Goal: Information Seeking & Learning: Learn about a topic

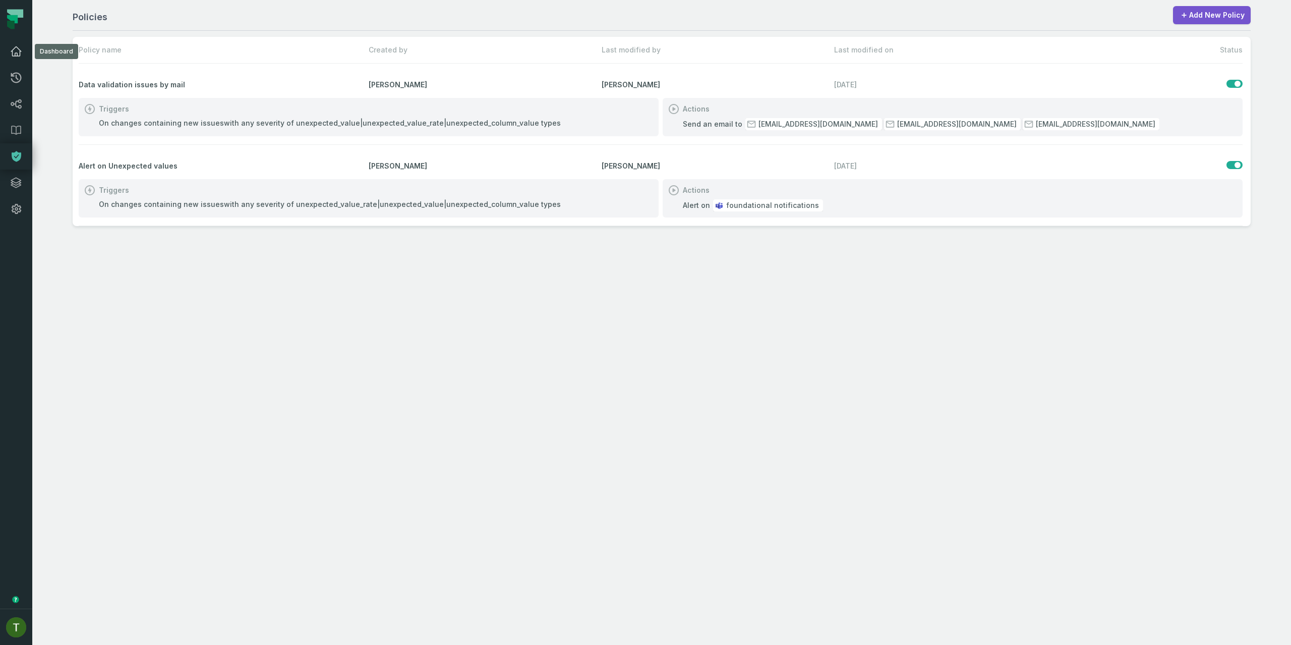
click at [24, 54] on link "Dashboard" at bounding box center [16, 51] width 32 height 26
click at [18, 49] on icon at bounding box center [16, 51] width 10 height 9
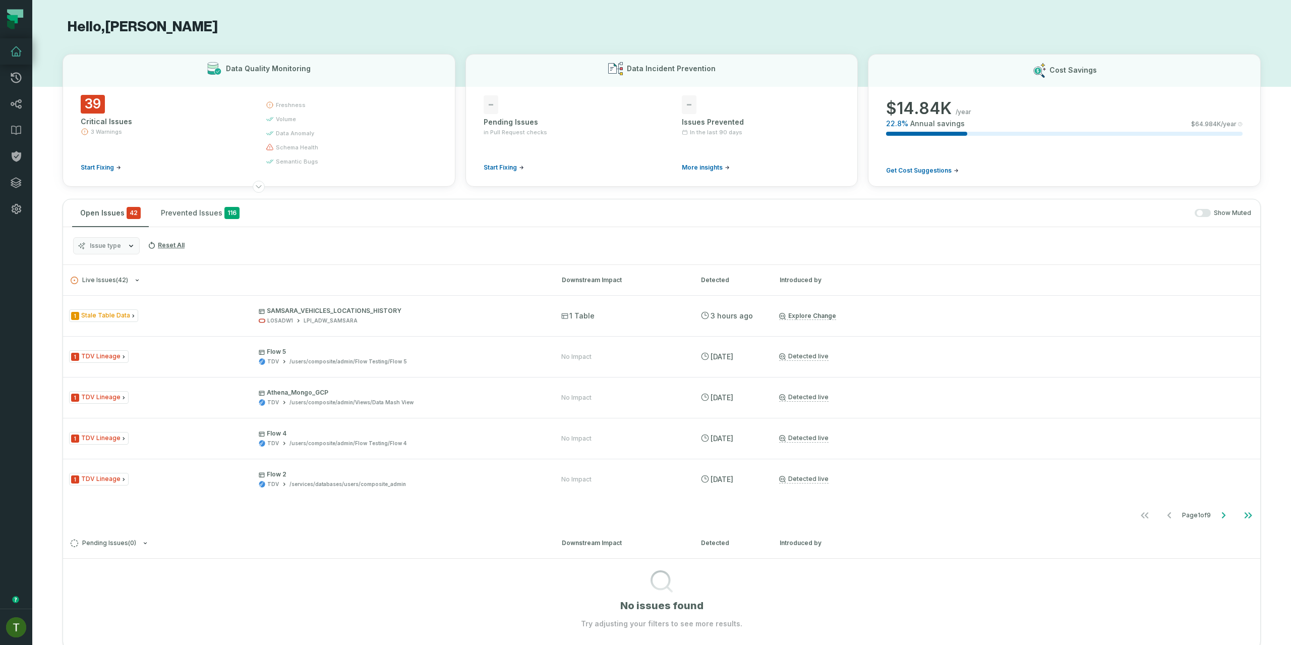
click at [1197, 211] on span "button" at bounding box center [1200, 213] width 6 height 6
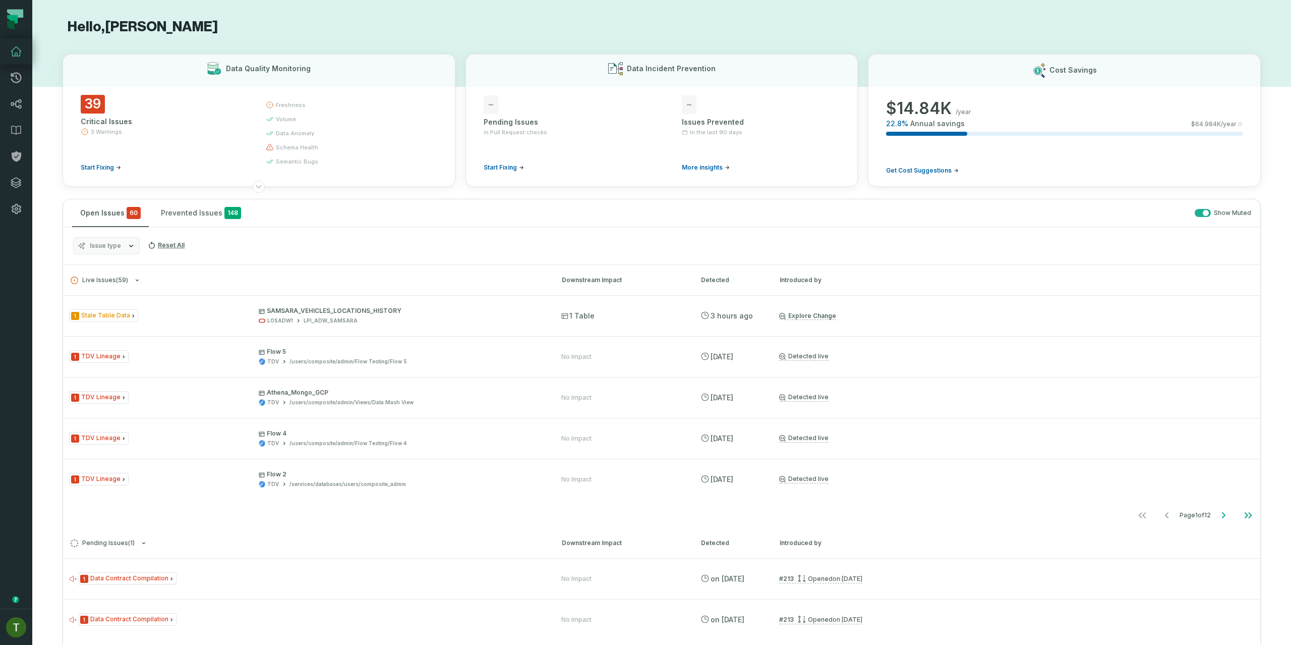
click at [1195, 211] on button "button" at bounding box center [1203, 213] width 16 height 8
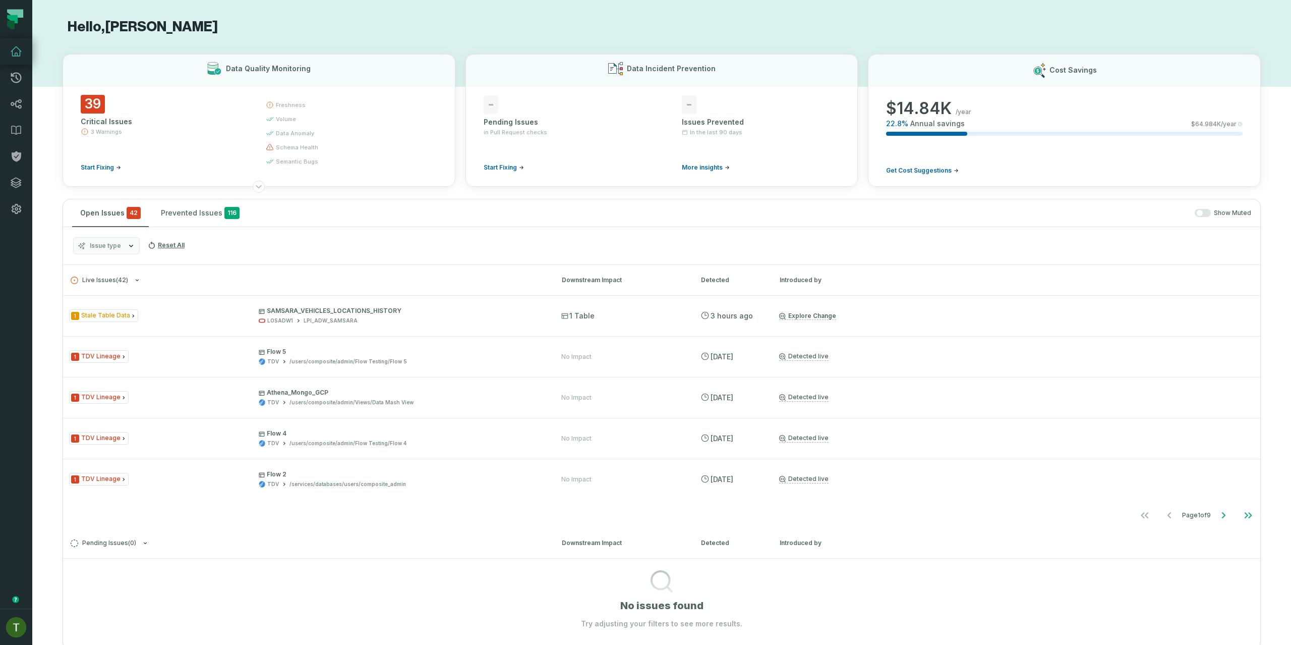
click at [1197, 212] on span "button" at bounding box center [1200, 213] width 6 height 6
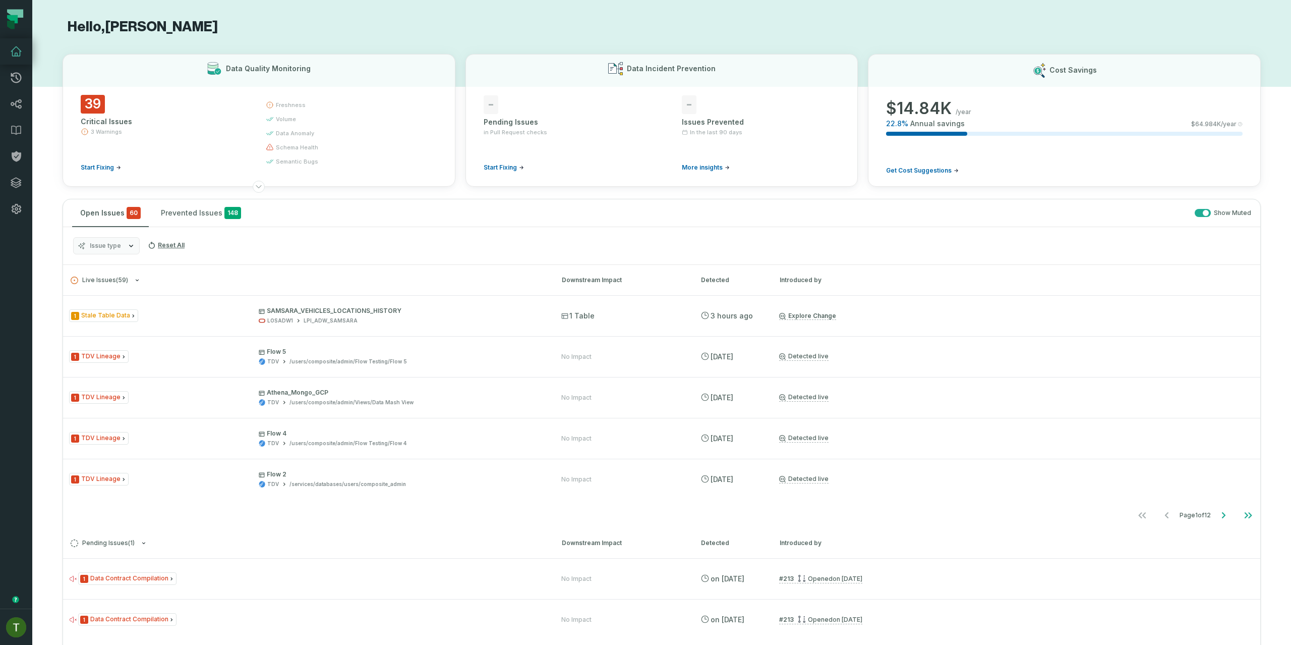
click at [1195, 212] on button "button" at bounding box center [1203, 213] width 16 height 8
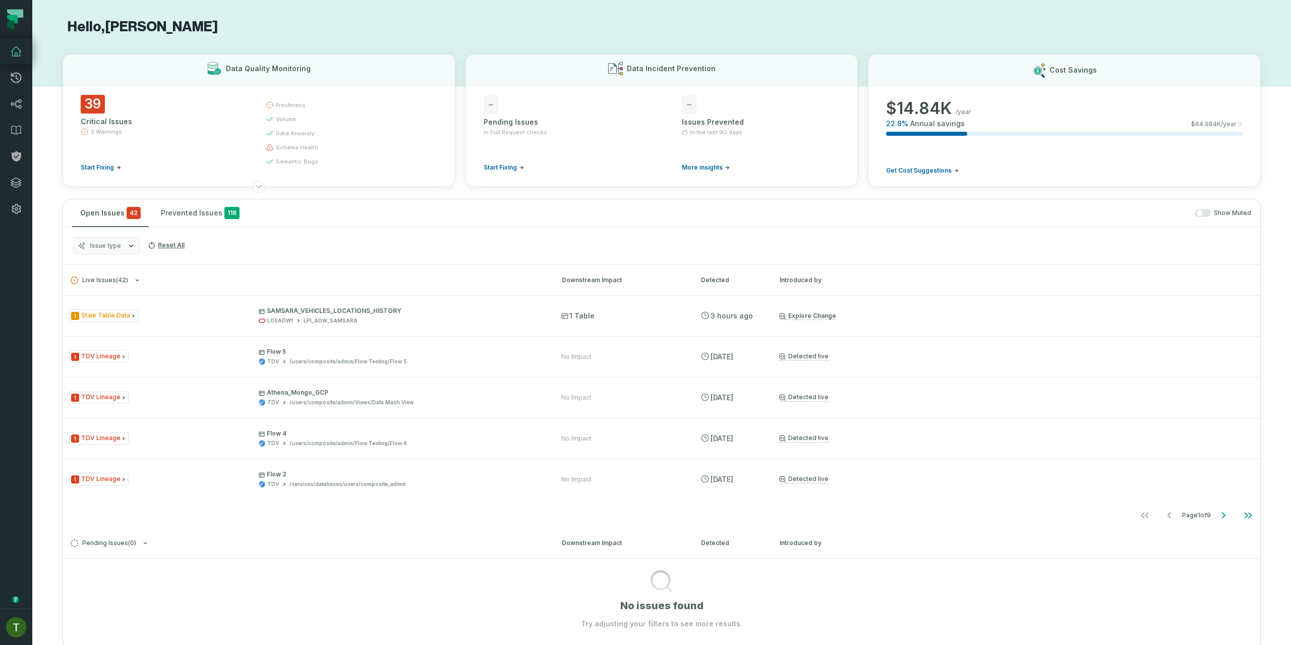
click at [136, 249] on button "Issue type" at bounding box center [106, 245] width 67 height 17
click at [432, 243] on div "Issue type Reset All" at bounding box center [661, 246] width 1197 height 38
click at [1189, 222] on div "Open Issues 42 Prevented Issues 116 Show Muted" at bounding box center [661, 213] width 1197 height 28
click at [1197, 214] on span "button" at bounding box center [1200, 213] width 6 height 6
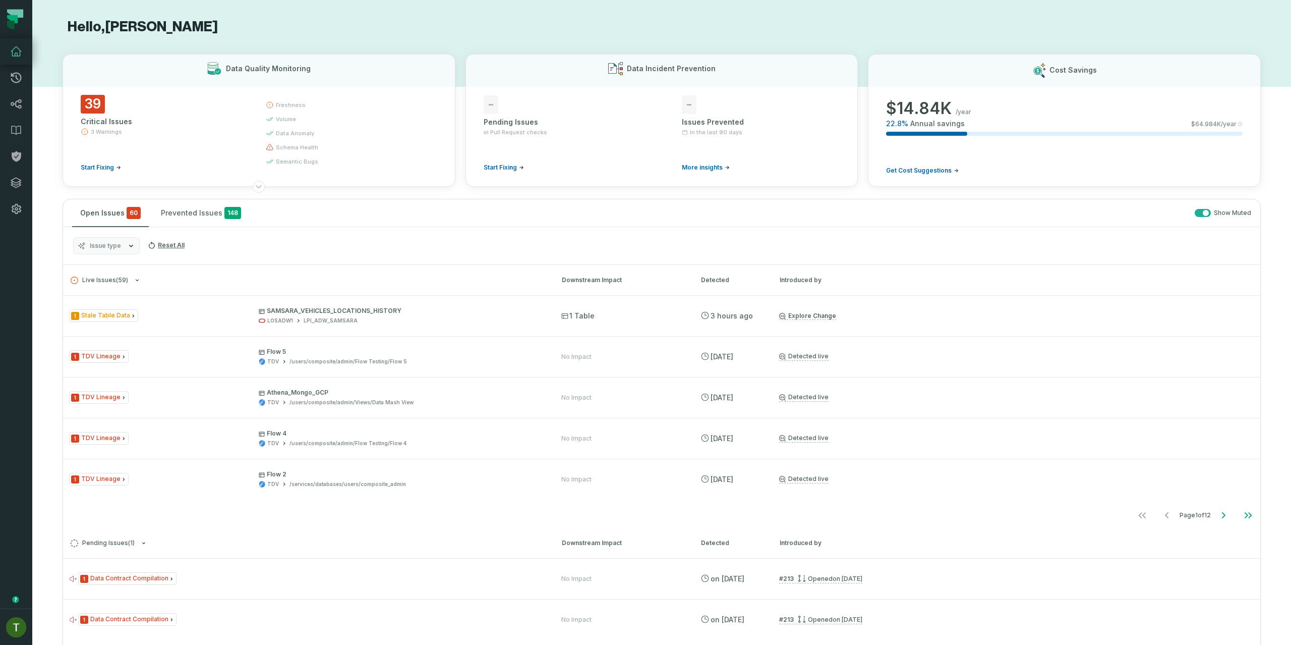
click at [88, 256] on div "Issue type Reset All" at bounding box center [661, 246] width 1197 height 38
click at [95, 250] on button "Issue type" at bounding box center [106, 245] width 67 height 17
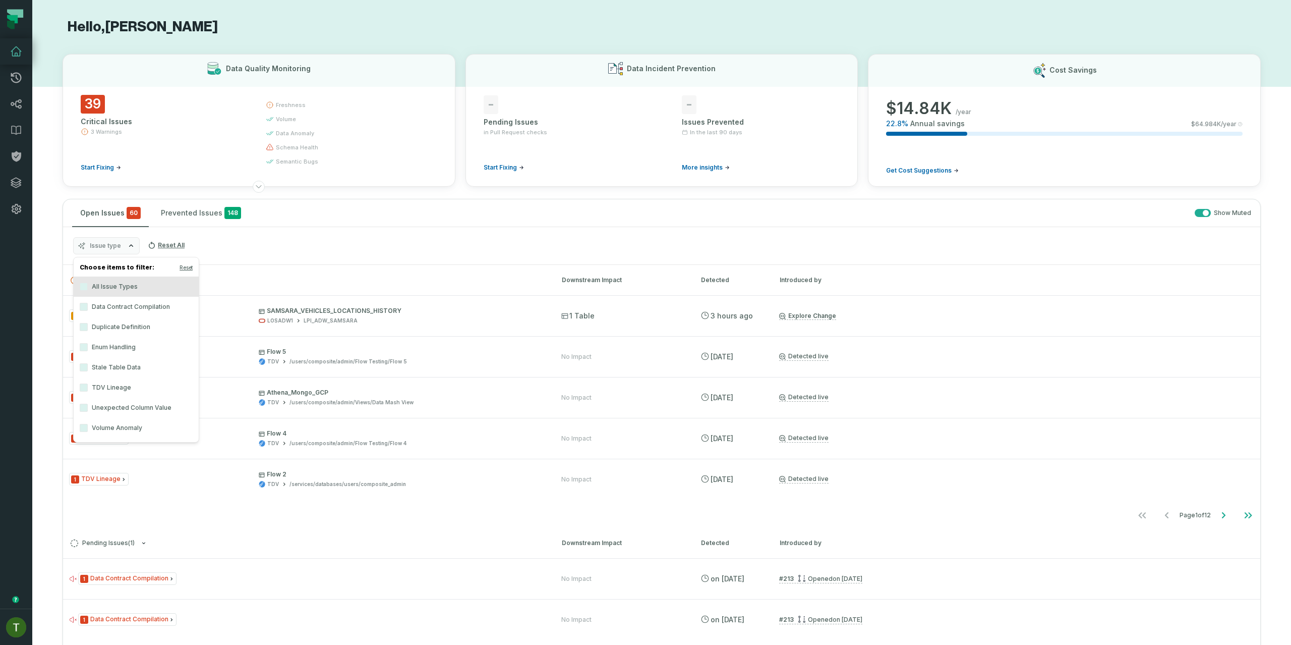
click at [140, 309] on label "Data Contract Compilation" at bounding box center [136, 307] width 125 height 20
click at [88, 309] on button "Data Contract Compilation" at bounding box center [84, 307] width 8 height 8
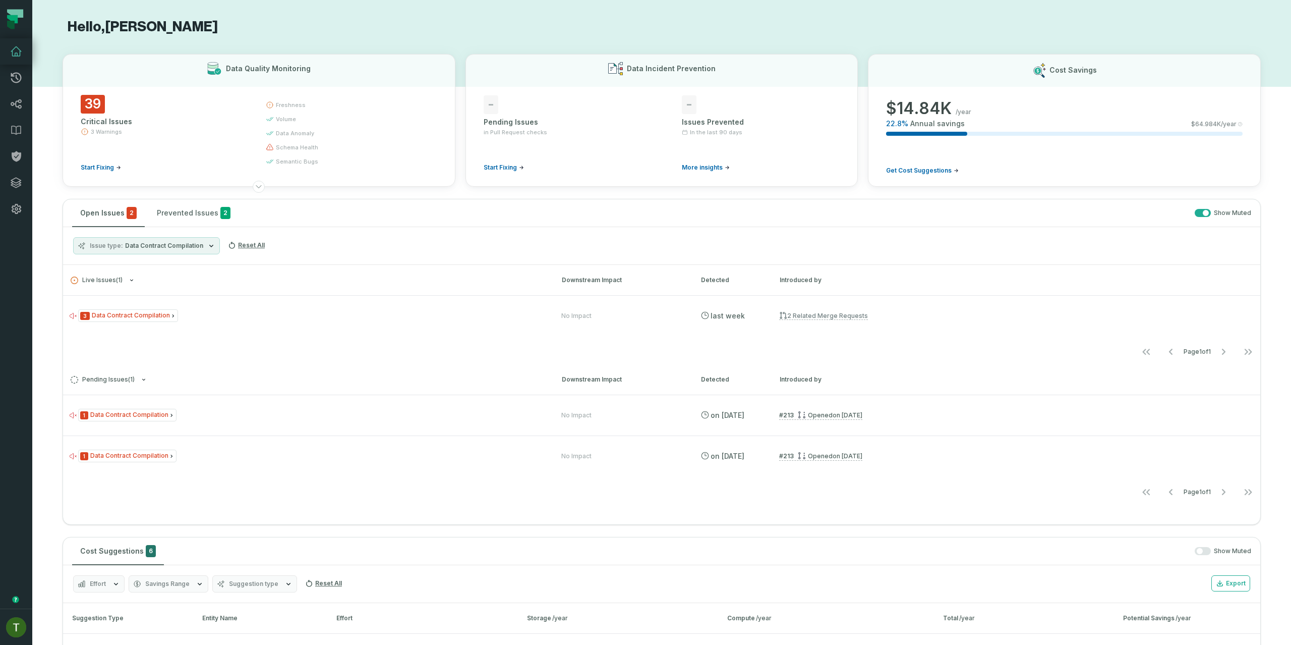
click at [355, 258] on div "Issue type Data Contract Compilation Reset All" at bounding box center [661, 246] width 1197 height 38
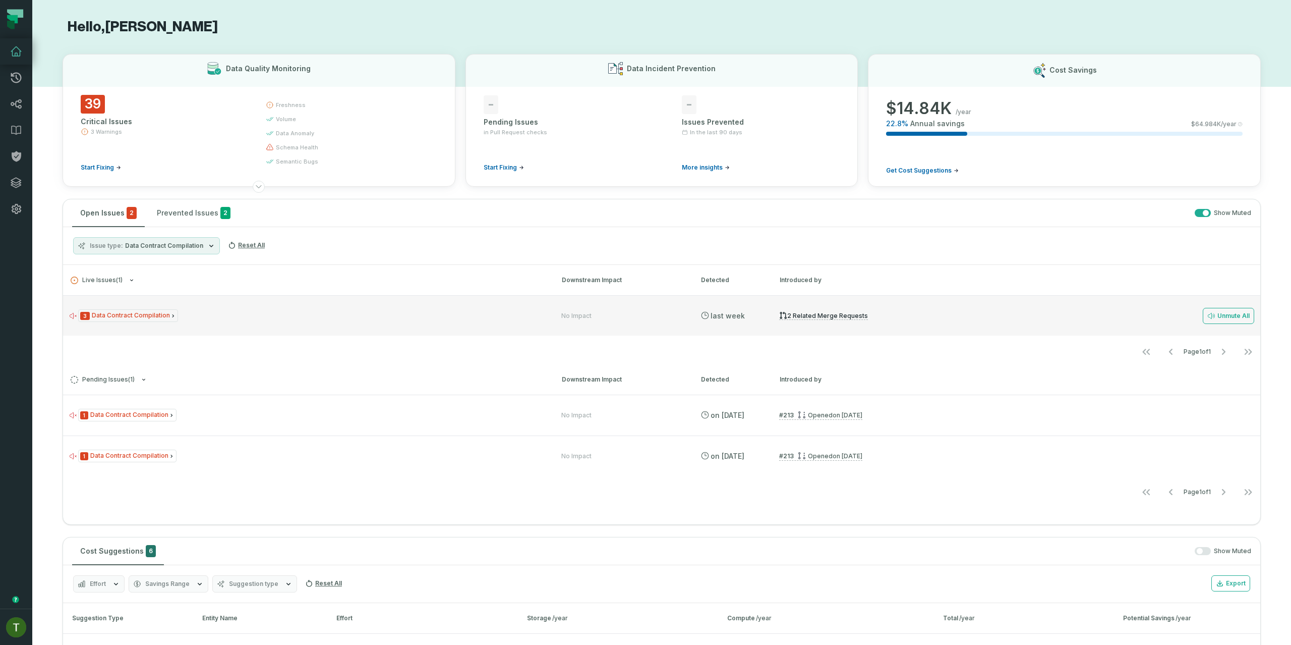
click at [362, 322] on div "3 Data Contract Compilation No Impact 9/25/2025, 2:01:41 AM 2 related merge req…" at bounding box center [661, 315] width 1197 height 40
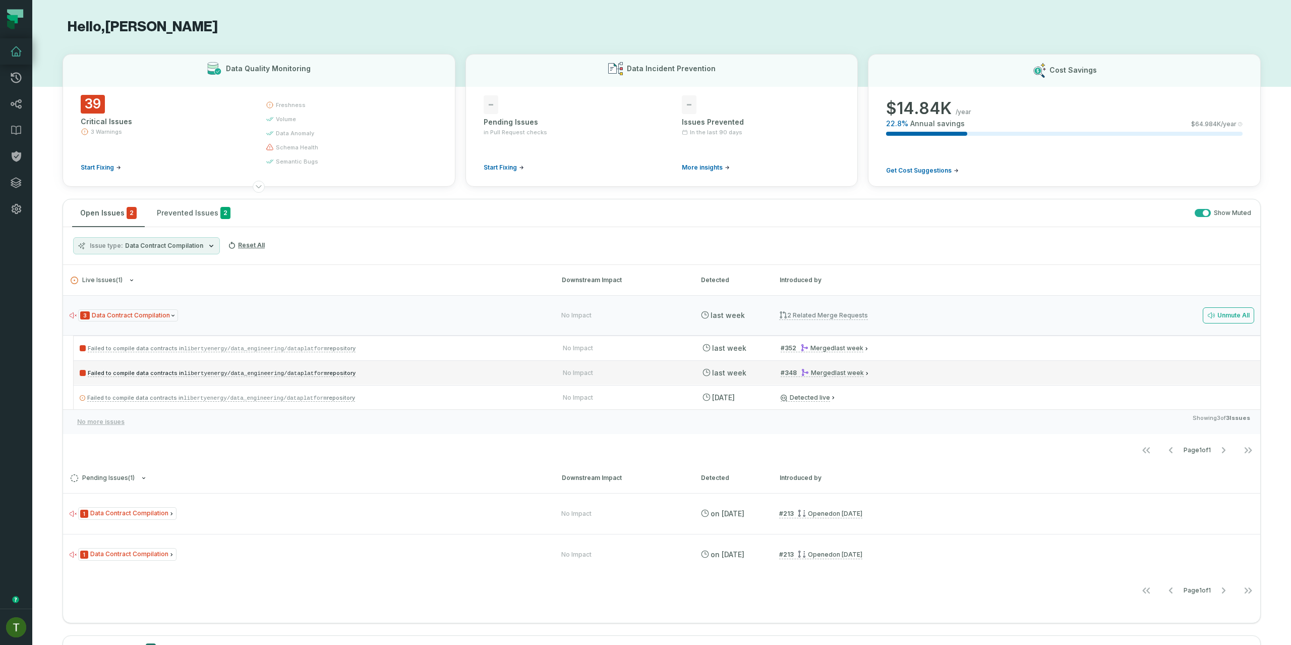
click at [433, 383] on div "Failed to compile data contracts in libertyenergy/data_engineering/dataplatform…" at bounding box center [667, 372] width 1187 height 24
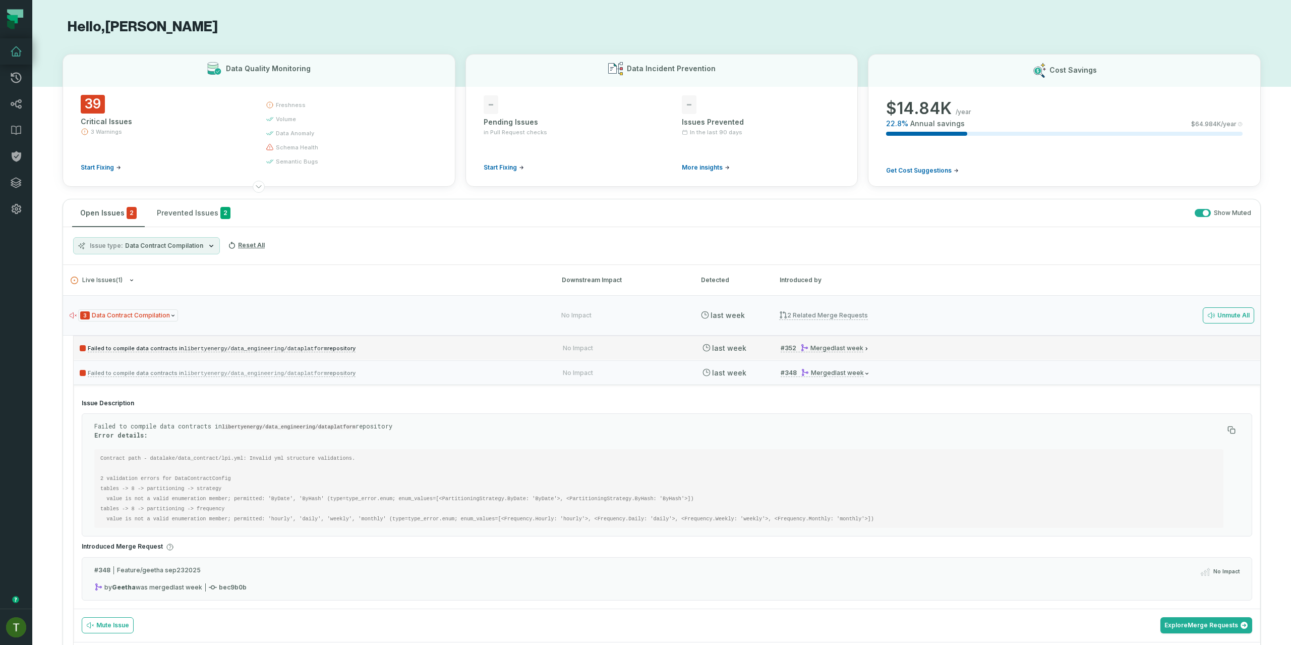
click at [360, 351] on p "Failed to compile data contracts in libertyenergy/data_engineering/dataplatform…" at bounding box center [312, 348] width 465 height 12
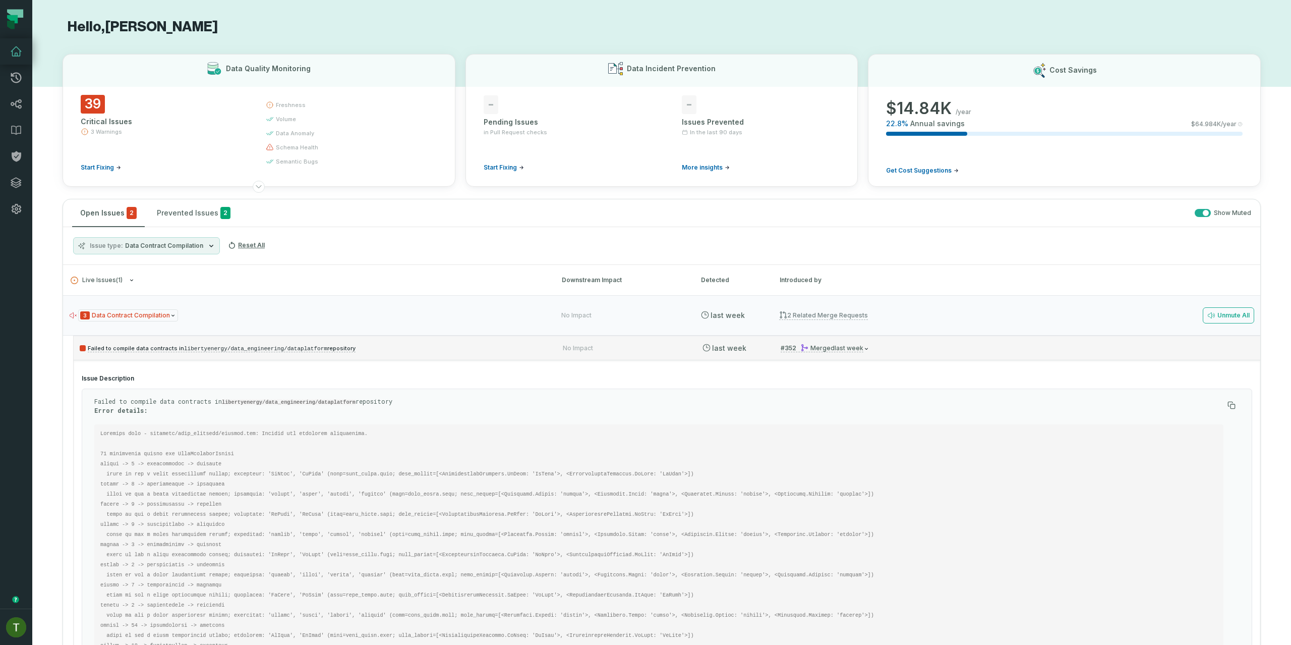
click at [360, 350] on p "Failed to compile data contracts in libertyenergy/data_engineering/dataplatform…" at bounding box center [312, 348] width 465 height 12
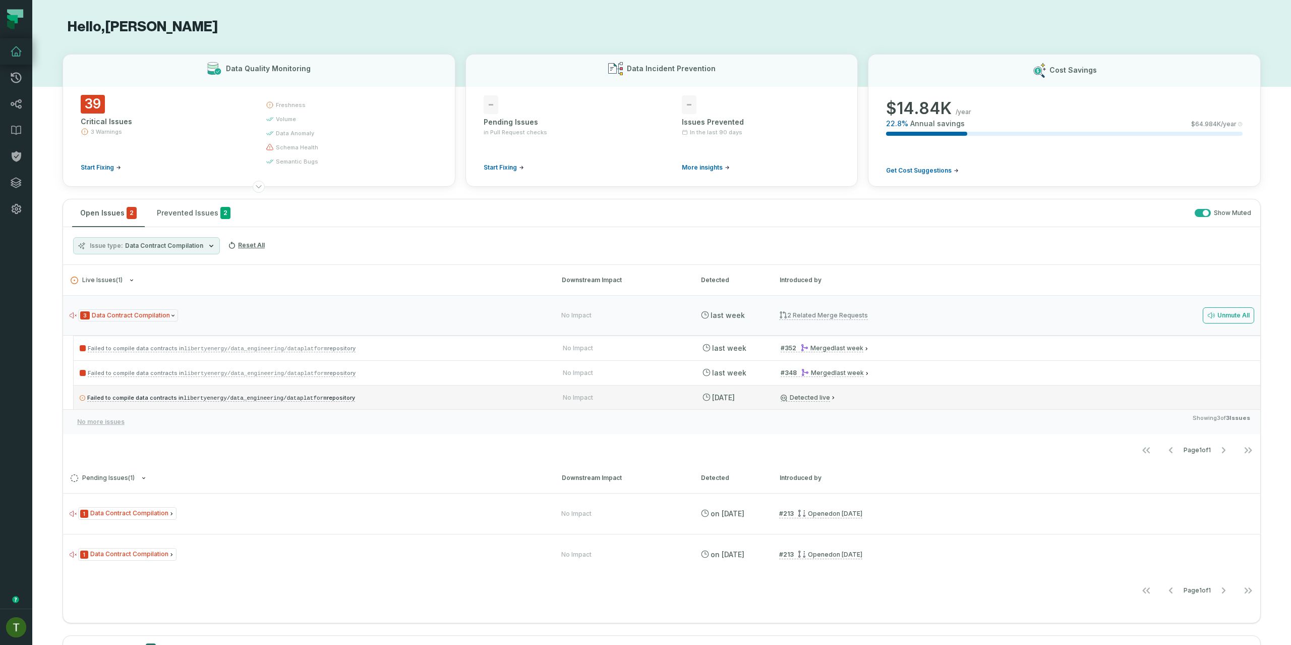
click at [372, 387] on div "Failed to compile data contracts in libertyenergy/data_engineering/dataplatform…" at bounding box center [667, 397] width 1187 height 24
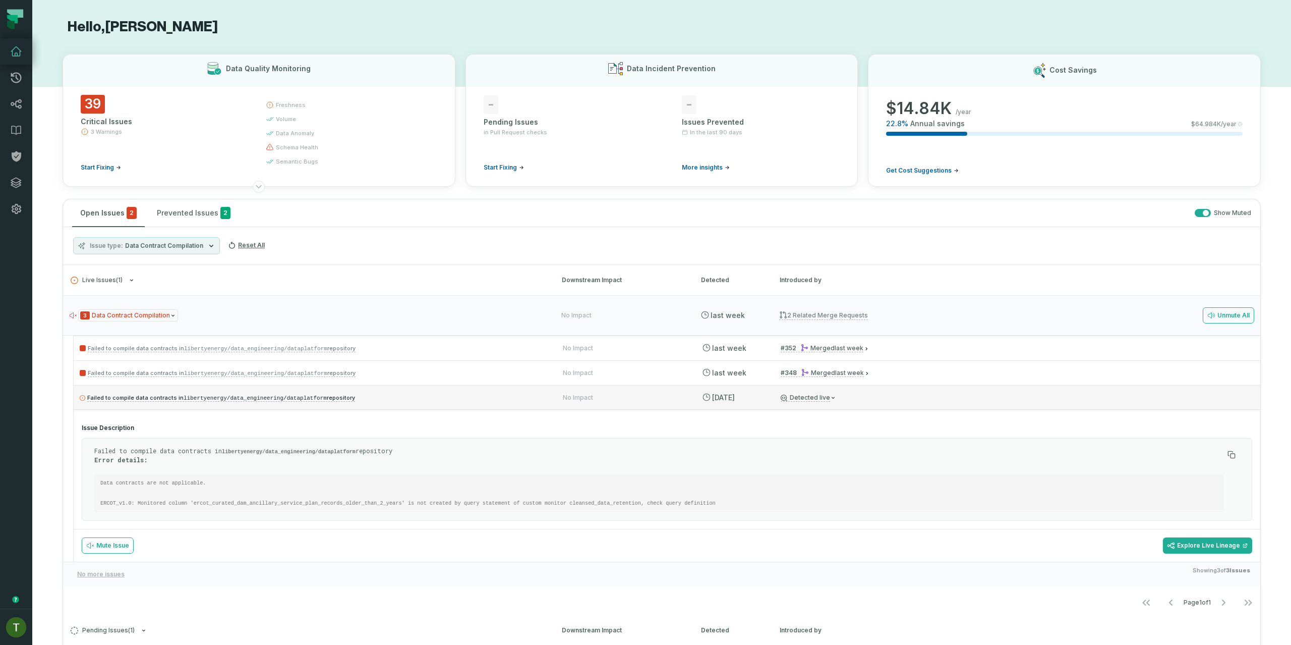
click at [371, 387] on div "Failed to compile data contracts in libertyenergy/data_engineering/dataplatform…" at bounding box center [667, 397] width 1187 height 24
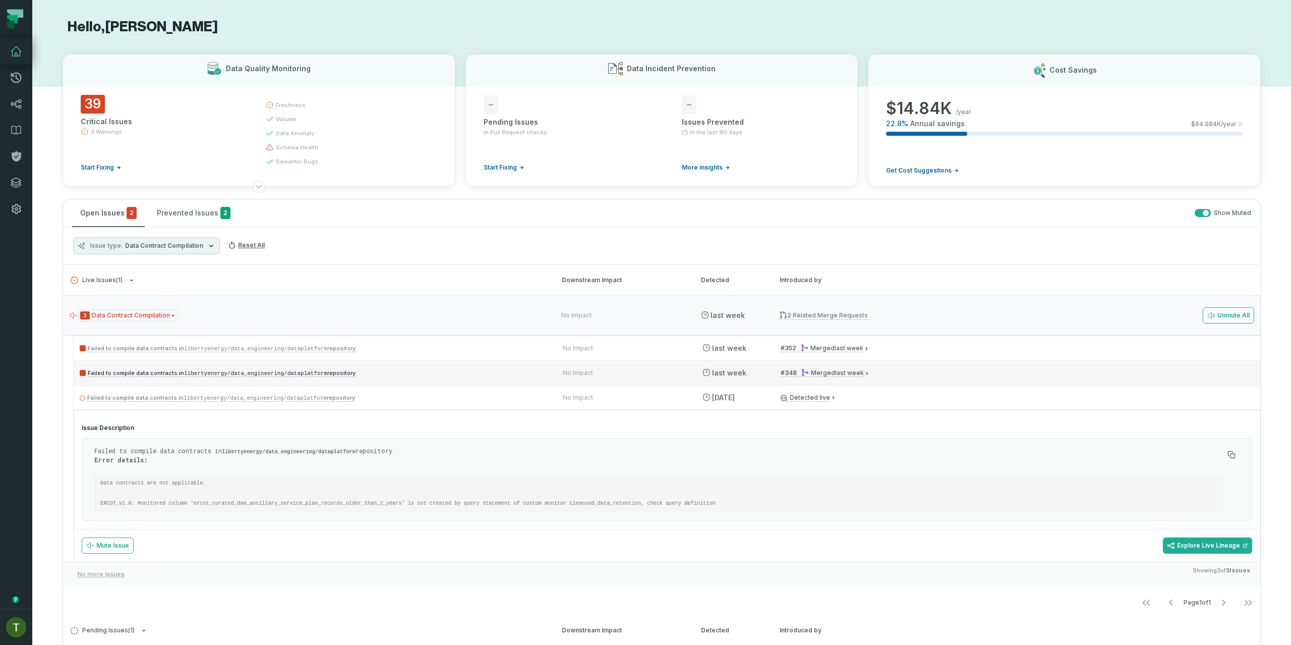
click at [375, 373] on p "Failed to compile data contracts in libertyenergy/data_engineering/dataplatform…" at bounding box center [312, 373] width 465 height 12
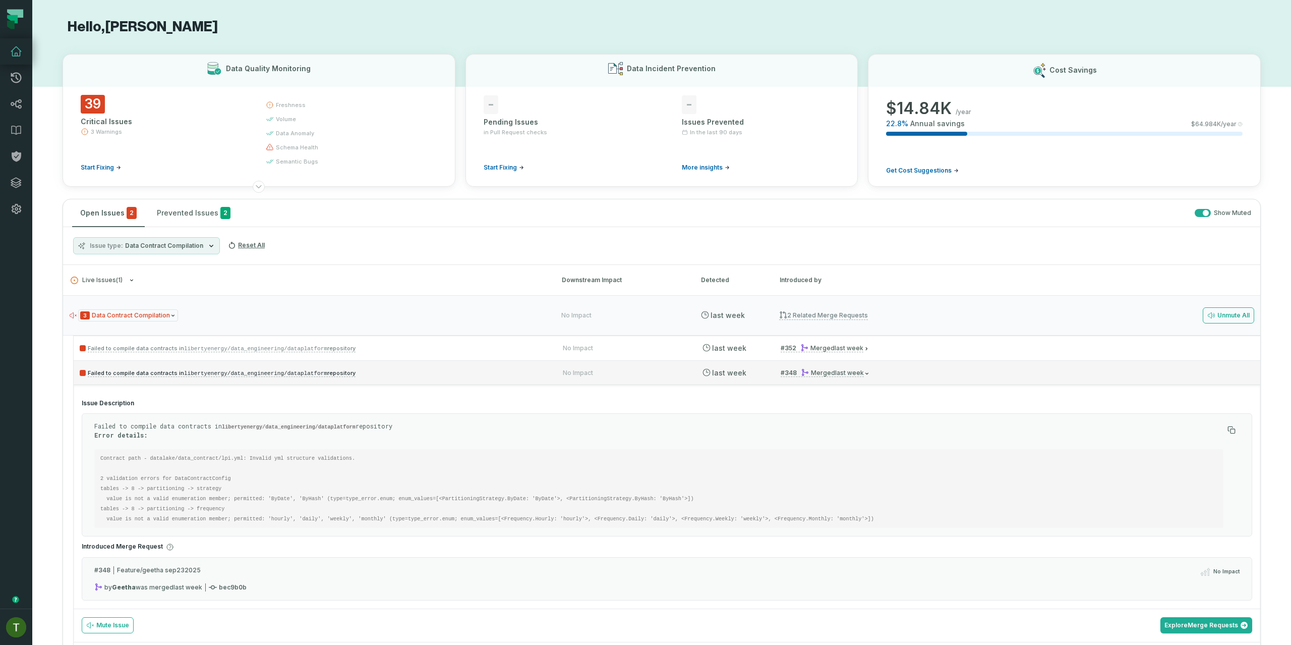
click at [375, 373] on p "Failed to compile data contracts in libertyenergy/data_engineering/dataplatform…" at bounding box center [312, 373] width 465 height 12
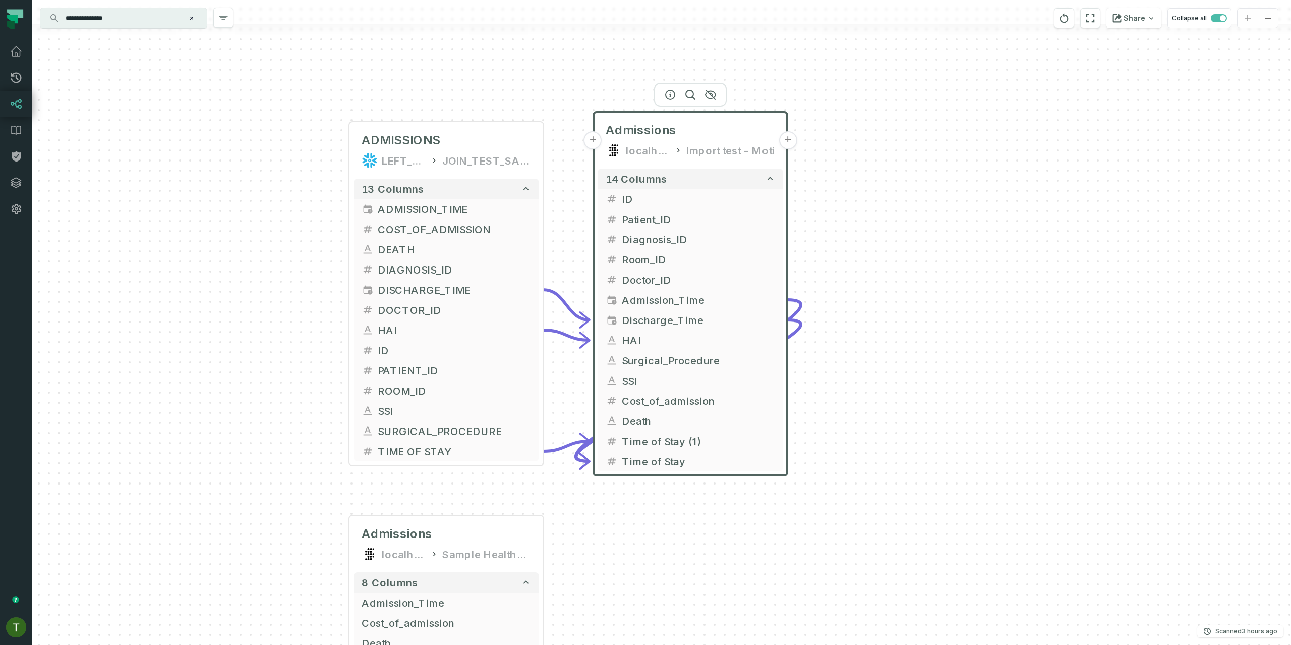
drag, startPoint x: 166, startPoint y: 39, endPoint x: 161, endPoint y: 27, distance: 13.1
click at [166, 38] on div "ADMISSIONS LEFT_JOIN_SAMPLE_HEALTHCARE JOIN_TEST_SAMPLE_HEALTHCARE + 13 columns…" at bounding box center [661, 322] width 1259 height 645
click at [158, 20] on input "**********" at bounding box center [123, 18] width 126 height 16
paste input "**********"
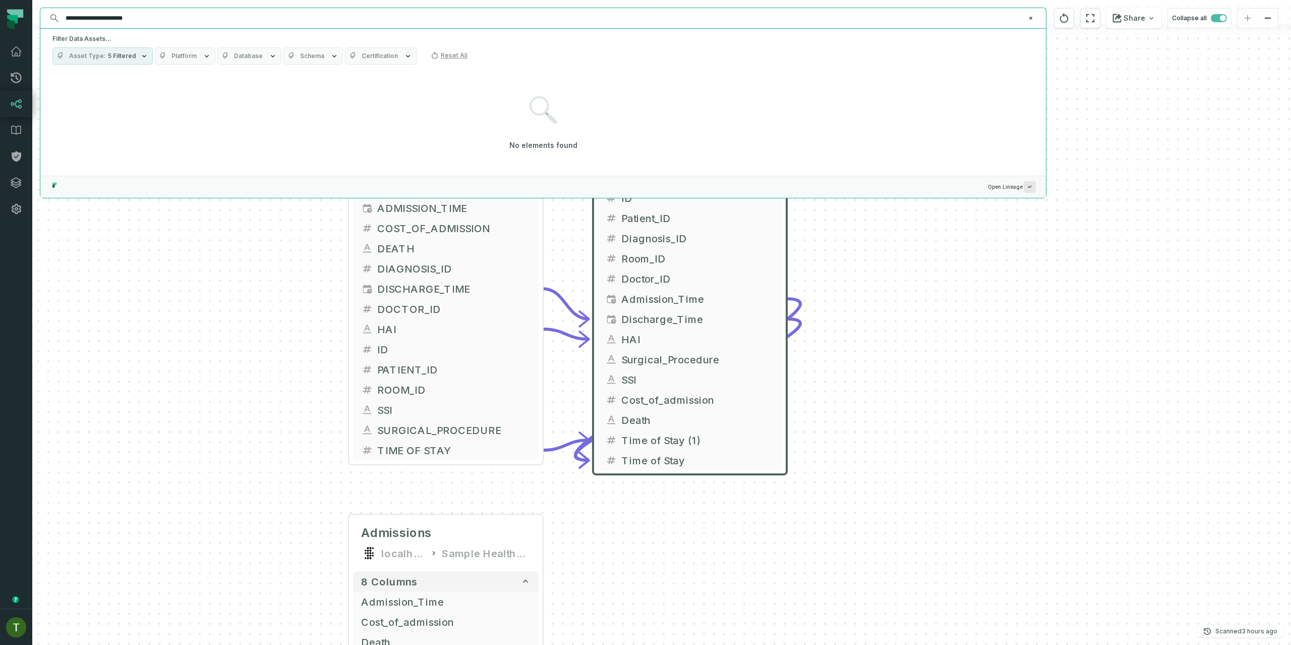
click at [101, 19] on input "**********" at bounding box center [542, 18] width 965 height 16
click at [99, 16] on input "**********" at bounding box center [542, 18] width 965 height 16
drag, startPoint x: 100, startPoint y: 17, endPoint x: 64, endPoint y: 13, distance: 36.5
click at [64, 13] on input "**********" at bounding box center [542, 18] width 965 height 16
click at [69, 15] on input "**********" at bounding box center [542, 18] width 965 height 16
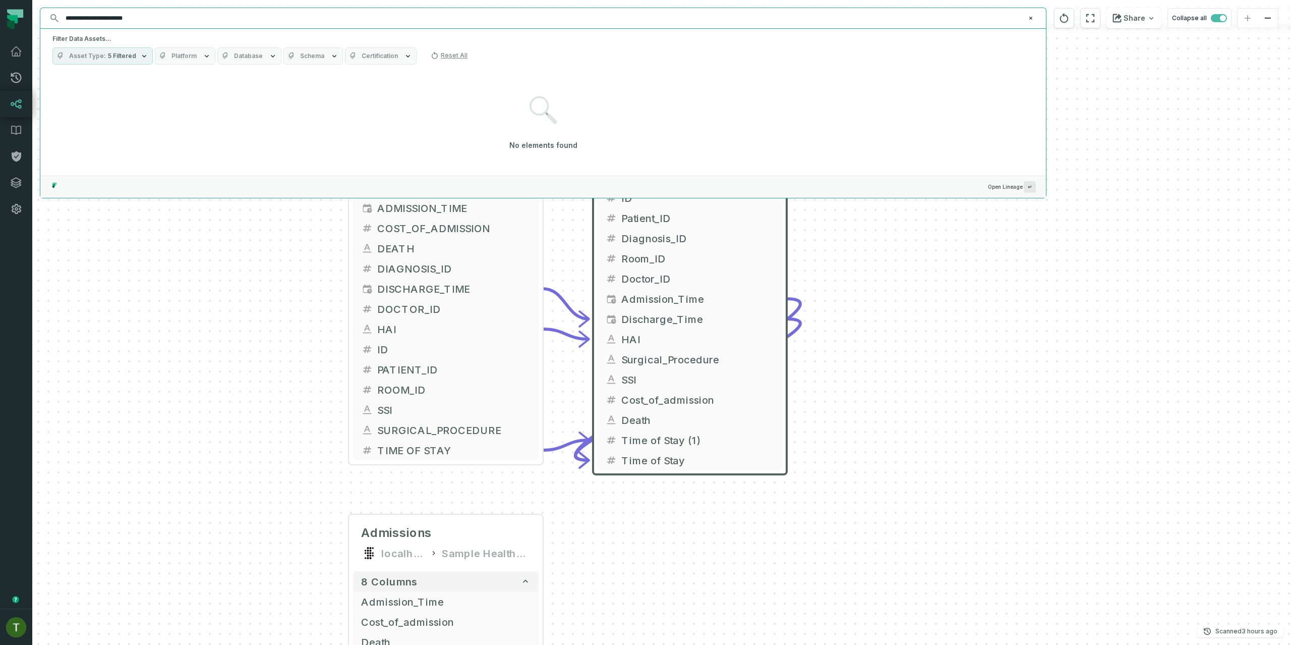
drag, startPoint x: 98, startPoint y: 18, endPoint x: 153, endPoint y: 12, distance: 55.4
click at [153, 12] on input "**********" at bounding box center [542, 18] width 965 height 16
paste input "**********"
drag, startPoint x: 102, startPoint y: 18, endPoint x: 187, endPoint y: 23, distance: 84.9
click at [189, 24] on input "**********" at bounding box center [542, 18] width 965 height 16
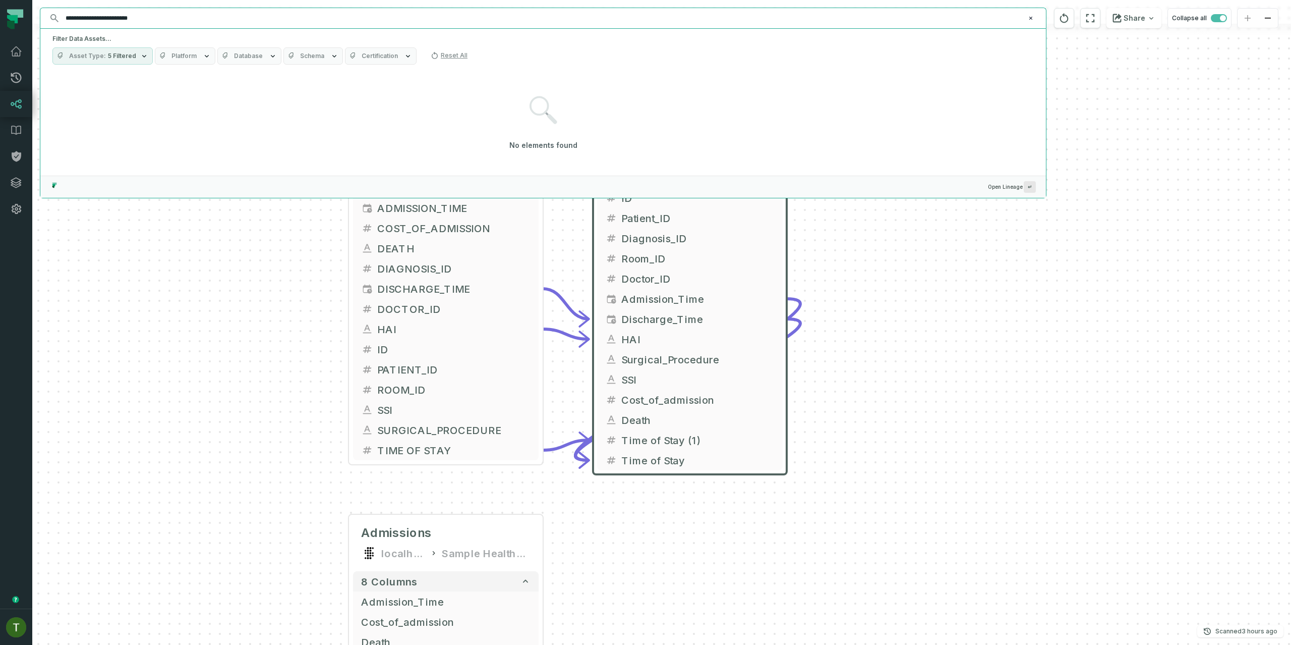
drag, startPoint x: 187, startPoint y: 23, endPoint x: 99, endPoint y: 17, distance: 87.5
click at [99, 17] on input "**********" at bounding box center [542, 18] width 965 height 16
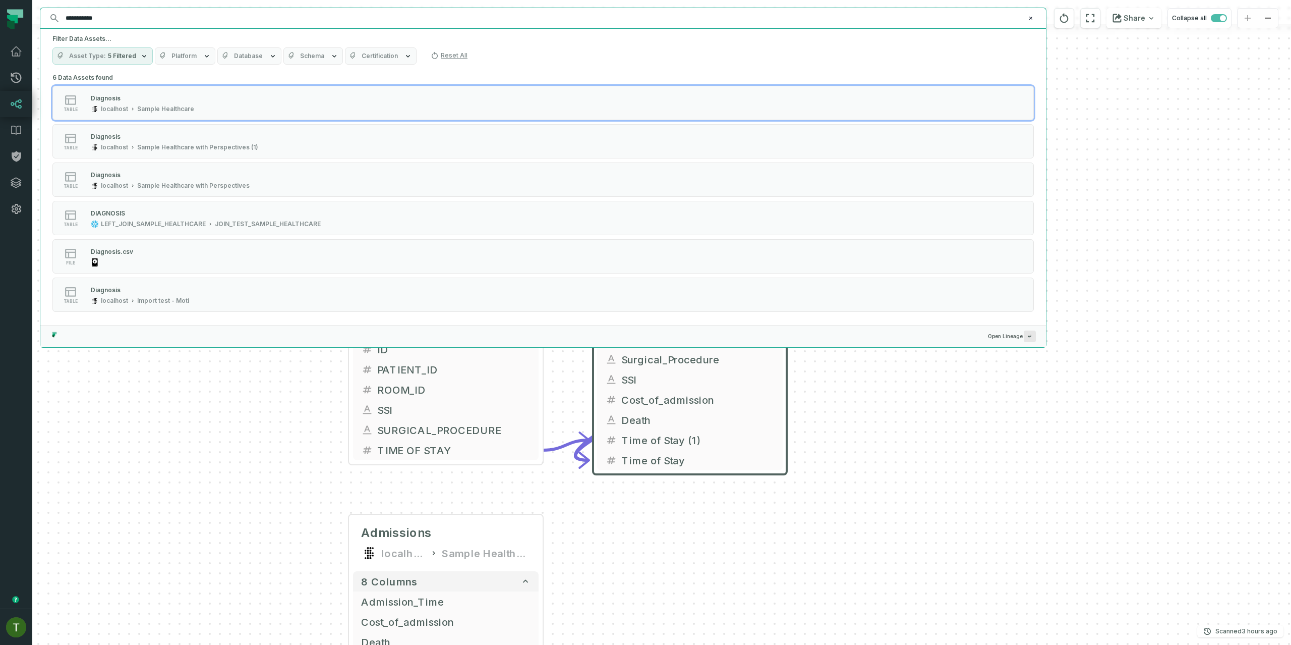
drag, startPoint x: 69, startPoint y: 17, endPoint x: 41, endPoint y: 16, distance: 27.3
click at [41, 16] on div "**********" at bounding box center [543, 18] width 1006 height 20
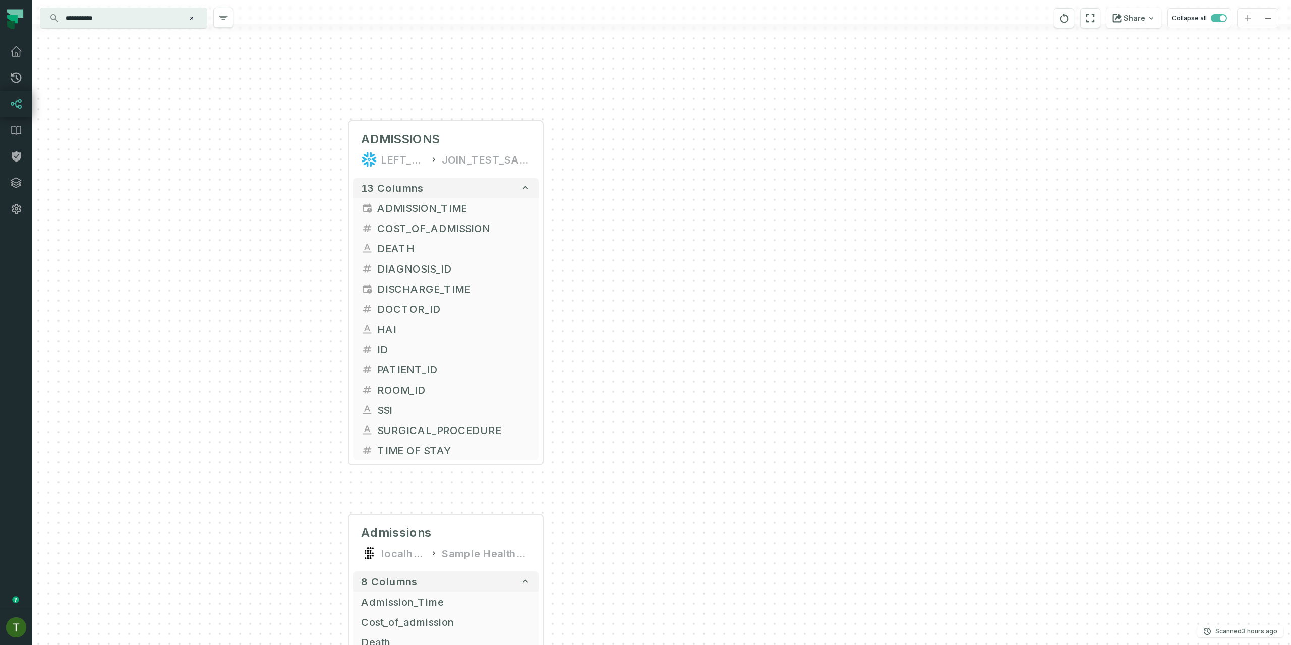
drag, startPoint x: 70, startPoint y: 19, endPoint x: 74, endPoint y: 22, distance: 5.2
click at [70, 19] on input "**********" at bounding box center [123, 18] width 126 height 16
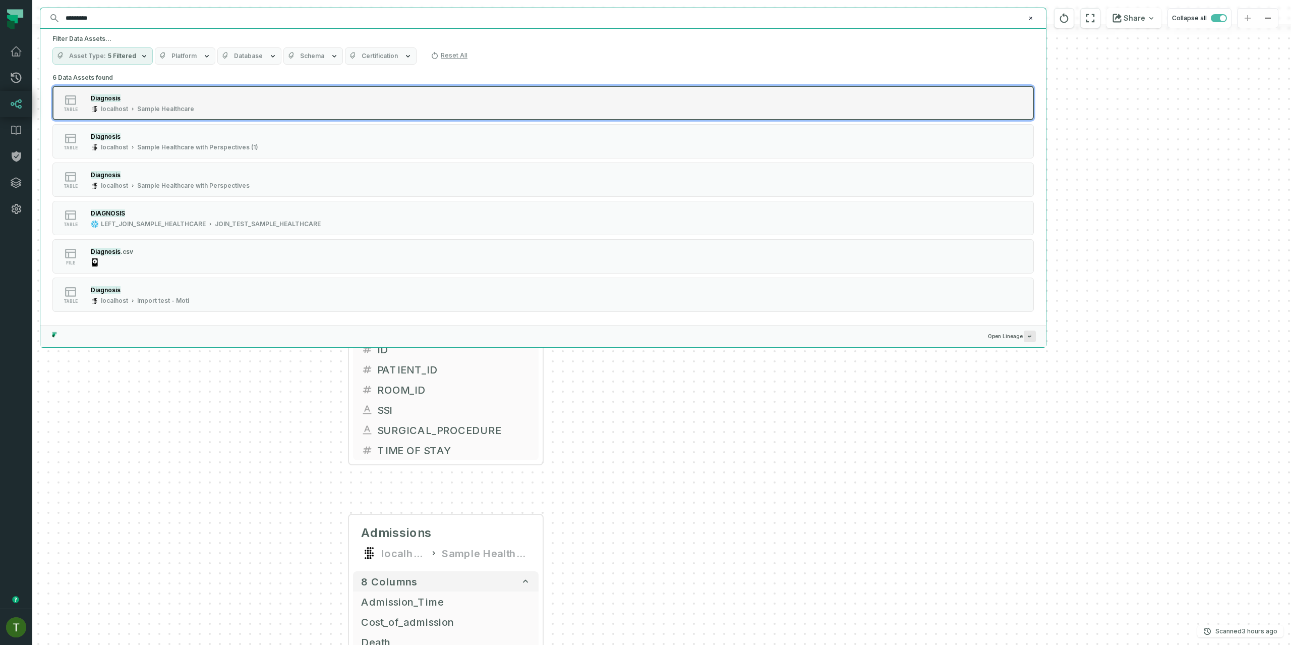
click at [147, 109] on div "Sample Healthcare" at bounding box center [165, 109] width 57 height 8
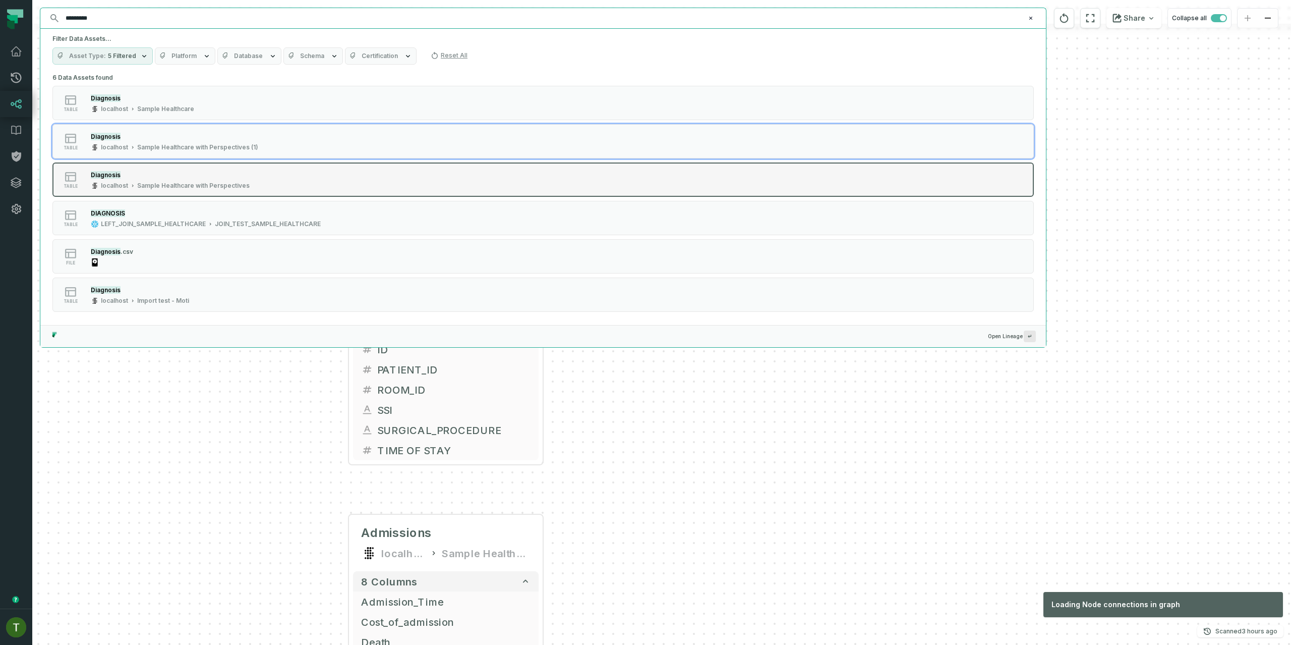
drag, startPoint x: 164, startPoint y: 149, endPoint x: 170, endPoint y: 166, distance: 18.0
click at [164, 150] on div "Sample Healthcare with Perspectives (1)" at bounding box center [197, 147] width 121 height 8
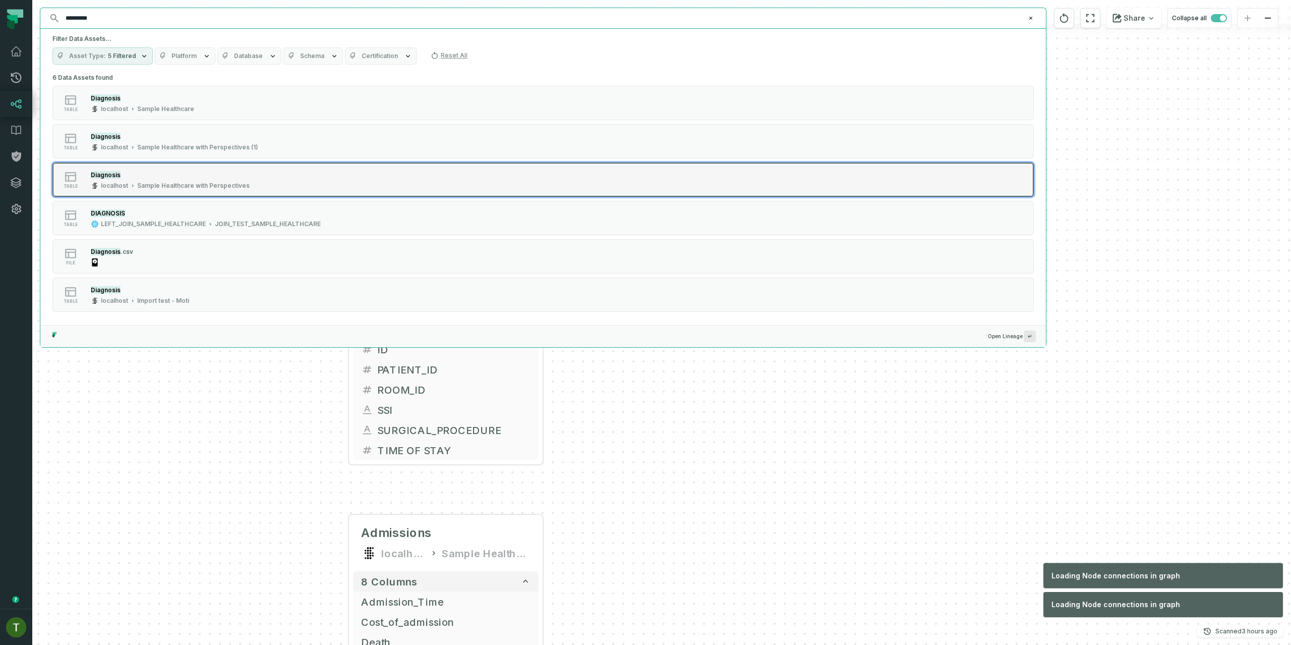
click at [175, 181] on div "Diagnosis localhost Sample Healthcare with Perspectives" at bounding box center [170, 179] width 167 height 20
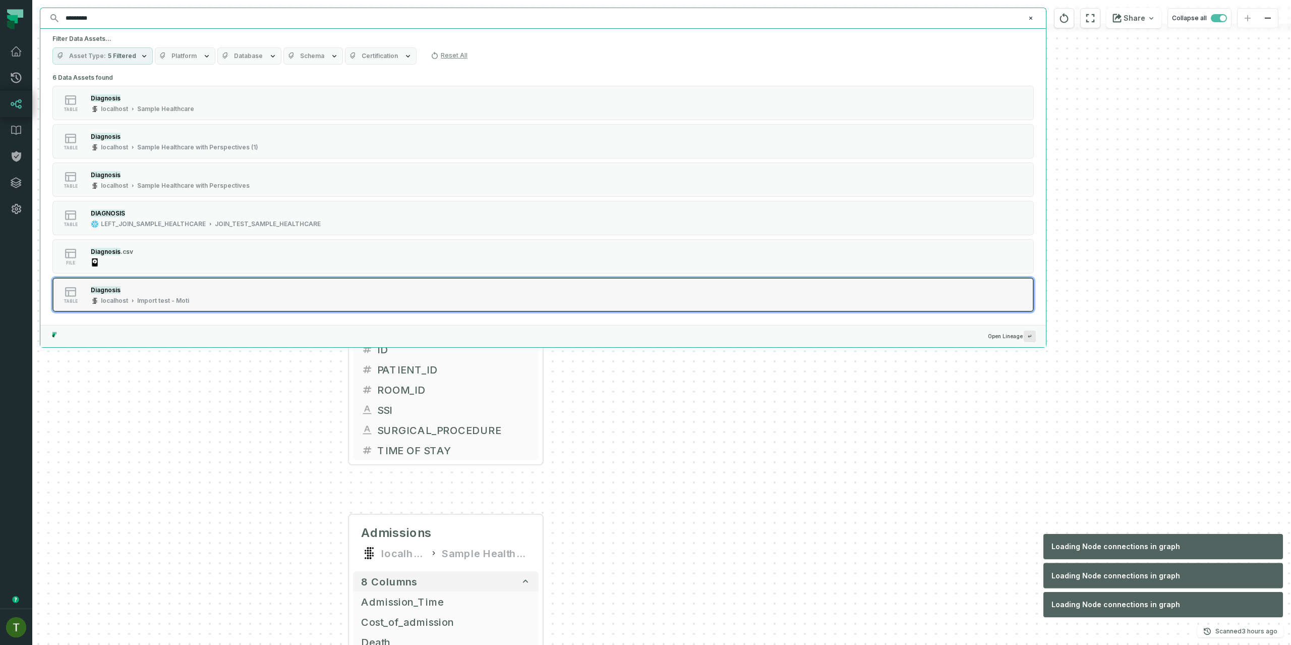
click at [200, 292] on div "table Diagnosis localhost Import test - Moti" at bounding box center [180, 294] width 252 height 20
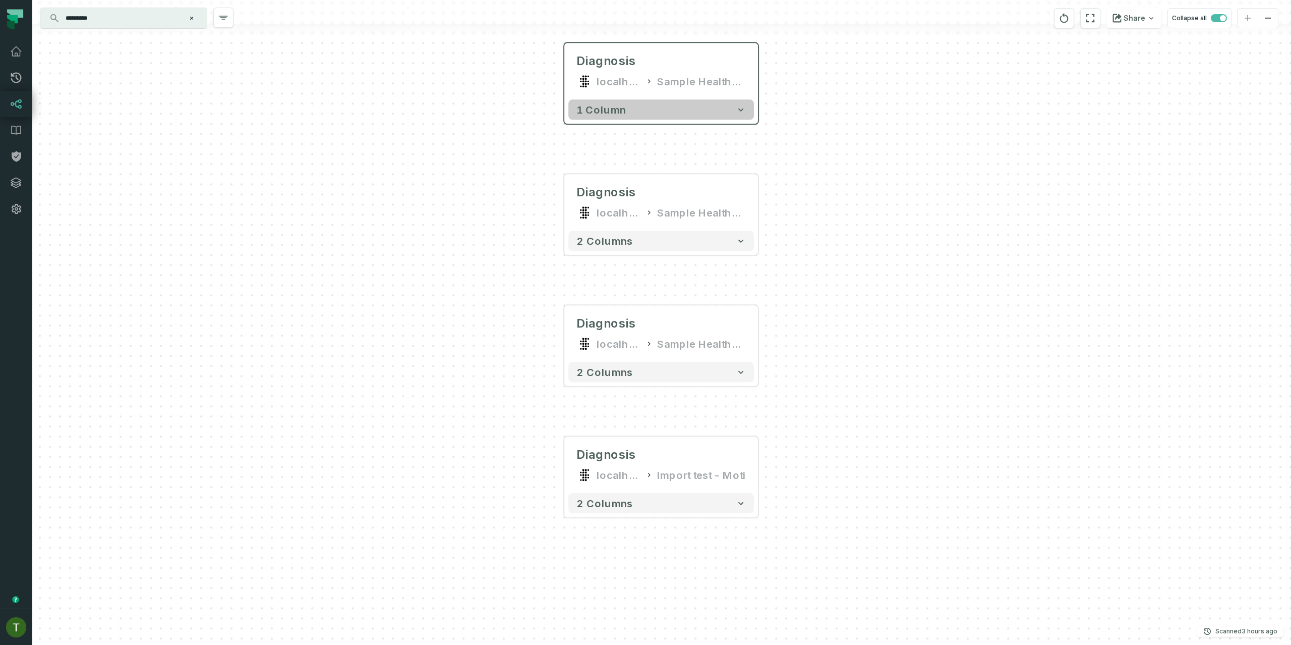
click at [713, 118] on button "1 column" at bounding box center [661, 109] width 186 height 20
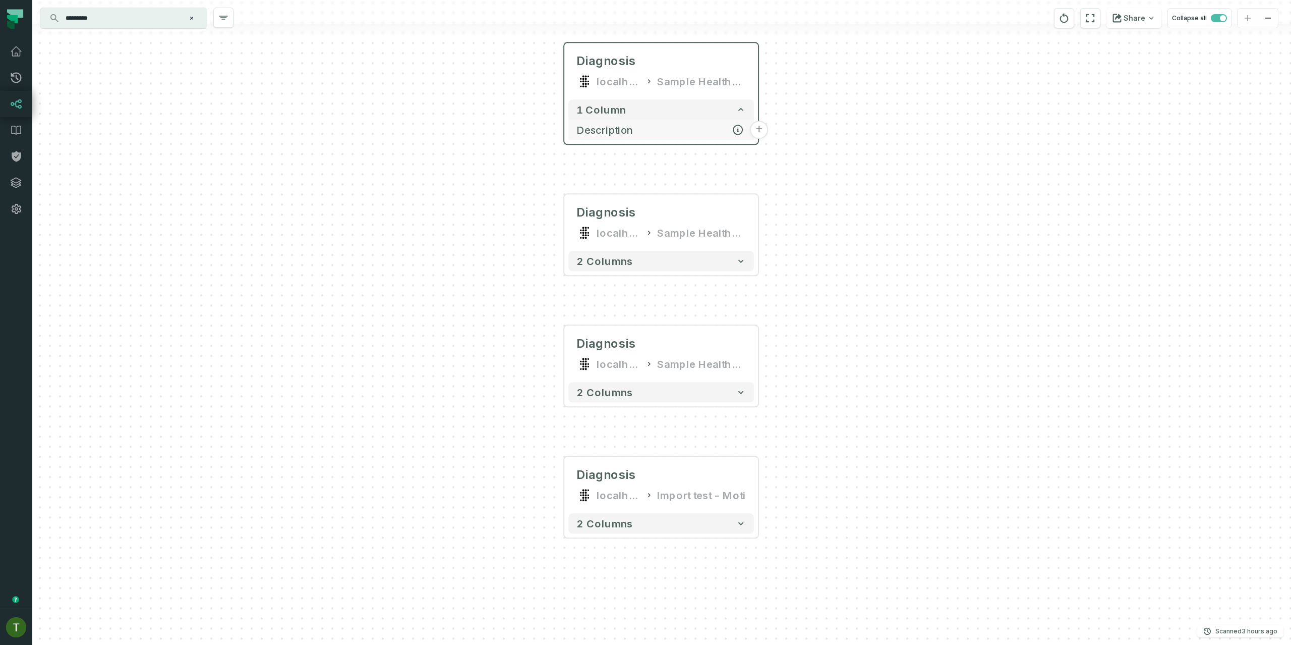
click at [693, 138] on button "Description" at bounding box center [661, 130] width 186 height 20
click at [761, 76] on div "ADMISSIONS LEFT_JOIN_SAMPLE_HEALTHCARE JOIN_TEST_SAMPLE_HEALTHCARE + 13 columns…" at bounding box center [661, 322] width 1259 height 645
click at [759, 74] on div "ADMISSIONS LEFT_JOIN_SAMPLE_HEALTHCARE JOIN_TEST_SAMPLE_HEALTHCARE + 13 columns…" at bounding box center [661, 322] width 1259 height 645
click at [757, 74] on button "+" at bounding box center [758, 71] width 18 height 18
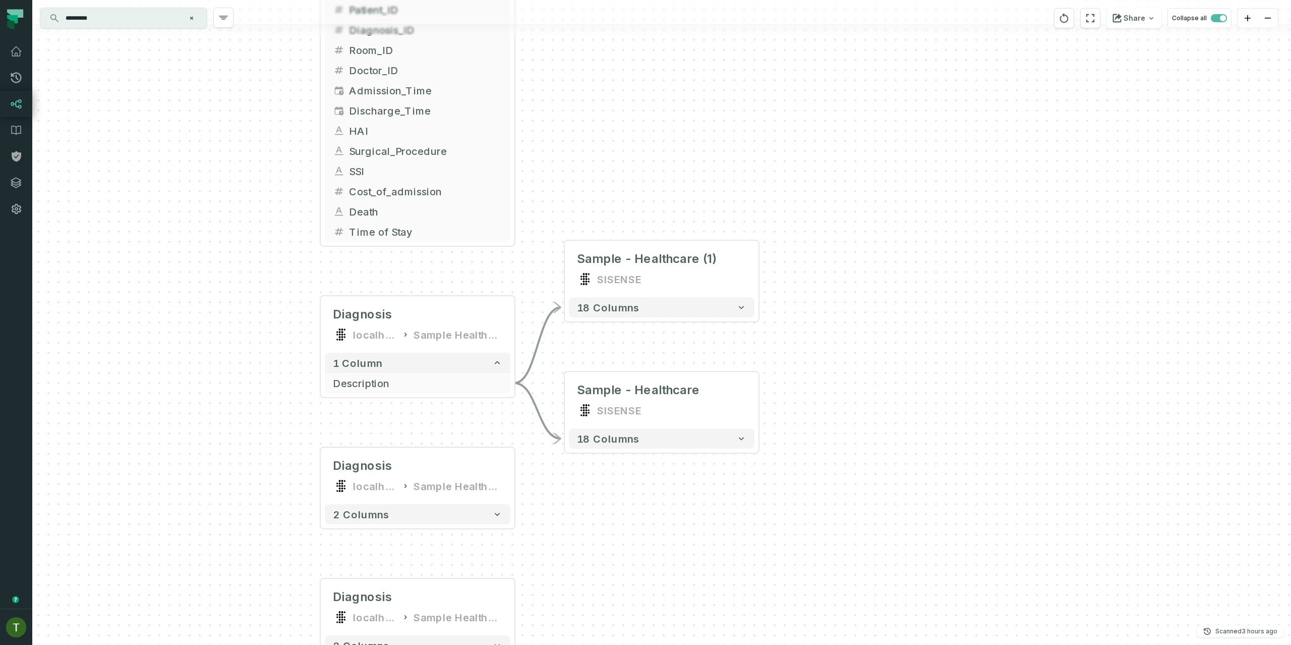
drag, startPoint x: 714, startPoint y: 502, endPoint x: 763, endPoint y: 416, distance: 99.6
click at [760, 429] on div "+ Sample - Healthcare (1) SISENSE 18 columns + Sample - Healthcare SISENSE 18 c…" at bounding box center [661, 322] width 1259 height 645
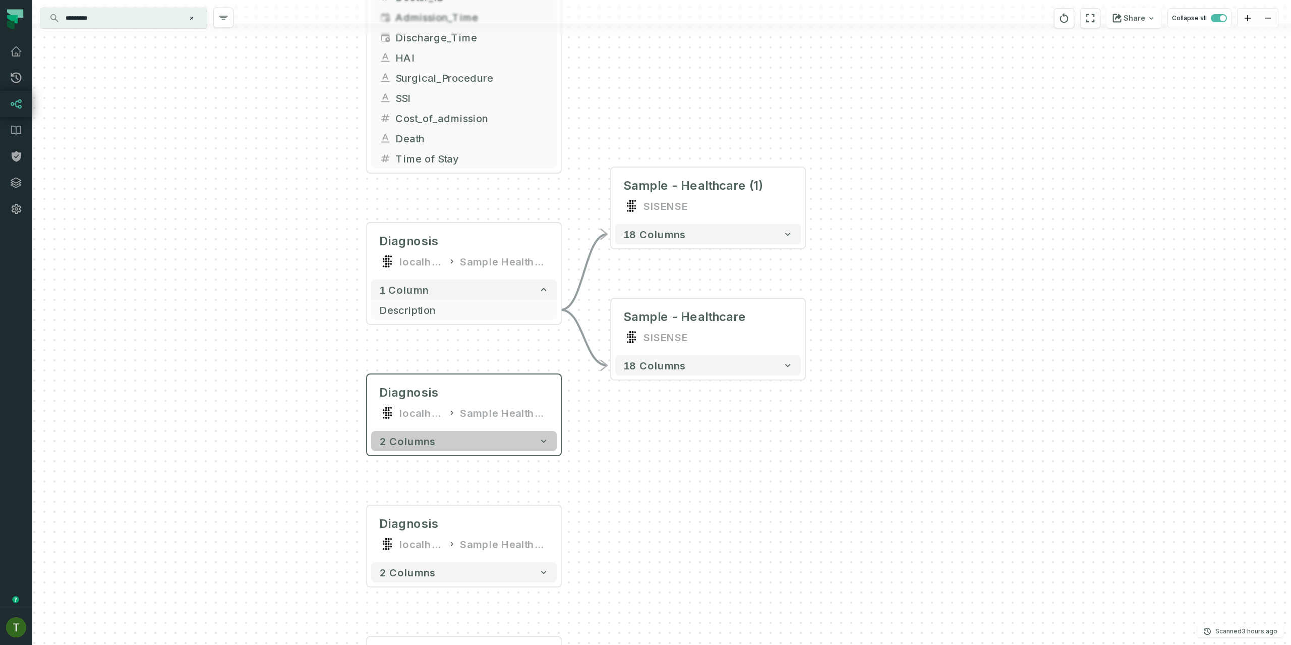
click at [467, 441] on button "2 columns" at bounding box center [464, 441] width 186 height 20
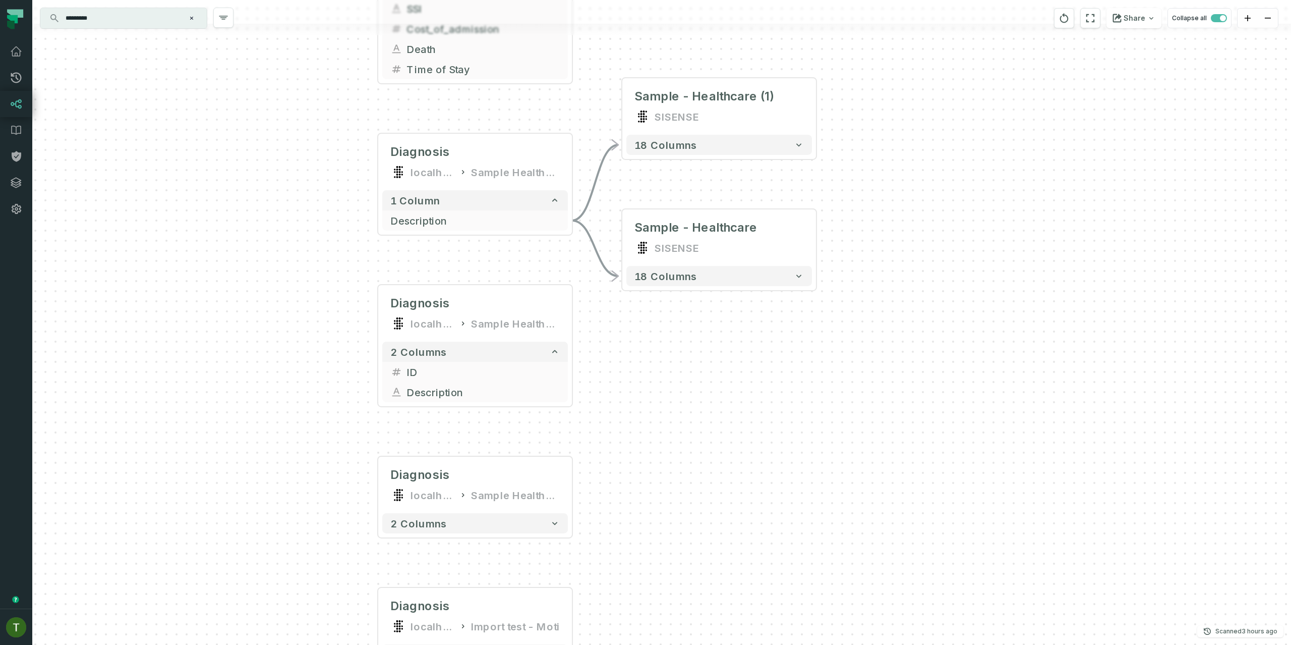
drag, startPoint x: 572, startPoint y: 512, endPoint x: 539, endPoint y: 408, distance: 109.4
click at [583, 422] on div "+ Sample - Healthcare (1) SISENSE 18 columns + Sample - Healthcare SISENSE 18 c…" at bounding box center [661, 322] width 1259 height 645
click at [512, 325] on div "Sample Healthcare with Perspectives (1)" at bounding box center [515, 321] width 89 height 16
click at [481, 295] on div "Diagnosis" at bounding box center [474, 301] width 169 height 16
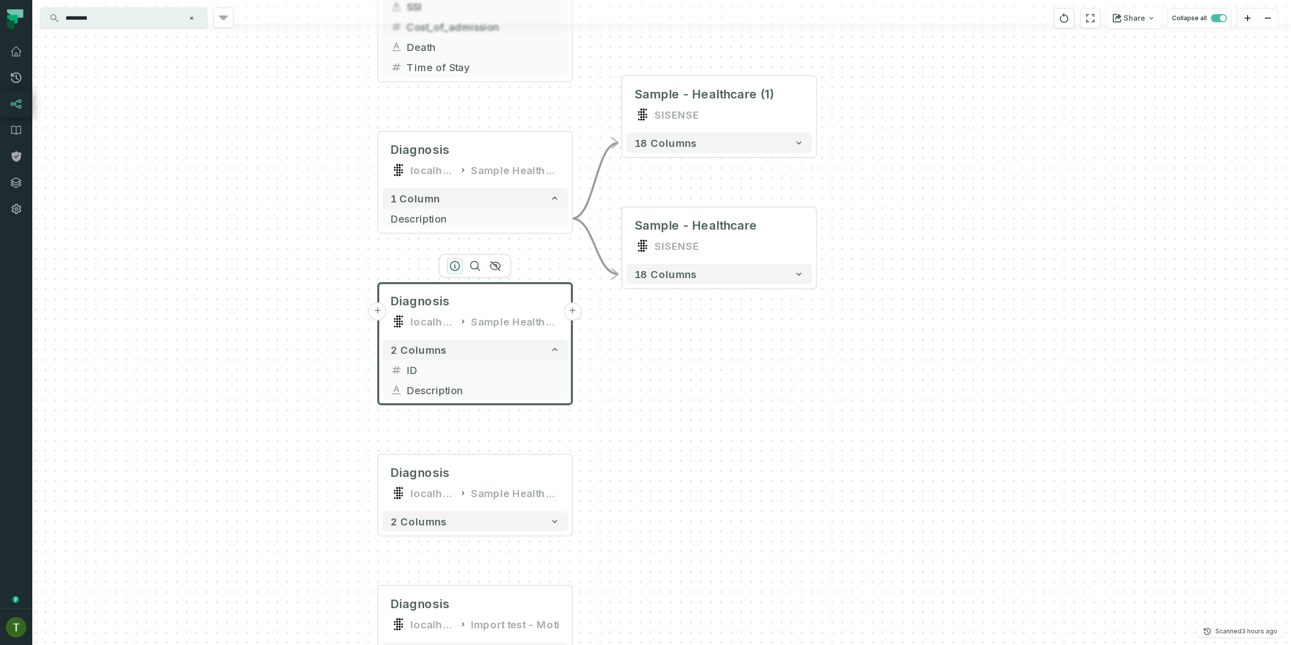
click at [453, 263] on icon "button" at bounding box center [455, 266] width 12 height 12
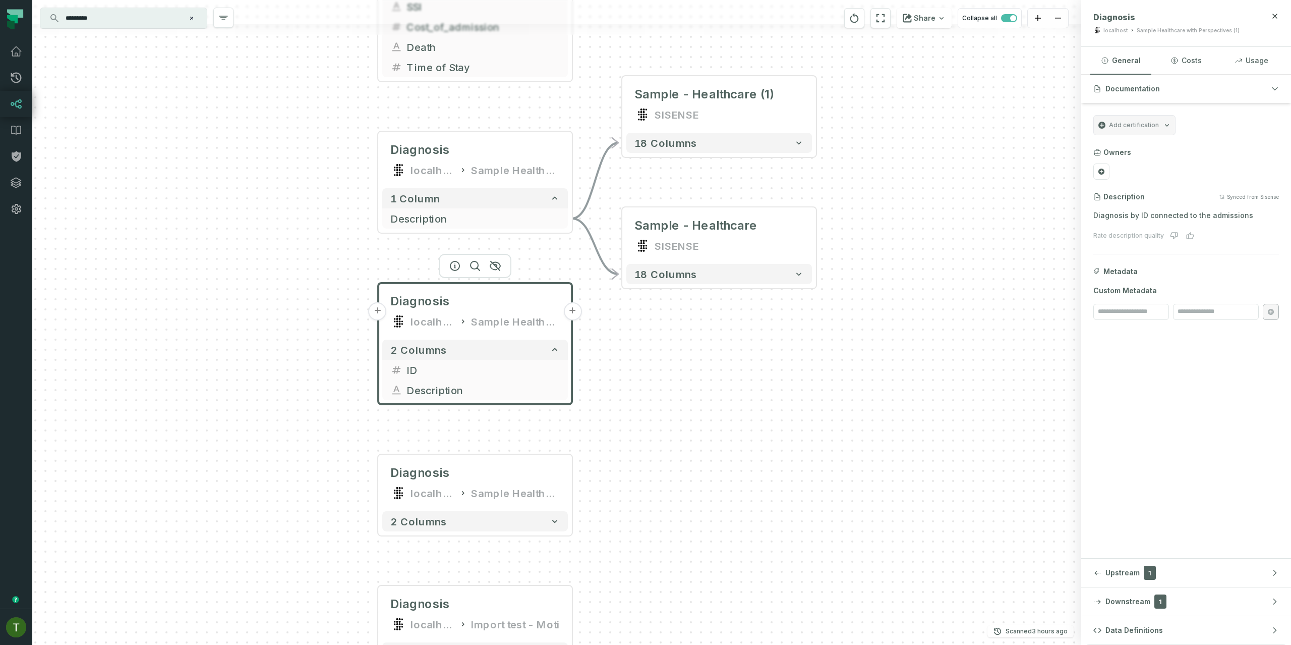
drag, startPoint x: 652, startPoint y: 467, endPoint x: 664, endPoint y: 361, distance: 106.6
click at [665, 361] on div "+ Sample - Healthcare (1) SISENSE 18 columns + Sample - Healthcare SISENSE 18 c…" at bounding box center [556, 322] width 1049 height 645
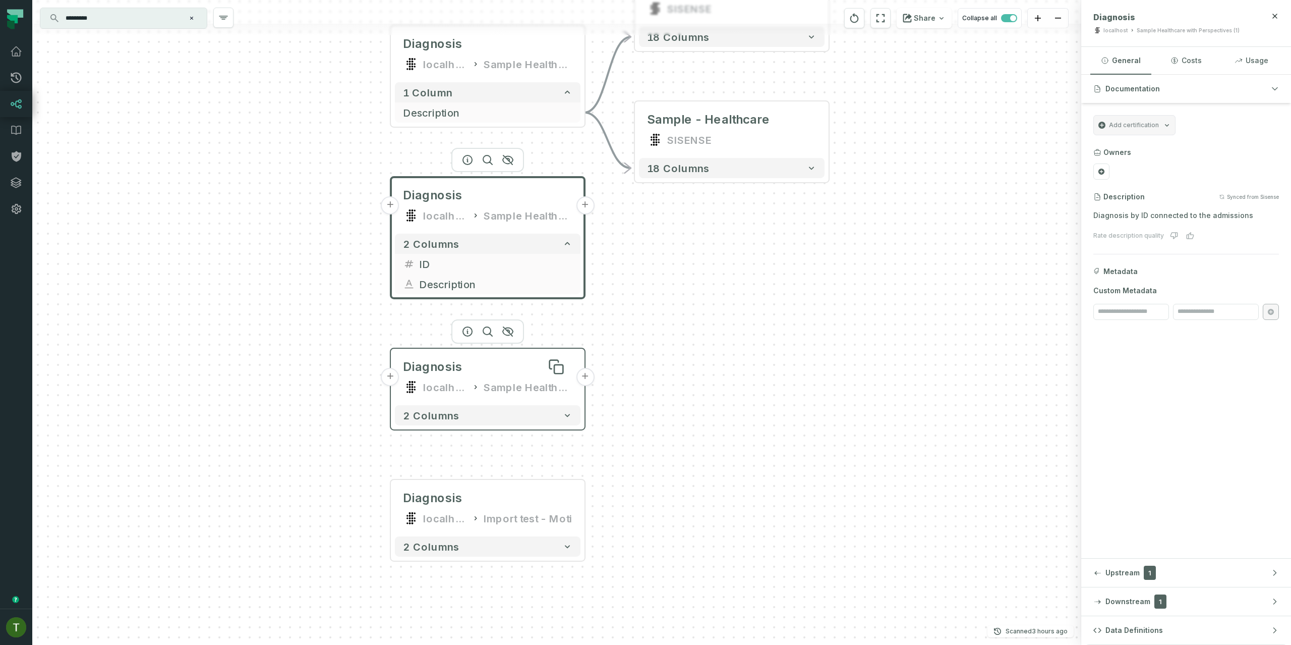
click at [490, 370] on div "Diagnosis" at bounding box center [487, 367] width 169 height 16
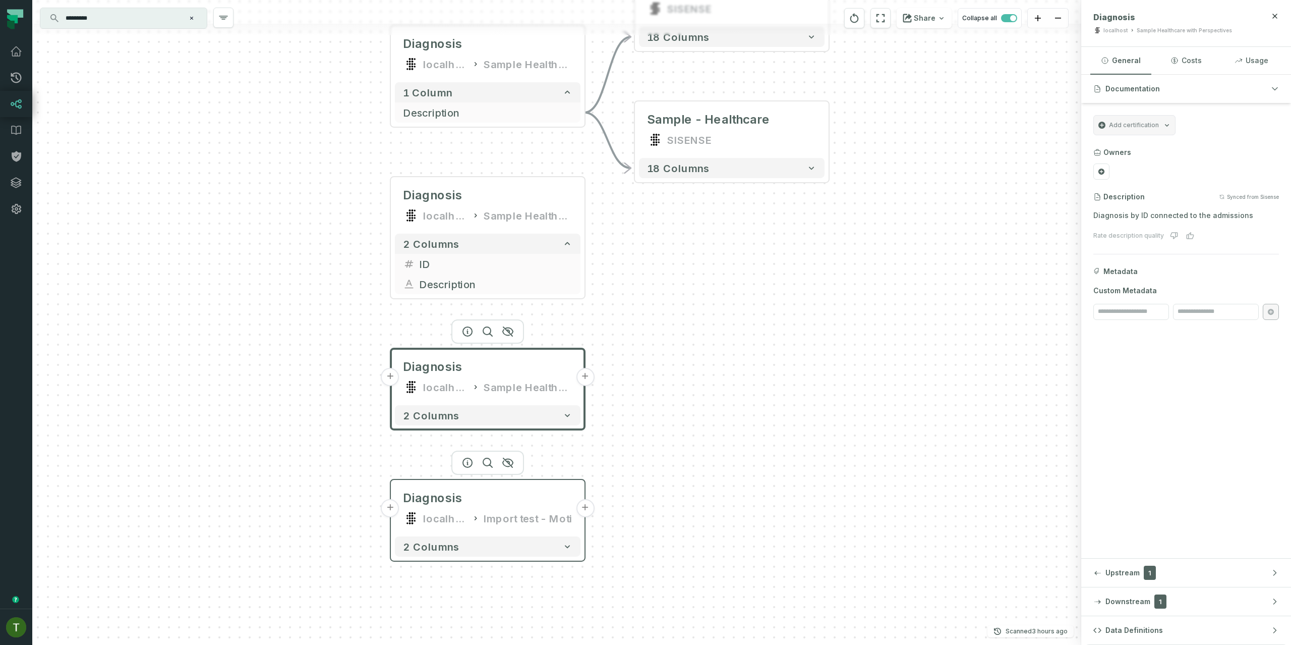
drag, startPoint x: 584, startPoint y: 486, endPoint x: 587, endPoint y: 387, distance: 98.4
click at [585, 480] on header "+ Diagnosis localhost Import test - Moti +" at bounding box center [488, 506] width 194 height 52
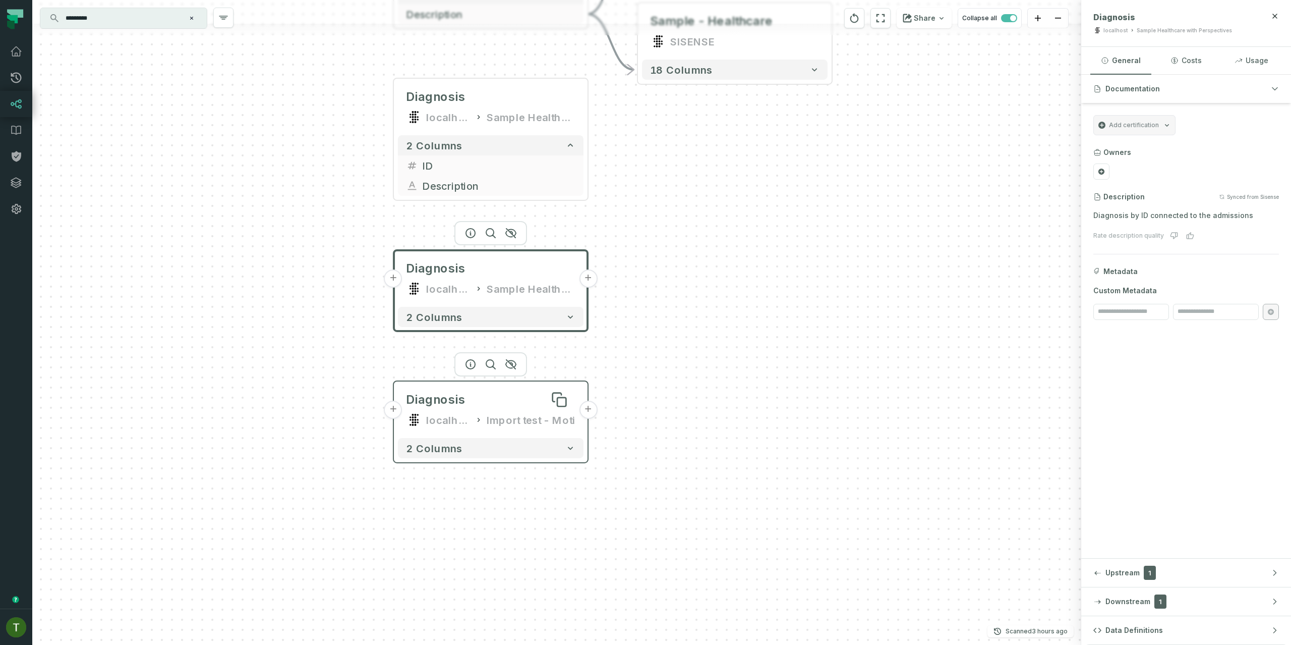
click at [525, 403] on div "Diagnosis" at bounding box center [490, 399] width 169 height 16
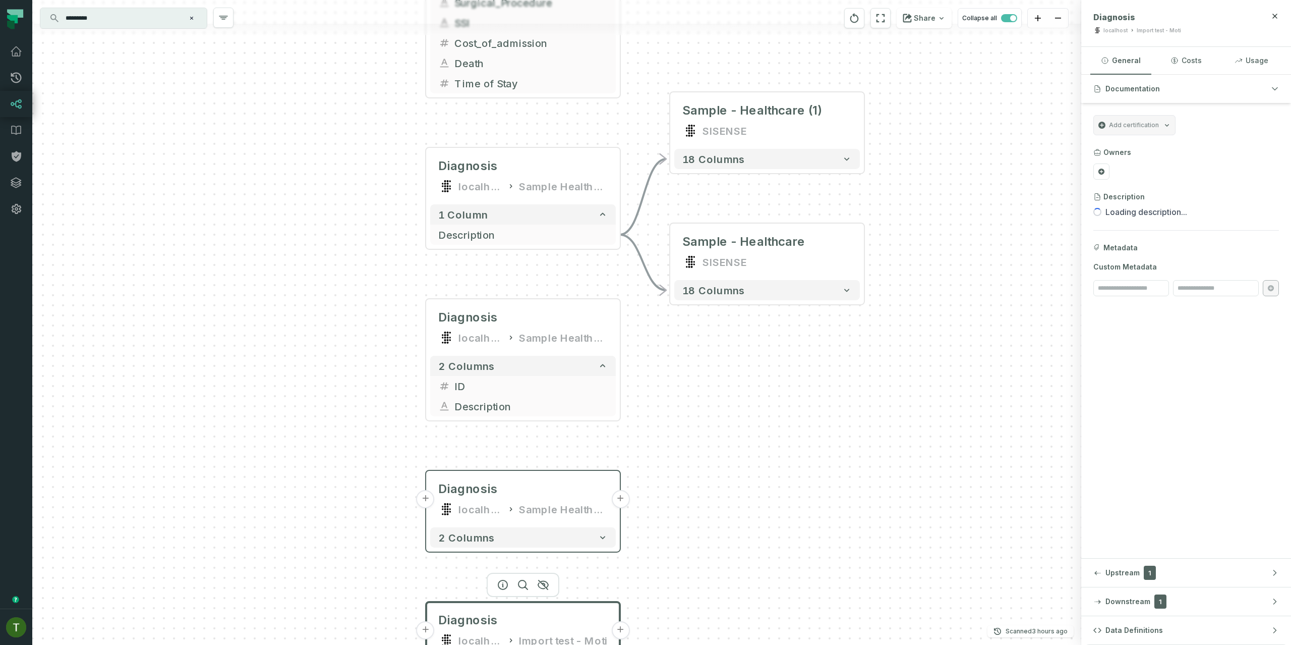
drag, startPoint x: 676, startPoint y: 310, endPoint x: 670, endPoint y: 438, distance: 128.3
click at [707, 520] on div "+ Sample - Healthcare (1) SISENSE 18 columns + Sample - Healthcare SISENSE 18 c…" at bounding box center [556, 322] width 1049 height 645
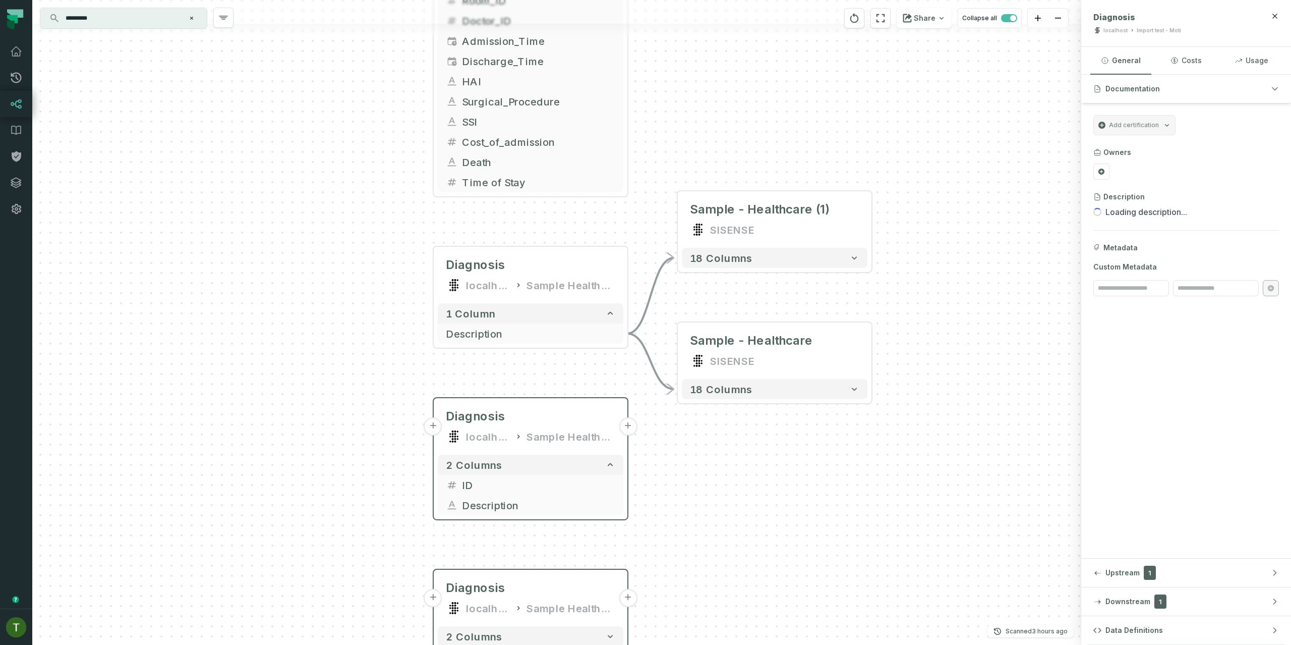
drag, startPoint x: 626, startPoint y: 352, endPoint x: 626, endPoint y: 491, distance: 138.7
click at [626, 491] on div "+ Sample - Healthcare (1) SISENSE 18 columns + Sample - Healthcare SISENSE 18 c…" at bounding box center [556, 322] width 1049 height 645
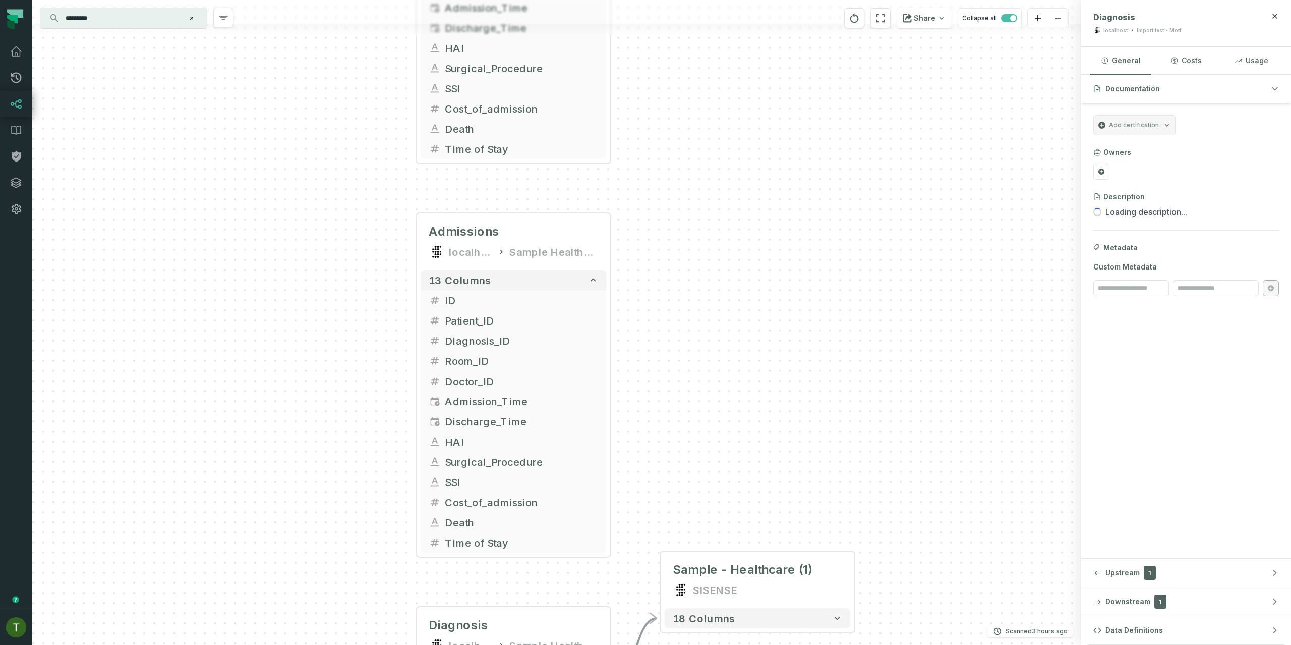
drag, startPoint x: 672, startPoint y: 192, endPoint x: 632, endPoint y: 355, distance: 167.3
click at [655, 448] on div "+ Sample - Healthcare (1) SISENSE 18 columns + Sample - Healthcare SISENSE 18 c…" at bounding box center [556, 322] width 1049 height 645
drag, startPoint x: 642, startPoint y: 213, endPoint x: 637, endPoint y: 466, distance: 252.7
click at [640, 480] on div "+ Sample - Healthcare (1) SISENSE 18 columns + Sample - Healthcare SISENSE 18 c…" at bounding box center [556, 322] width 1049 height 645
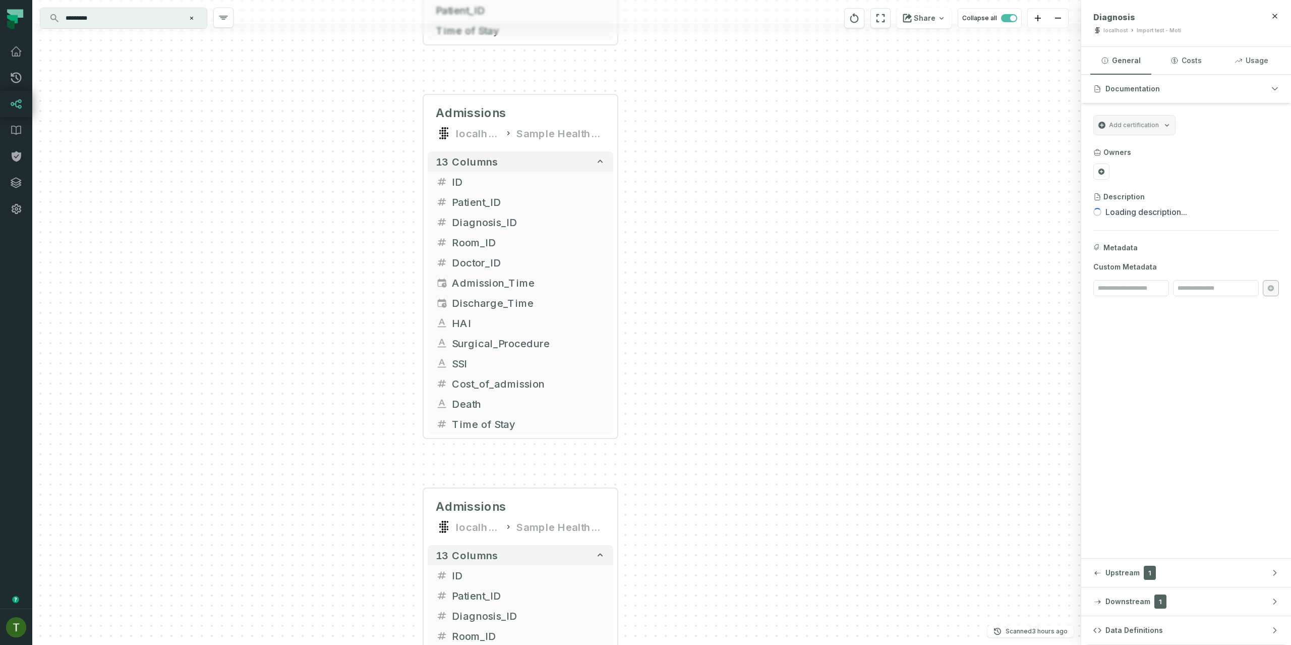
drag, startPoint x: 652, startPoint y: 147, endPoint x: 665, endPoint y: 464, distance: 317.5
click at [665, 464] on div "+ Sample - Healthcare (1) SISENSE 18 columns + Sample - Healthcare SISENSE 18 c…" at bounding box center [556, 322] width 1049 height 645
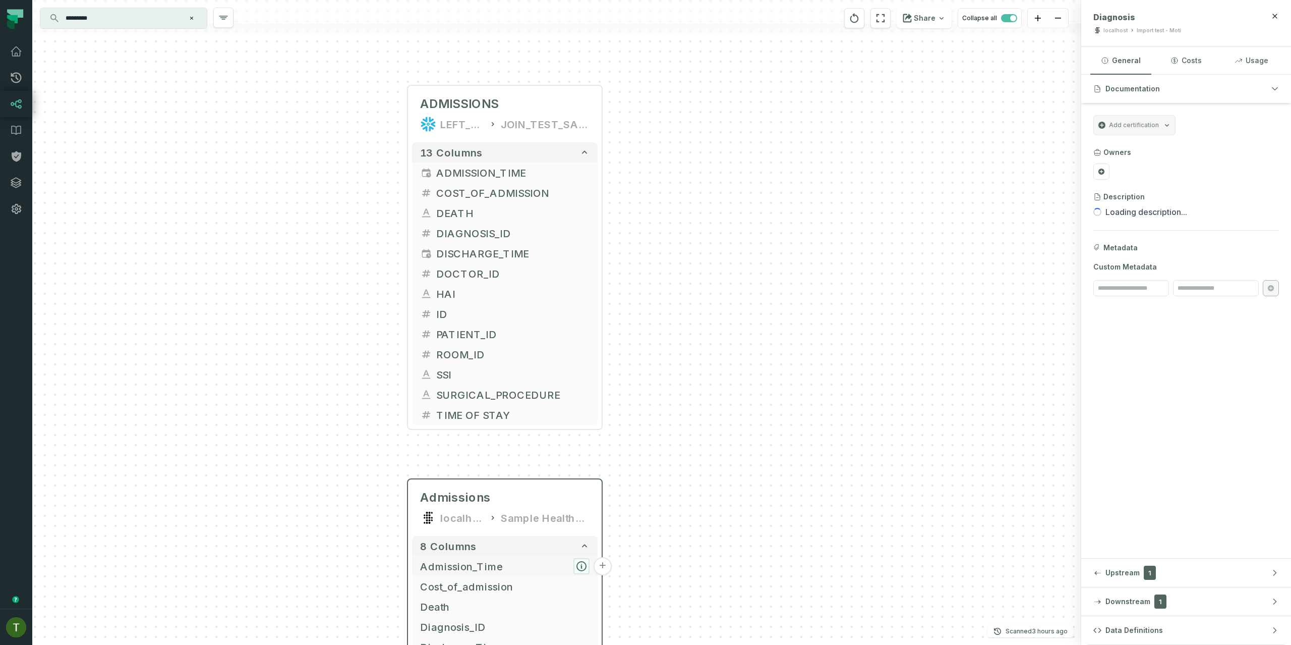
drag, startPoint x: 588, startPoint y: 493, endPoint x: 573, endPoint y: 568, distance: 77.2
click at [573, 568] on button "button" at bounding box center [581, 566] width 16 height 16
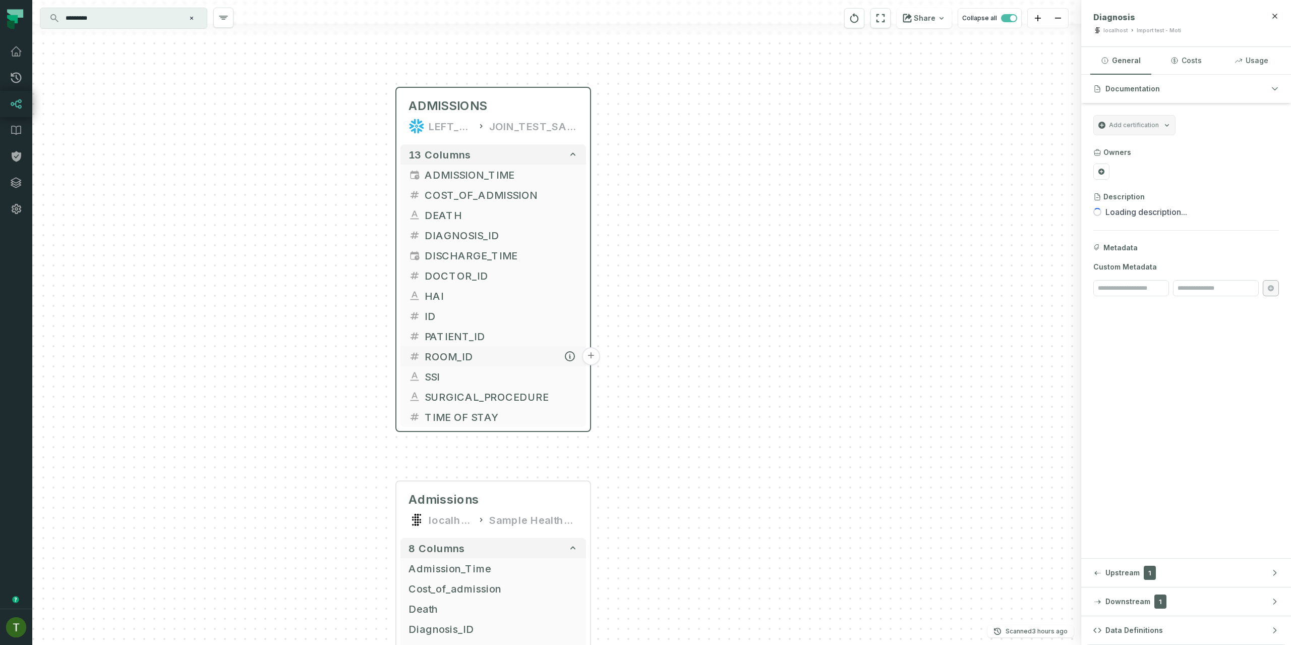
drag, startPoint x: 570, startPoint y: 380, endPoint x: 536, endPoint y: 323, distance: 66.5
click at [545, 308] on span "ID" at bounding box center [501, 315] width 153 height 15
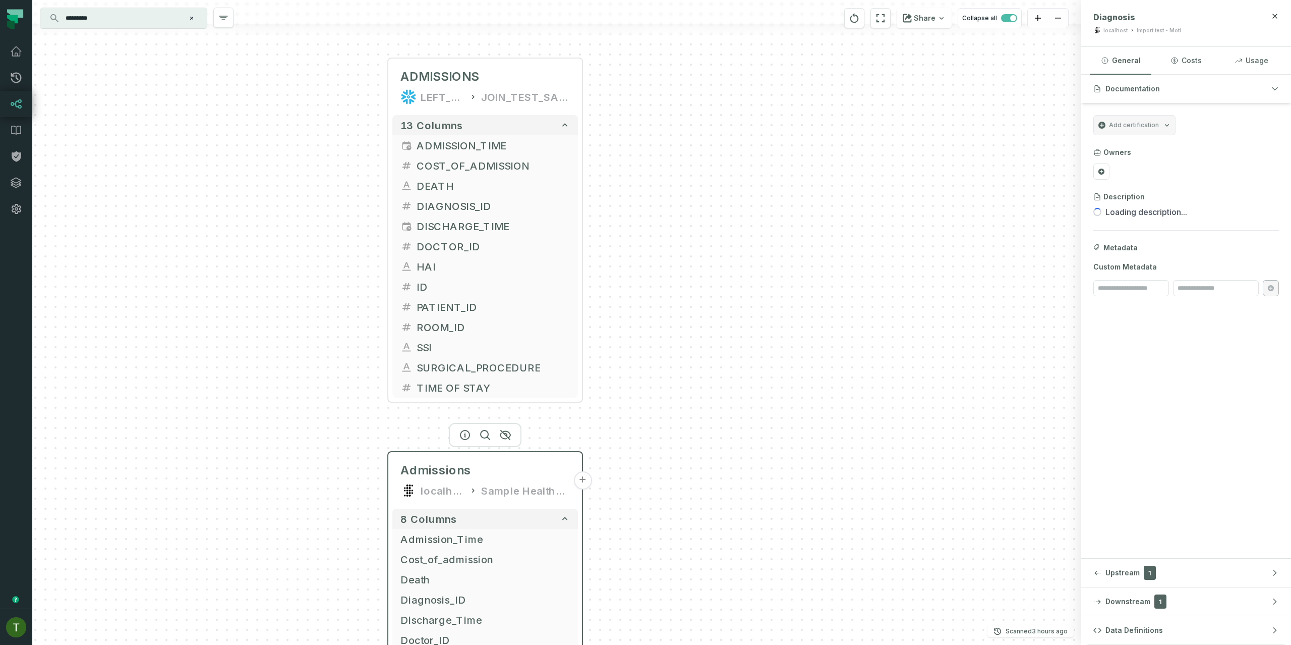
click at [522, 495] on div "Sample Healthcare" at bounding box center [525, 490] width 89 height 16
click at [522, 483] on div "Sample Healthcare" at bounding box center [525, 491] width 89 height 16
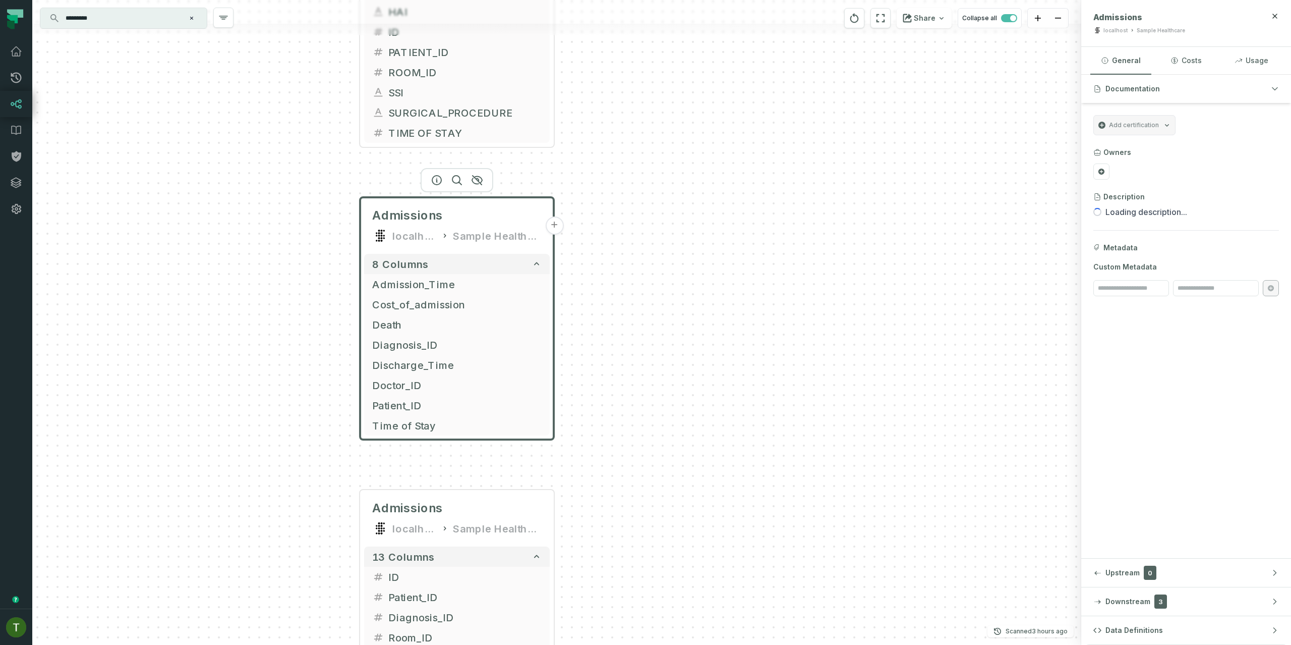
drag, startPoint x: 584, startPoint y: 547, endPoint x: 554, endPoint y: 179, distance: 369.4
click at [554, 179] on div "+ Sample - Healthcare (1) SISENSE 18 columns + Sample - Healthcare SISENSE 18 c…" at bounding box center [556, 322] width 1049 height 645
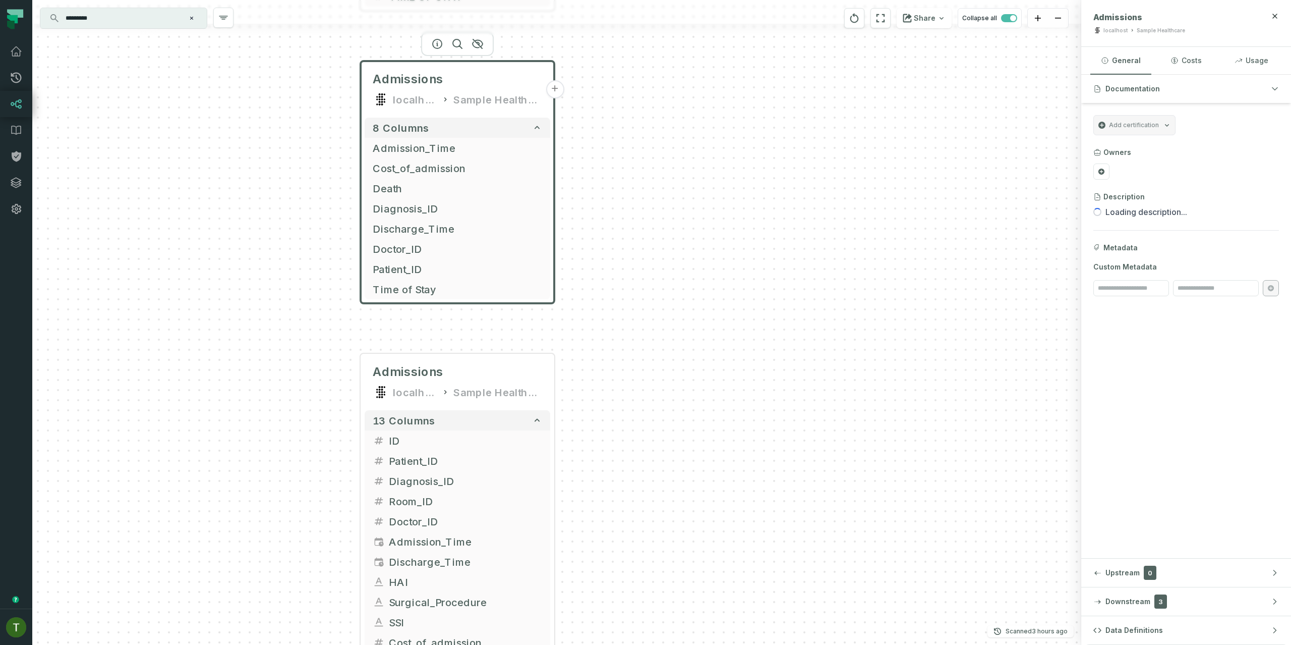
drag, startPoint x: 606, startPoint y: 401, endPoint x: 608, endPoint y: 160, distance: 241.1
click at [608, 160] on div "+ Sample - Healthcare (1) SISENSE 18 columns + Sample - Healthcare SISENSE 18 c…" at bounding box center [556, 322] width 1049 height 645
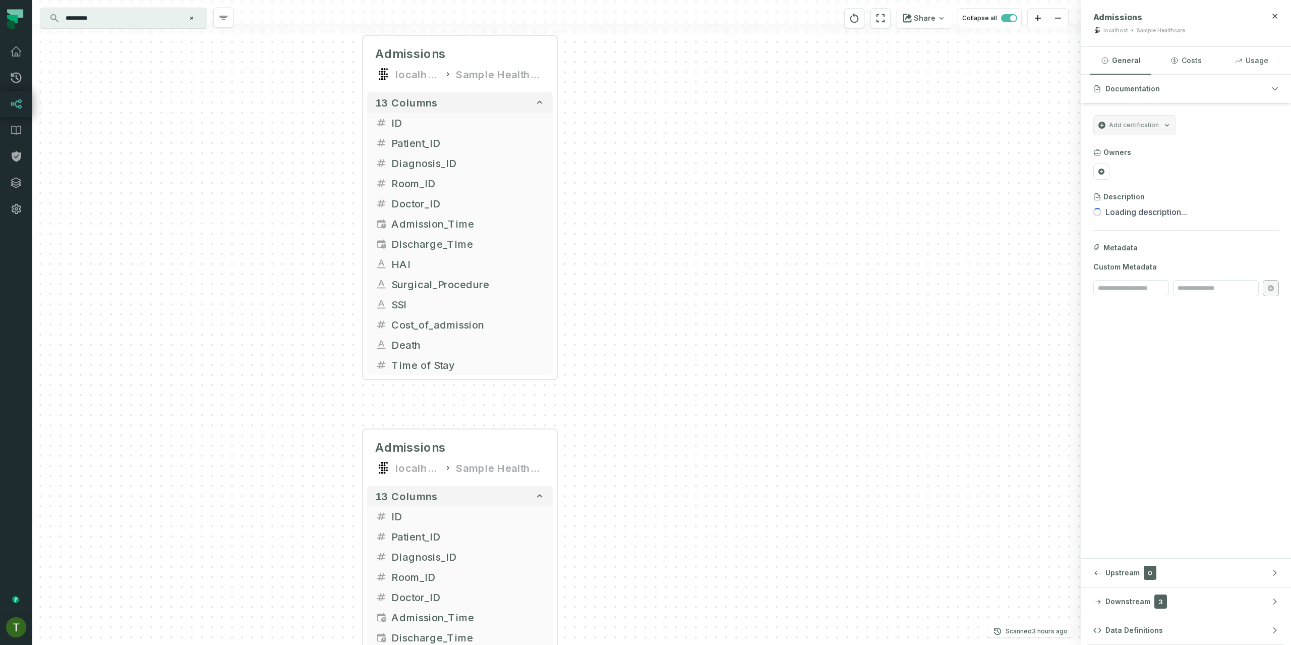
drag, startPoint x: 618, startPoint y: 357, endPoint x: 603, endPoint y: 294, distance: 65.2
click at [609, 179] on div "+ Sample - Healthcare (1) SISENSE 18 columns + Sample - Healthcare SISENSE 18 c…" at bounding box center [556, 322] width 1049 height 645
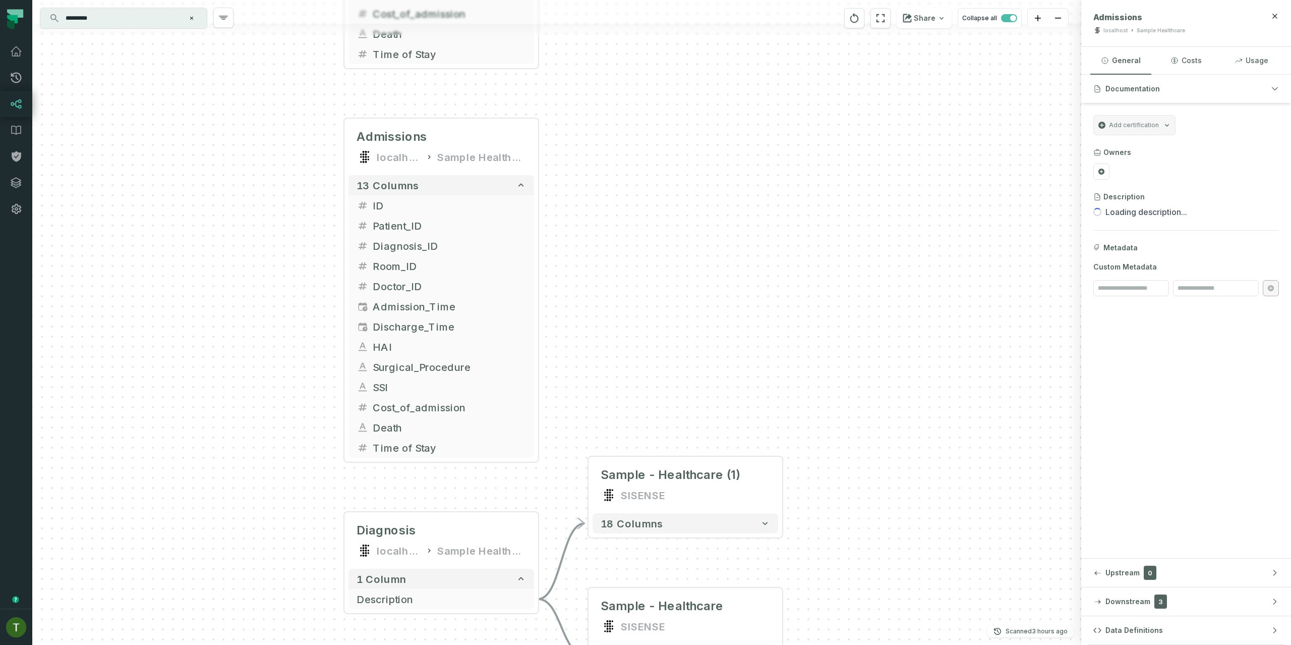
drag, startPoint x: 618, startPoint y: 317, endPoint x: 604, endPoint y: 159, distance: 159.0
click at [604, 159] on div "+ Sample - Healthcare (1) SISENSE 18 columns + Sample - Healthcare SISENSE 18 c…" at bounding box center [556, 322] width 1049 height 645
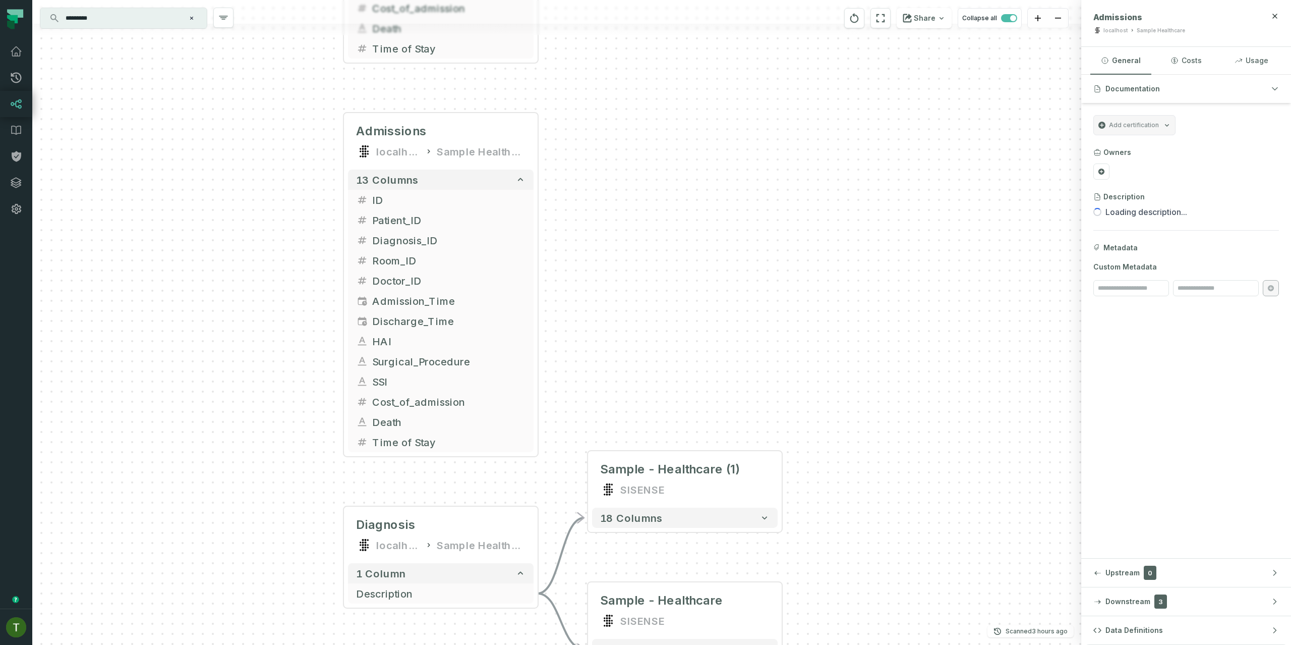
drag, startPoint x: 620, startPoint y: 400, endPoint x: 622, endPoint y: 194, distance: 206.8
click at [622, 194] on div "+ Sample - Healthcare (1) SISENSE 18 columns + Sample - Healthcare SISENSE 18 c…" at bounding box center [556, 322] width 1049 height 645
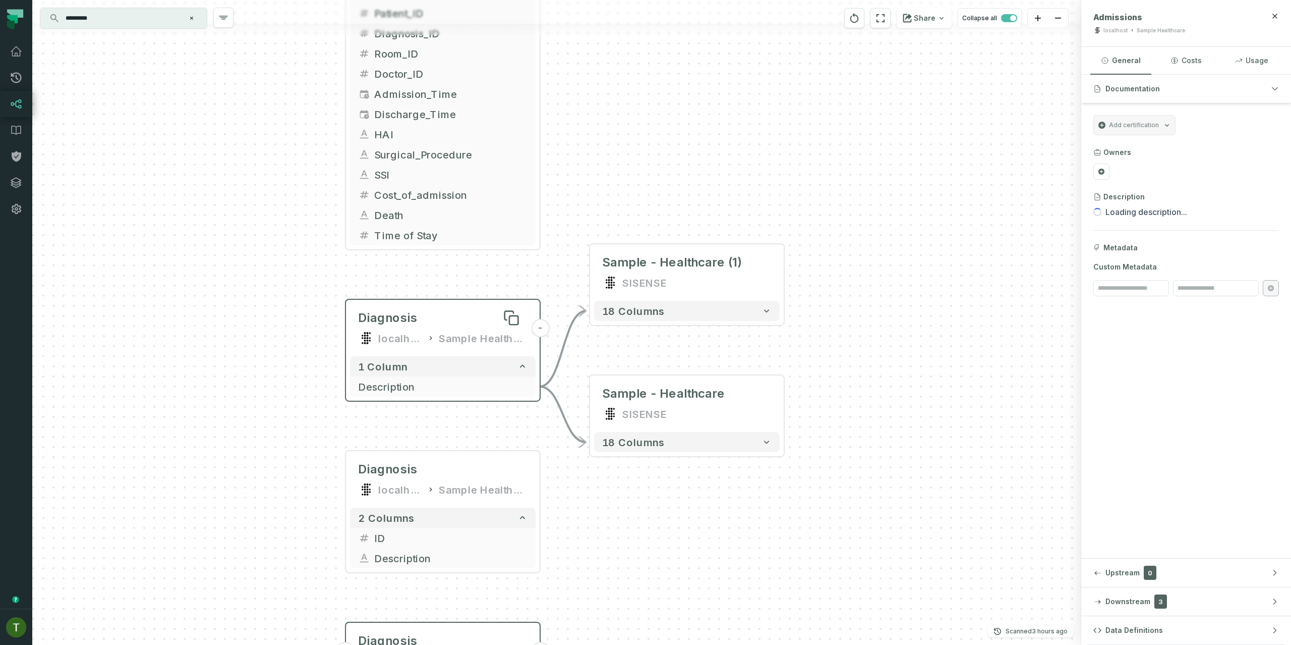
click at [469, 318] on div "Diagnosis" at bounding box center [442, 318] width 169 height 16
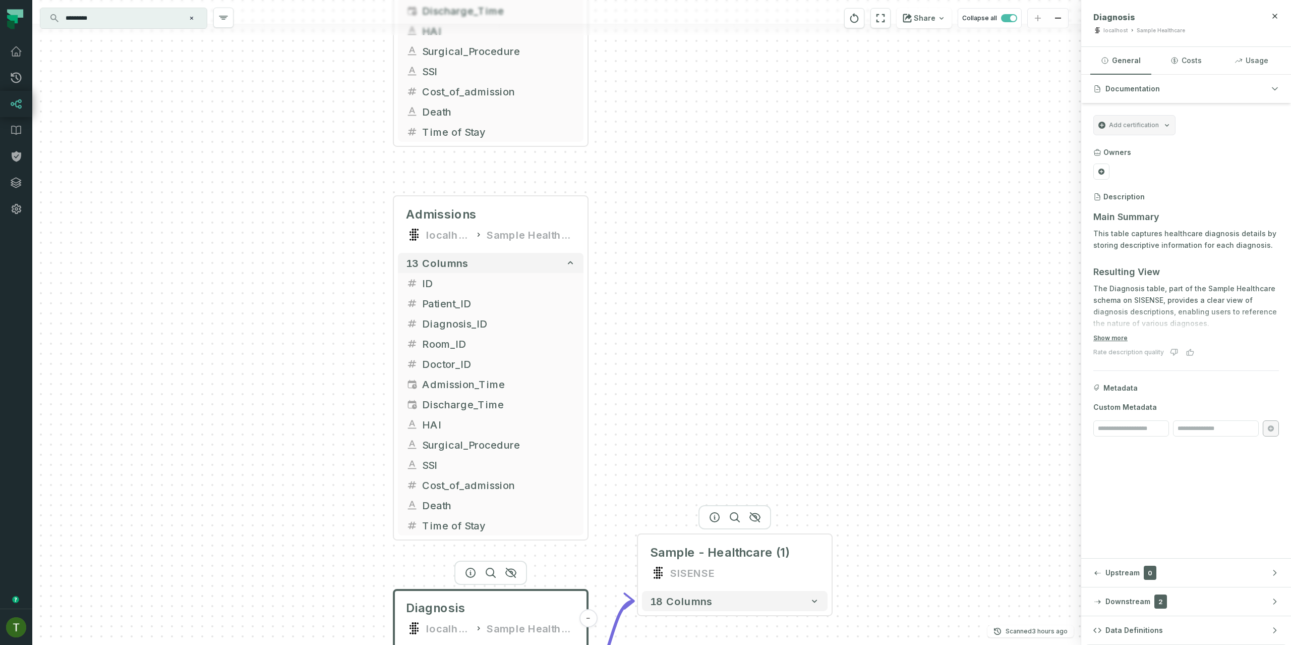
drag, startPoint x: 638, startPoint y: 252, endPoint x: 699, endPoint y: 503, distance: 258.5
click at [695, 527] on div "+ Sample - Healthcare (1) SISENSE 18 columns + Sample - Healthcare SISENSE 18 c…" at bounding box center [556, 322] width 1049 height 645
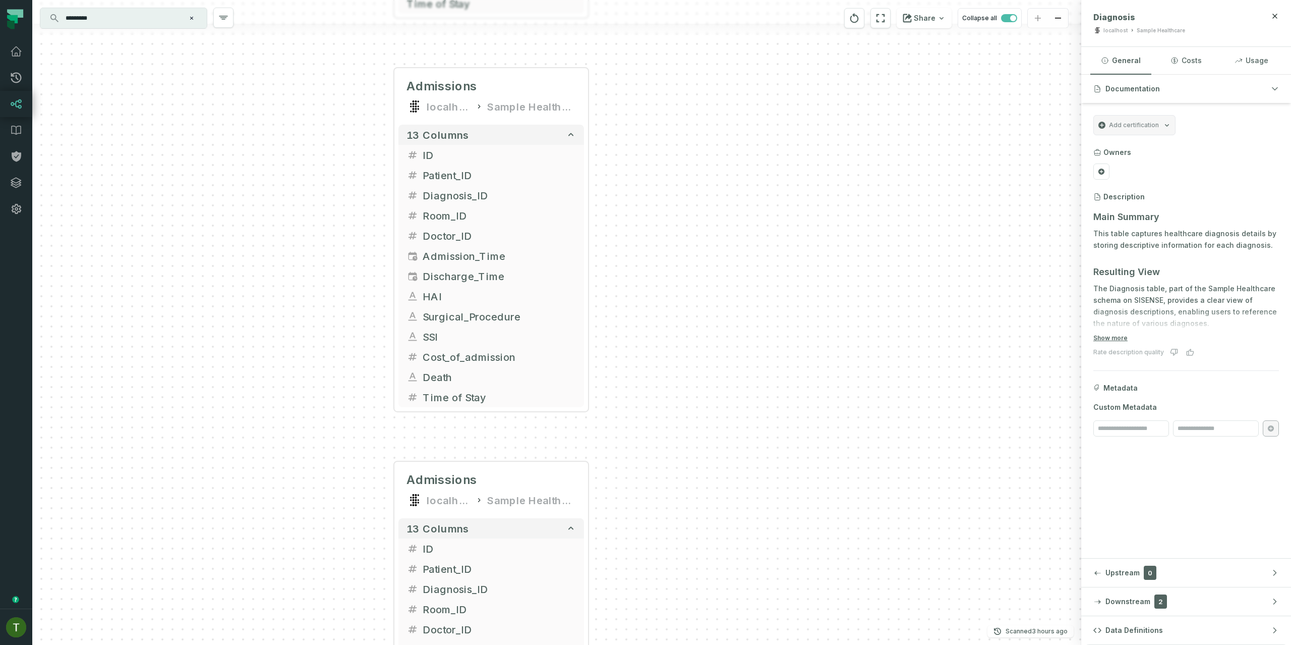
drag, startPoint x: 741, startPoint y: 290, endPoint x: 725, endPoint y: 469, distance: 179.7
click at [730, 537] on div "+ Sample - Healthcare (1) SISENSE 18 columns + Sample - Healthcare SISENSE 18 c…" at bounding box center [556, 322] width 1049 height 645
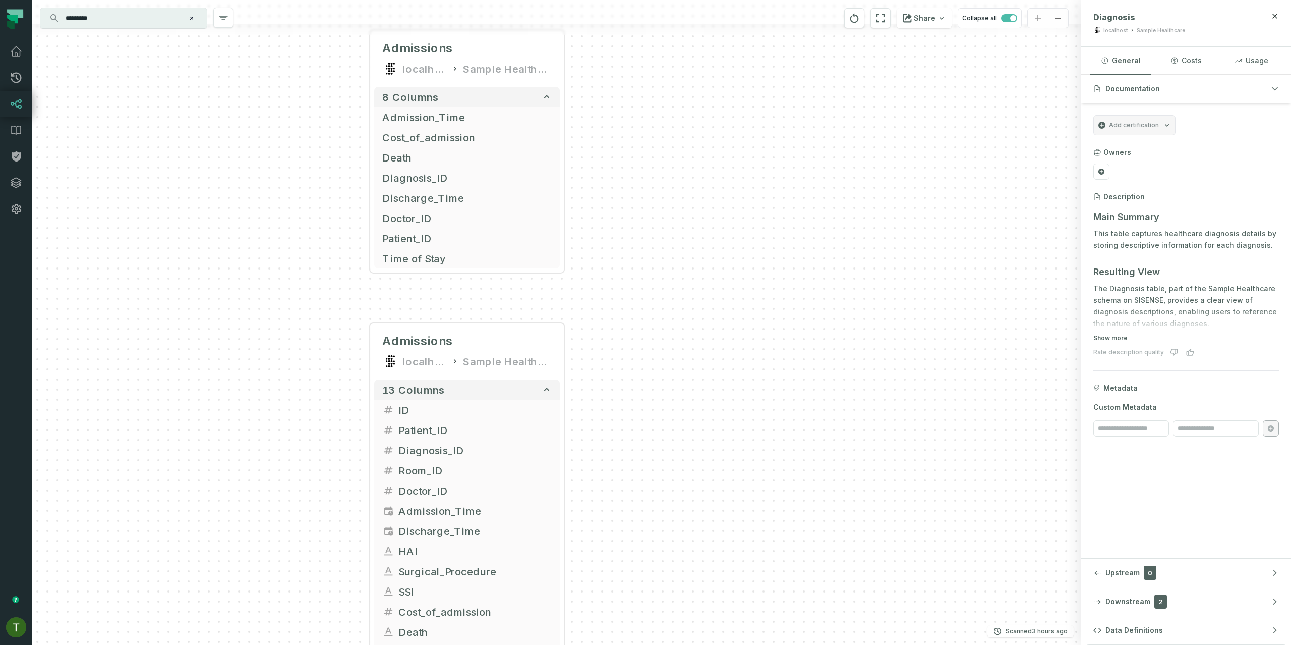
drag, startPoint x: 754, startPoint y: 217, endPoint x: 724, endPoint y: 412, distance: 197.0
click at [734, 458] on div "+ Sample - Healthcare (1) SISENSE 18 columns + Sample - Healthcare SISENSE 18 c…" at bounding box center [556, 322] width 1049 height 645
drag, startPoint x: 719, startPoint y: 267, endPoint x: 710, endPoint y: 496, distance: 228.7
click at [710, 496] on div "+ Sample - Healthcare (1) SISENSE 18 columns + Sample - Healthcare SISENSE 18 c…" at bounding box center [556, 322] width 1049 height 645
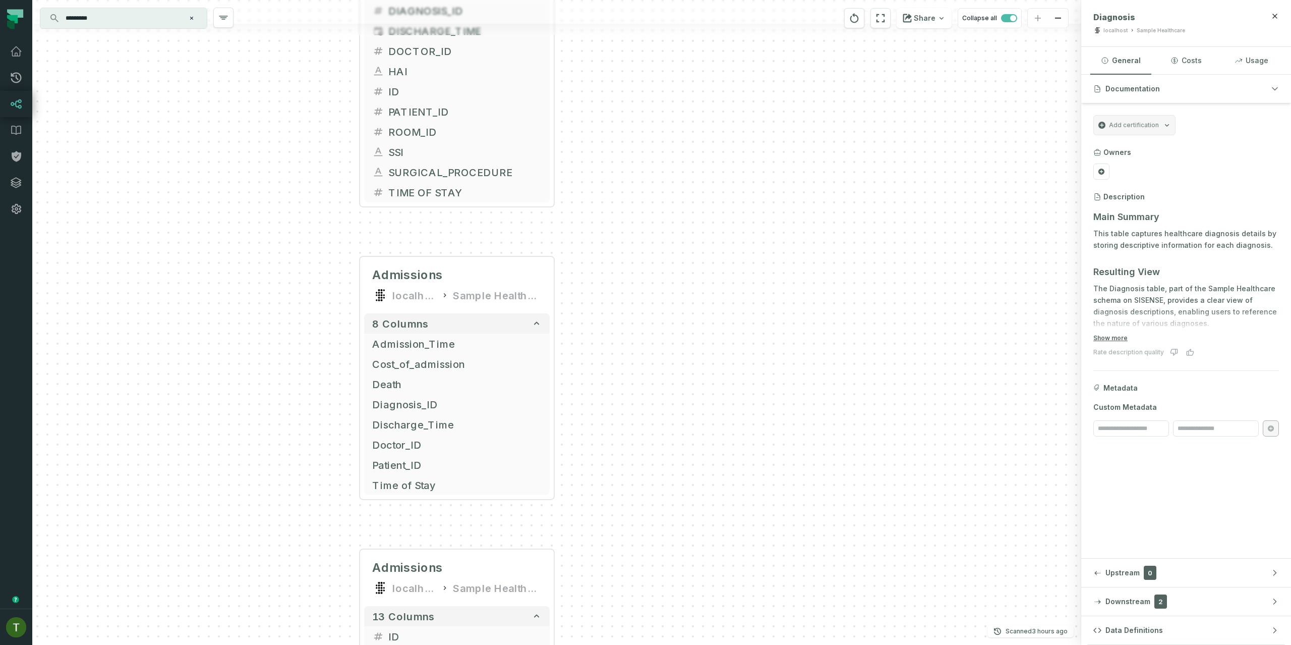
drag, startPoint x: 678, startPoint y: 294, endPoint x: 689, endPoint y: 489, distance: 195.0
click at [694, 500] on div "+ Sample - Healthcare (1) SISENSE 18 columns + Sample - Healthcare SISENSE 18 c…" at bounding box center [556, 322] width 1049 height 645
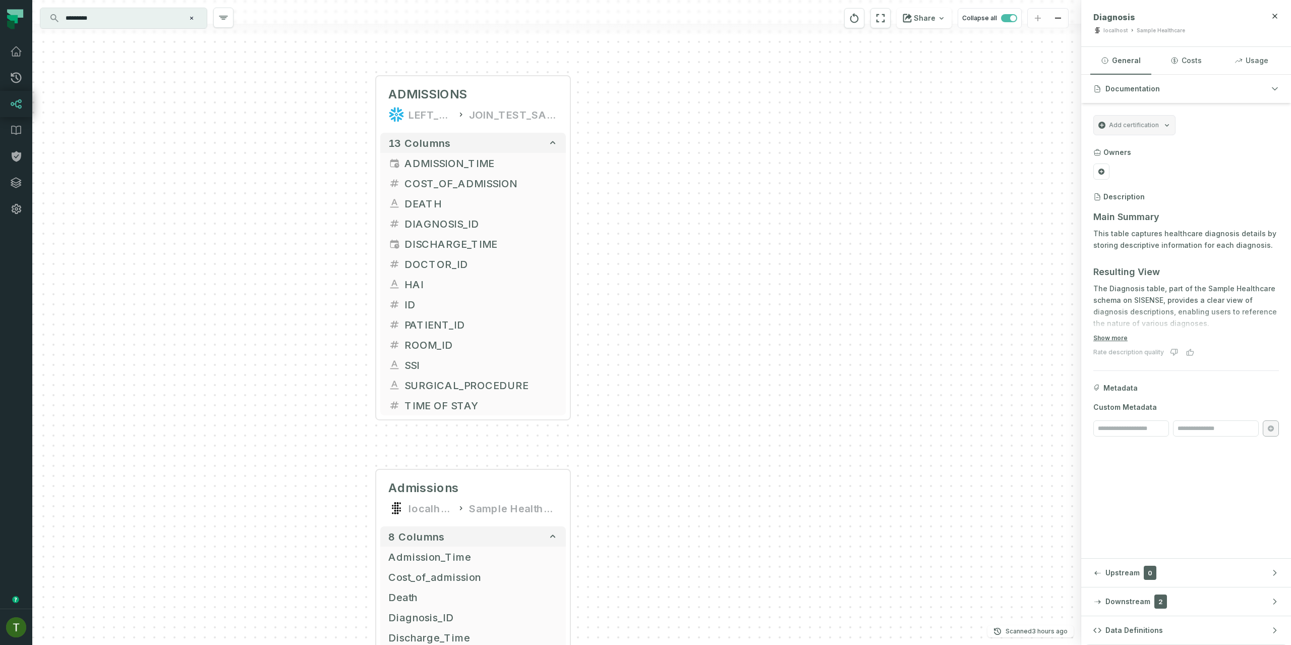
drag, startPoint x: 647, startPoint y: 297, endPoint x: 636, endPoint y: 395, distance: 99.4
click at [637, 396] on div "+ Sample - Healthcare (1) SISENSE 18 columns + Sample - Healthcare SISENSE 18 c…" at bounding box center [556, 322] width 1049 height 645
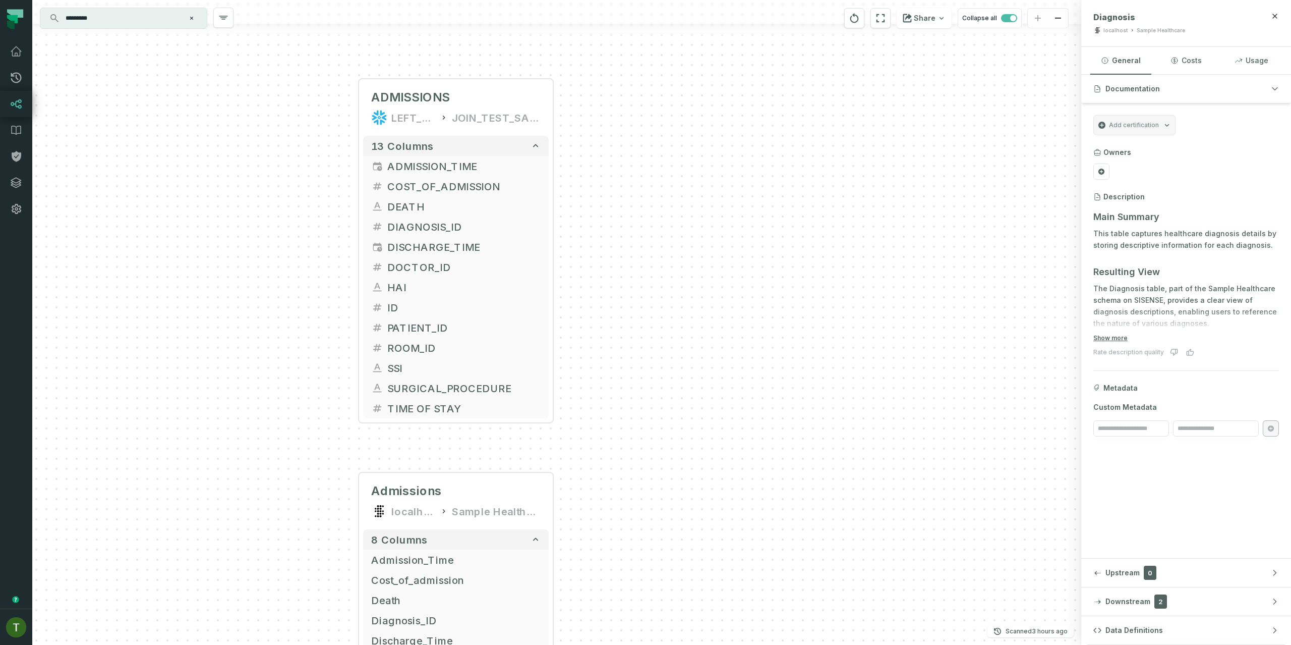
drag, startPoint x: 626, startPoint y: 259, endPoint x: 627, endPoint y: 212, distance: 46.4
click at [639, 111] on div "+ Sample - Healthcare (1) SISENSE 18 columns + Sample - Healthcare SISENSE 18 c…" at bounding box center [556, 322] width 1049 height 645
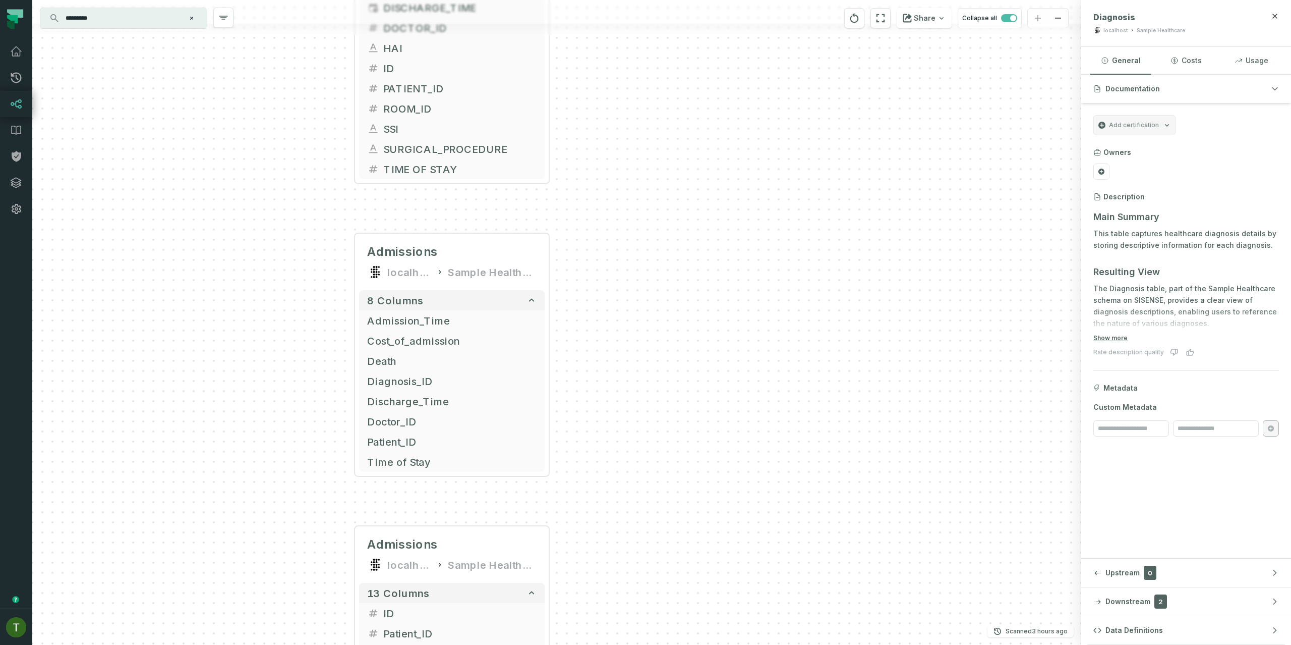
drag, startPoint x: 649, startPoint y: 342, endPoint x: 629, endPoint y: 220, distance: 123.6
click at [630, 221] on div "+ Sample - Healthcare (1) SISENSE 18 columns + Sample - Healthcare SISENSE 18 c…" at bounding box center [556, 322] width 1049 height 645
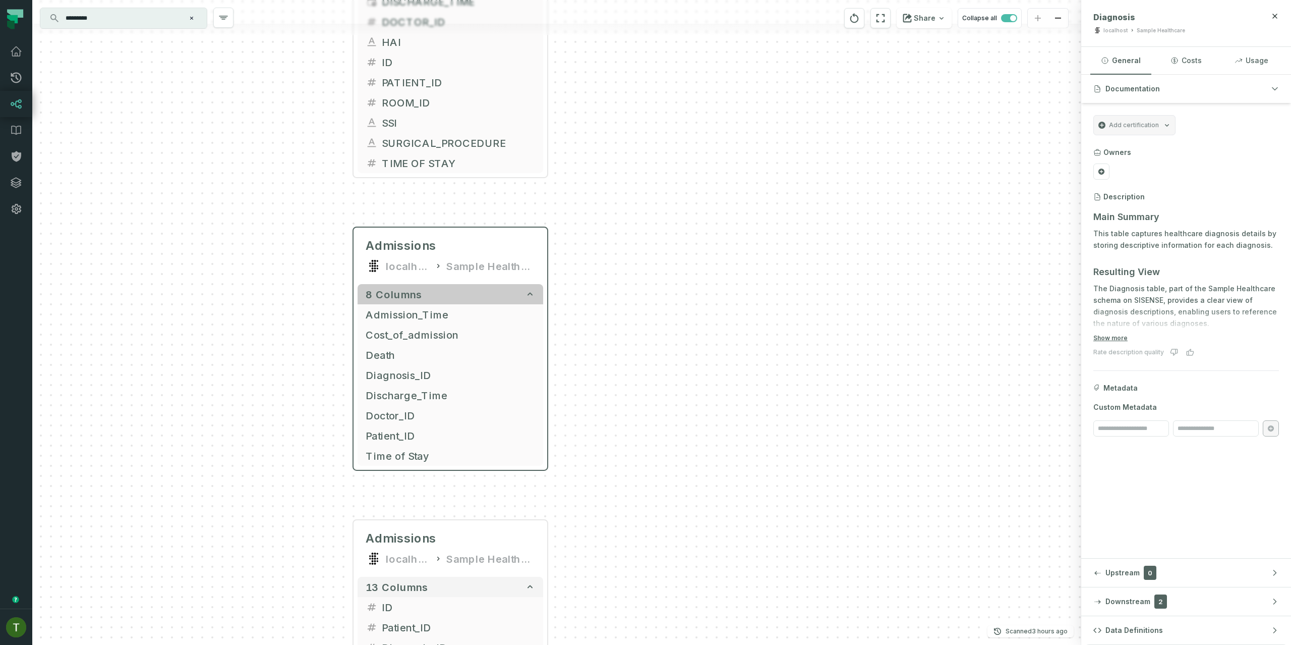
click at [481, 297] on button "8 columns" at bounding box center [451, 294] width 186 height 20
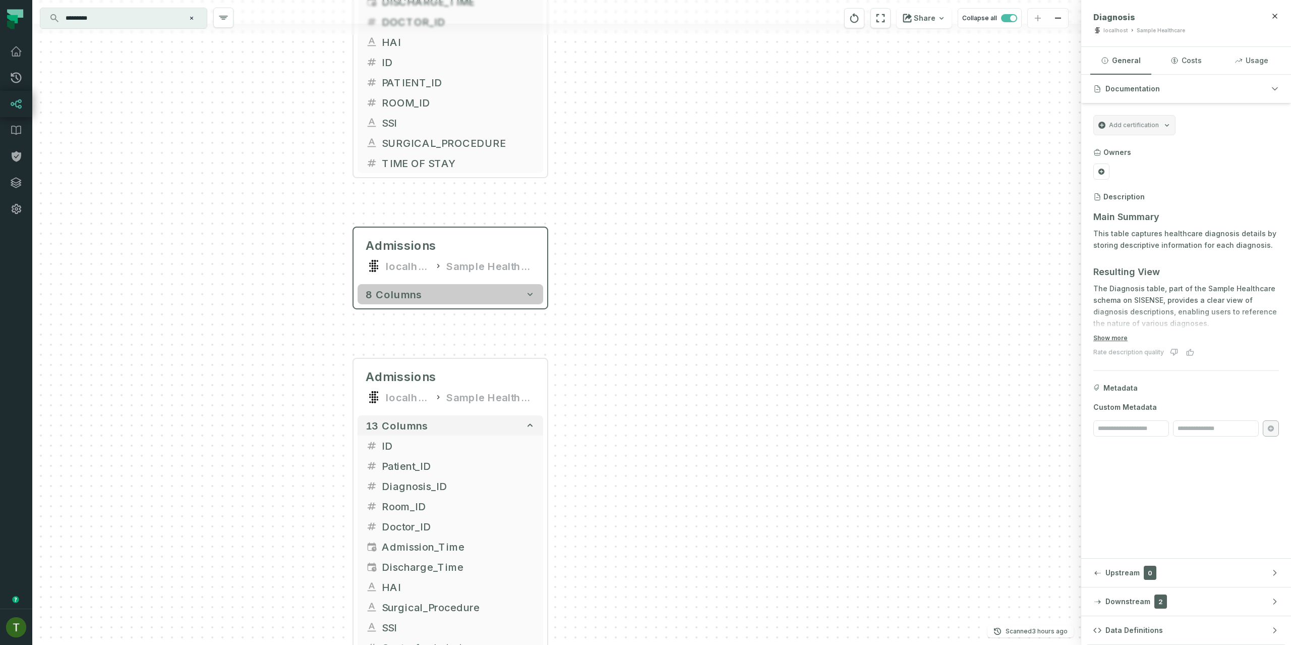
click at [486, 290] on button "8 columns" at bounding box center [451, 294] width 186 height 20
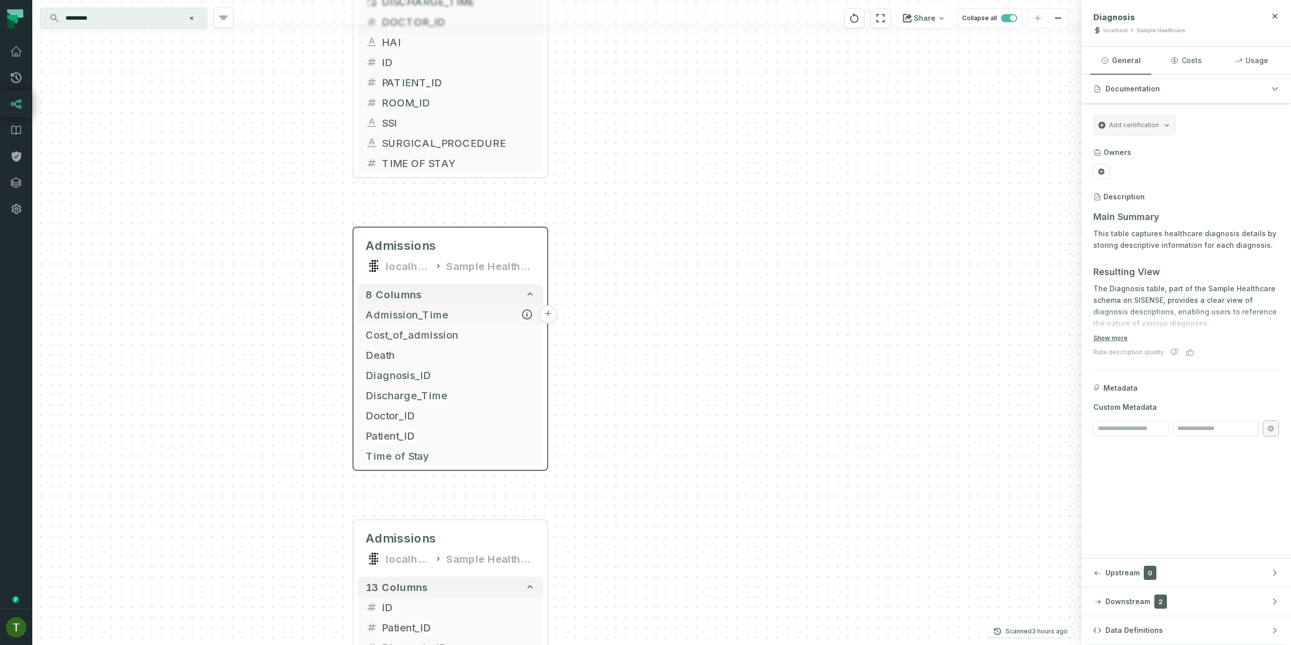
click at [468, 310] on span "Admission_Time" at bounding box center [450, 314] width 169 height 15
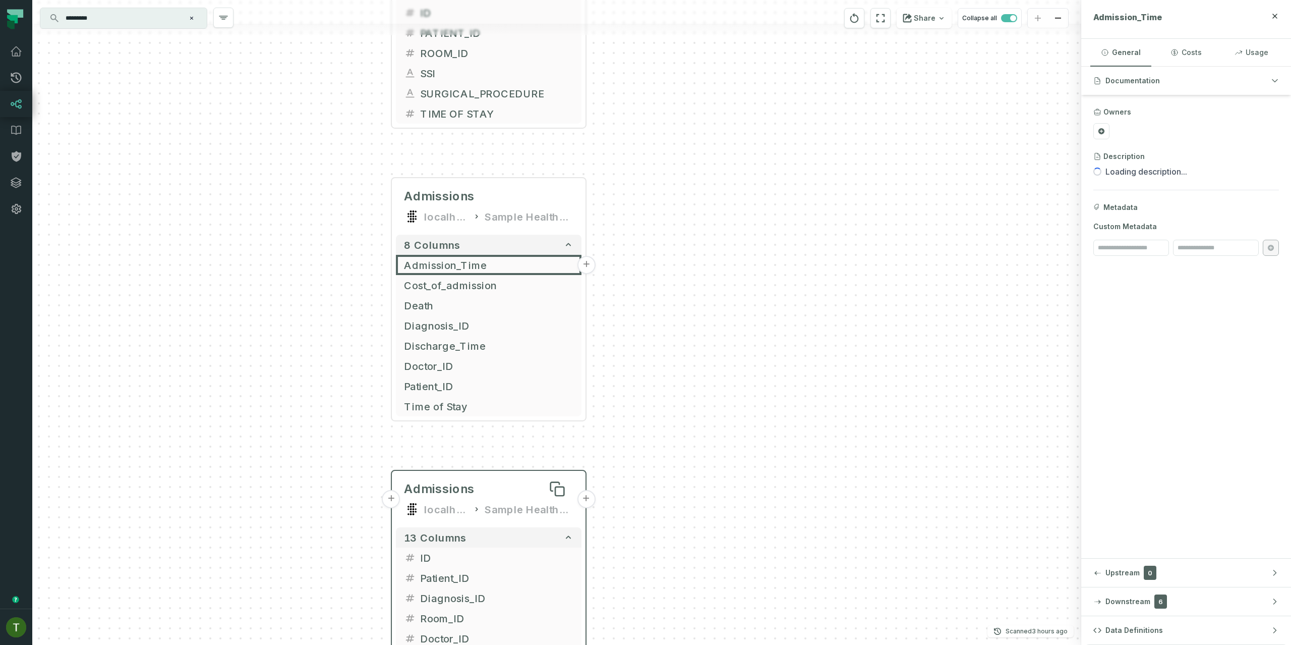
drag, startPoint x: 496, startPoint y: 489, endPoint x: 542, endPoint y: 437, distance: 69.4
click at [0, 0] on div at bounding box center [0, 0] width 0 height 0
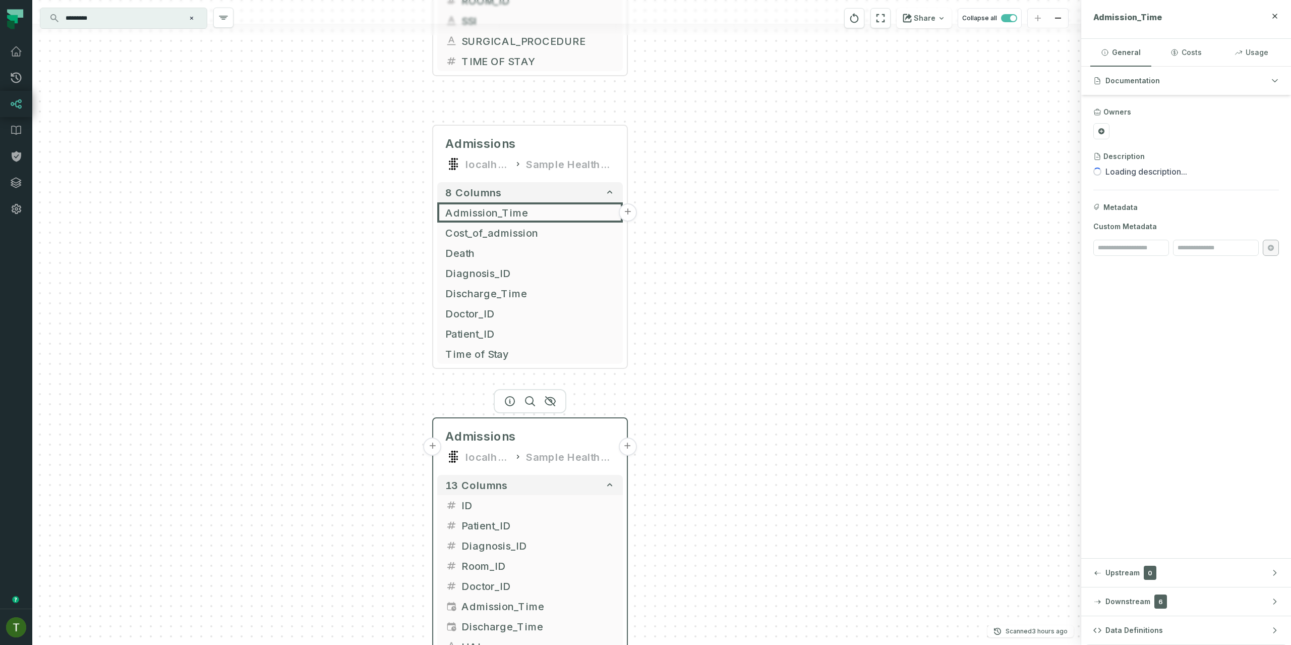
click at [541, 450] on div "Sample Healthcare with Perspectives (1)" at bounding box center [570, 456] width 89 height 16
click at [541, 451] on div "Sample Healthcare with Perspectives (1)" at bounding box center [570, 456] width 89 height 16
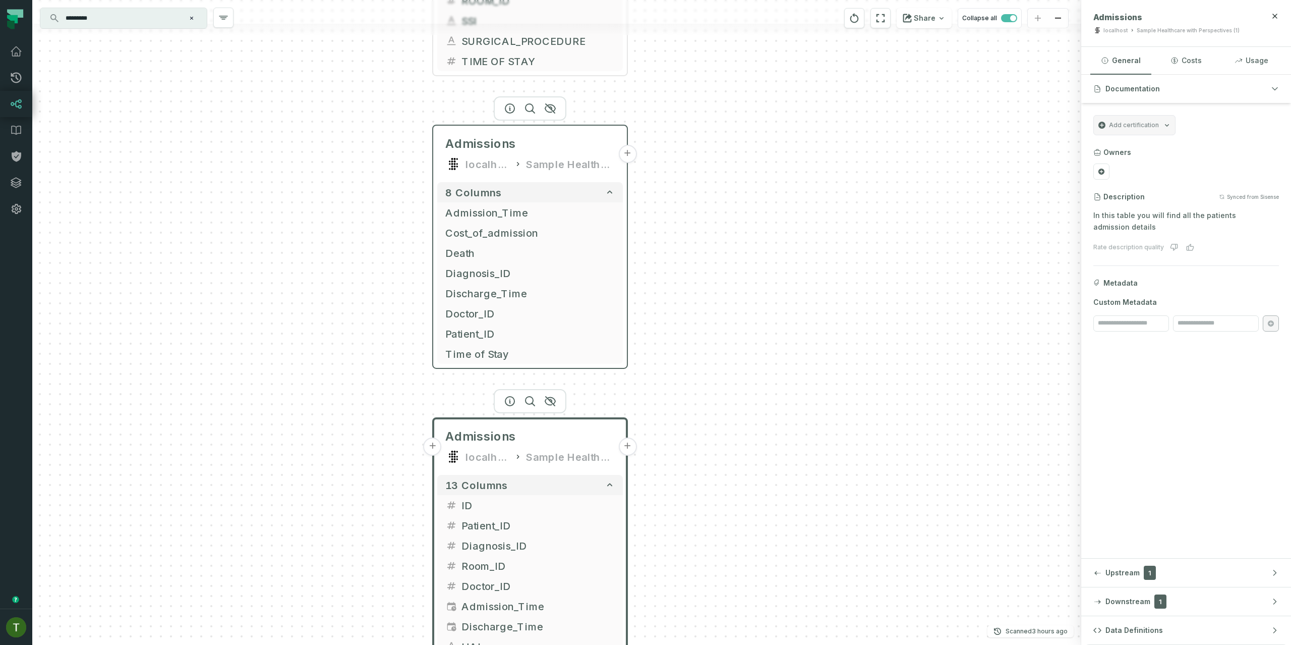
click at [527, 154] on div "Admissions localhost Sample Healthcare" at bounding box center [530, 154] width 186 height 48
click at [535, 156] on div "Sample Healthcare" at bounding box center [570, 163] width 89 height 16
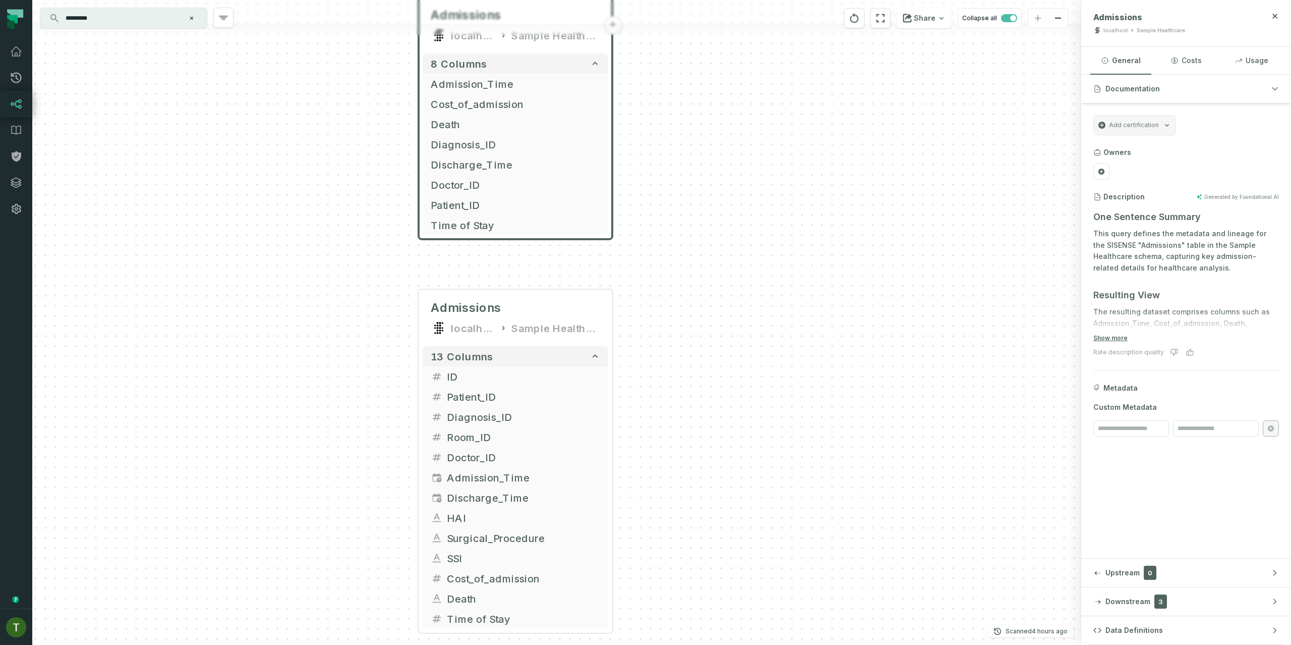
drag, startPoint x: 654, startPoint y: 503, endPoint x: 639, endPoint y: 375, distance: 128.9
click at [639, 375] on div "+ Sample - Healthcare (1) SISENSE 18 columns + Sample - Healthcare SISENSE 18 c…" at bounding box center [556, 322] width 1049 height 645
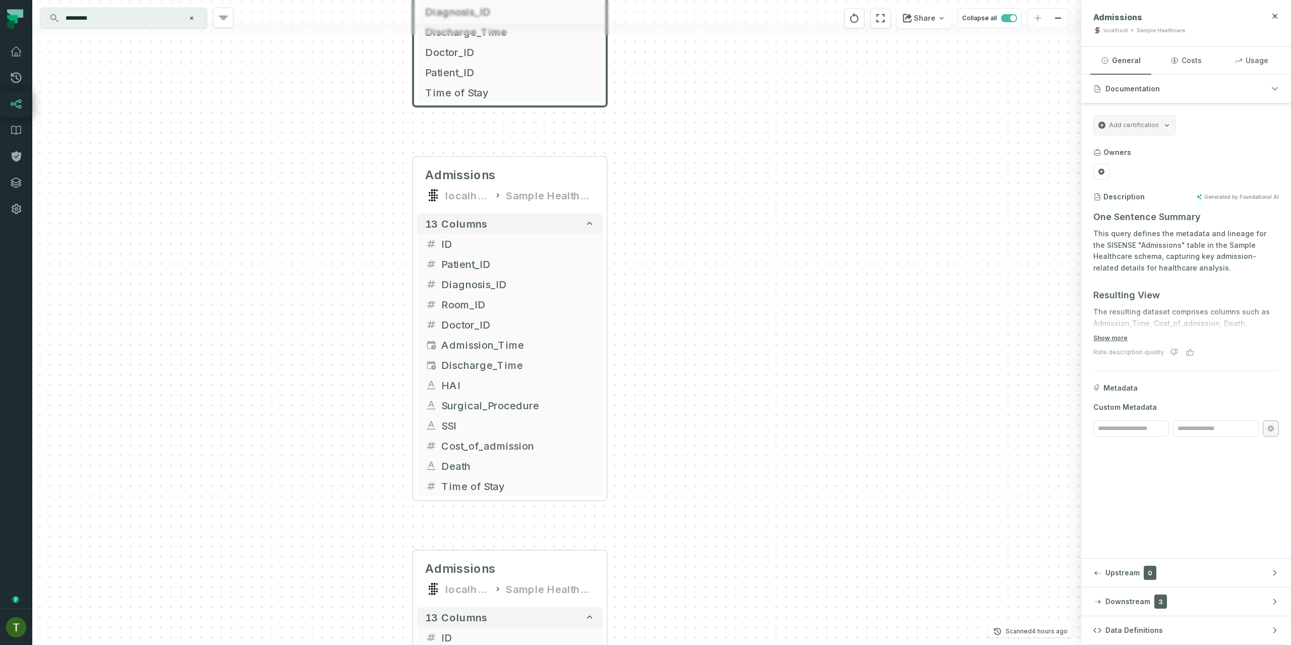
drag, startPoint x: 670, startPoint y: 519, endPoint x: 664, endPoint y: 387, distance: 132.8
click at [664, 387] on div "+ Sample - Healthcare (1) SISENSE 18 columns + Sample - Healthcare SISENSE 18 c…" at bounding box center [556, 322] width 1049 height 645
drag, startPoint x: 668, startPoint y: 467, endPoint x: 661, endPoint y: 276, distance: 190.8
click at [662, 277] on div "+ Sample - Healthcare (1) SISENSE 18 columns + Sample - Healthcare SISENSE 18 c…" at bounding box center [556, 322] width 1049 height 645
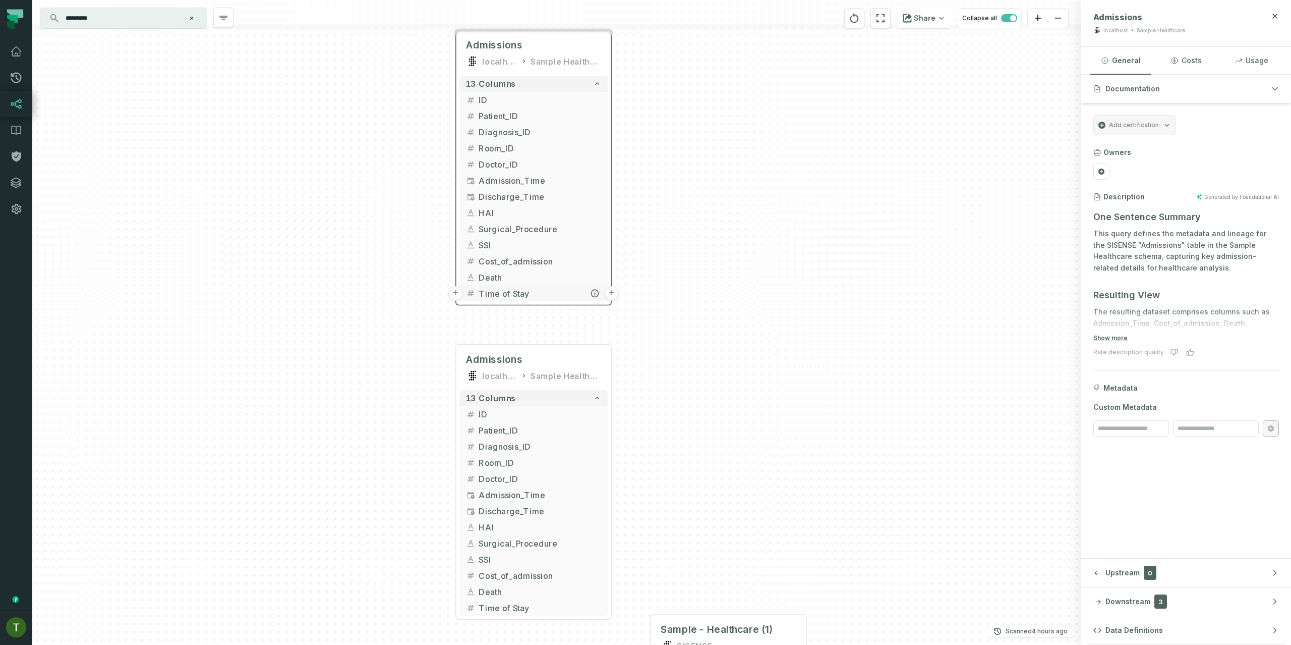
click at [513, 291] on span "Time of Stay" at bounding box center [540, 293] width 123 height 12
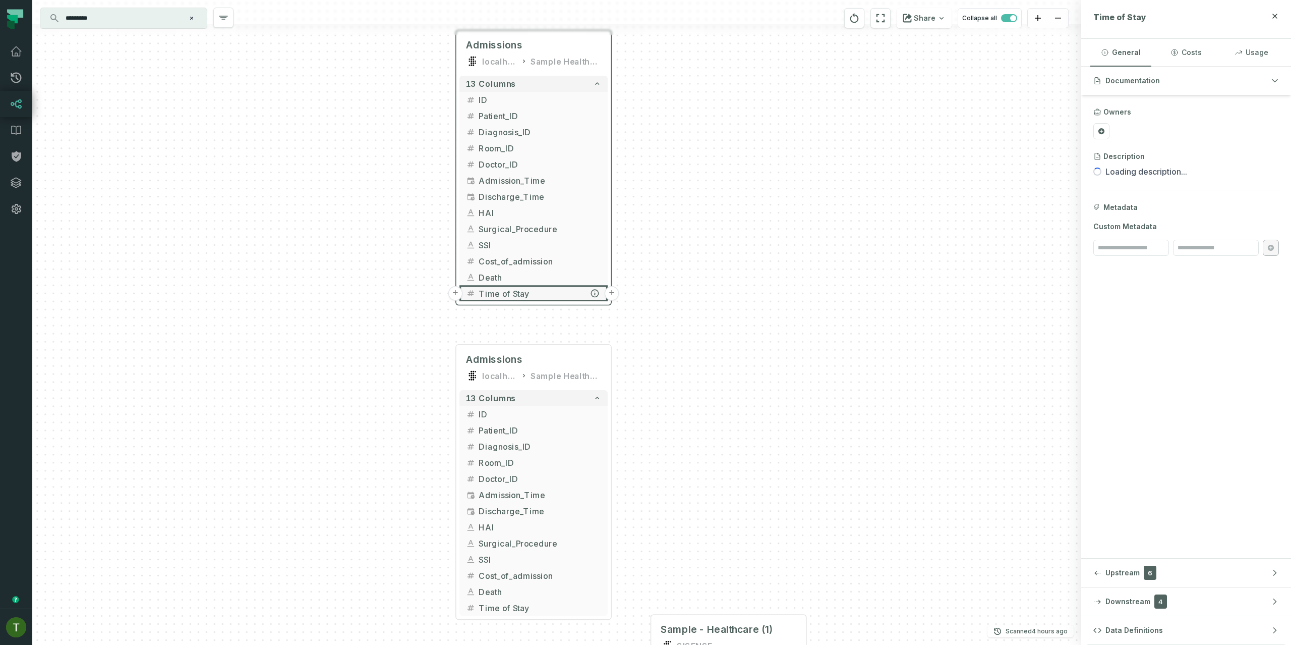
click at [454, 291] on button "+" at bounding box center [455, 293] width 15 height 15
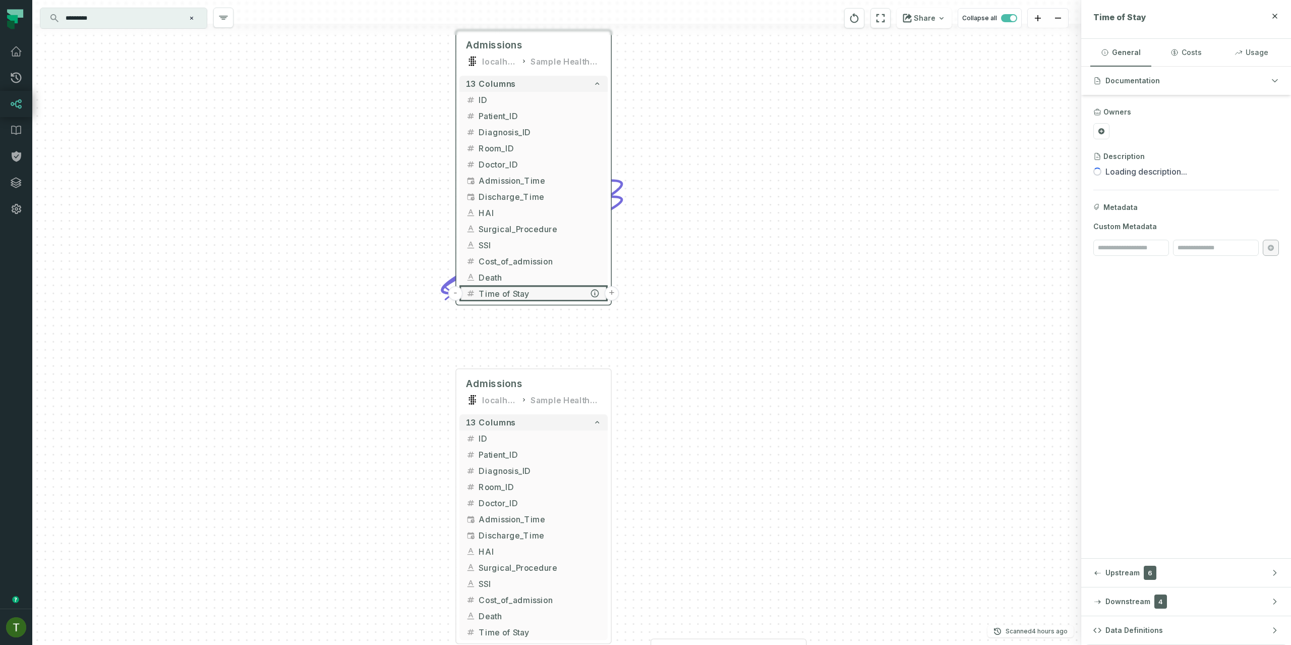
click at [454, 291] on button "-" at bounding box center [455, 293] width 15 height 15
click at [616, 297] on button "+" at bounding box center [612, 293] width 15 height 15
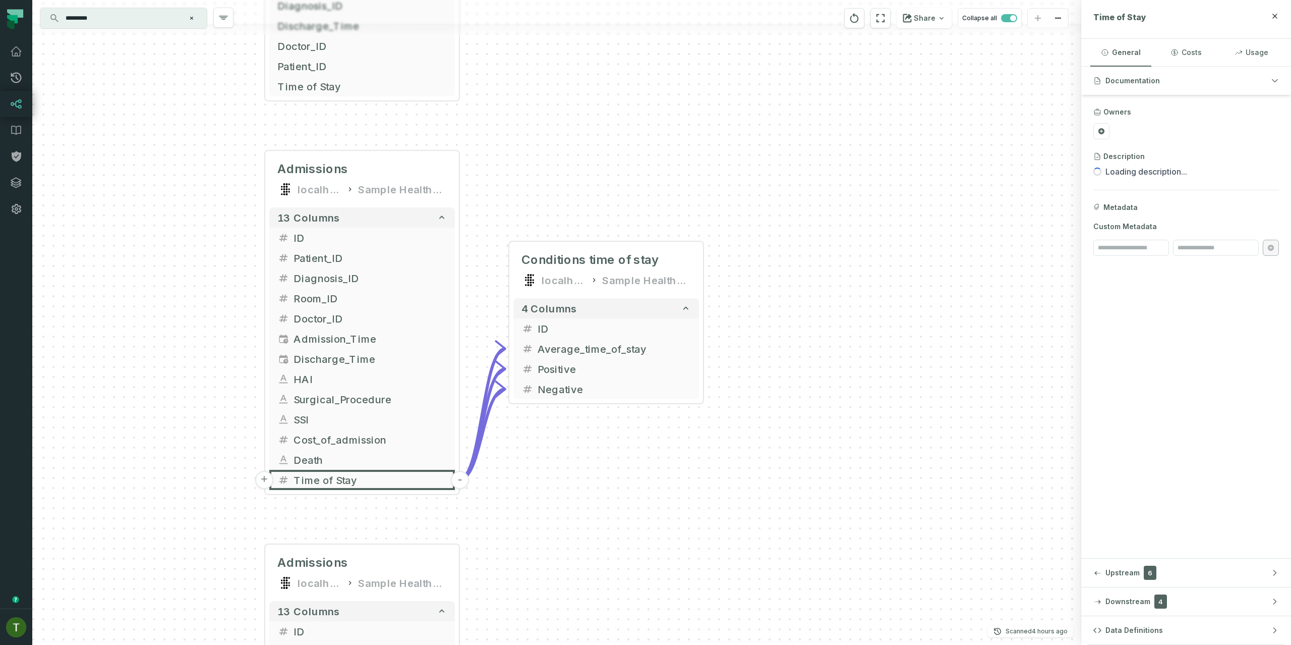
drag, startPoint x: 428, startPoint y: 582, endPoint x: 413, endPoint y: 476, distance: 106.5
click at [504, 502] on div "... Conditions time of stay localhost Sample Healthcare with Perspectives (1) .…" at bounding box center [556, 322] width 1049 height 645
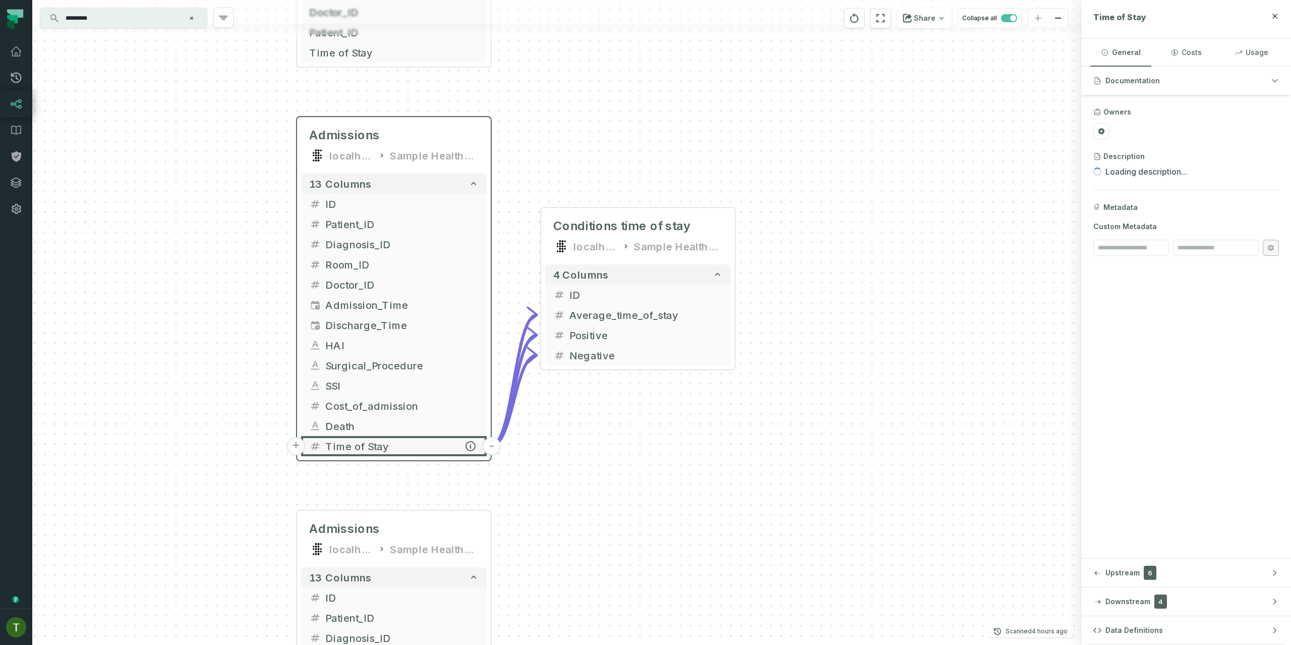
click at [292, 442] on button "+" at bounding box center [296, 446] width 18 height 18
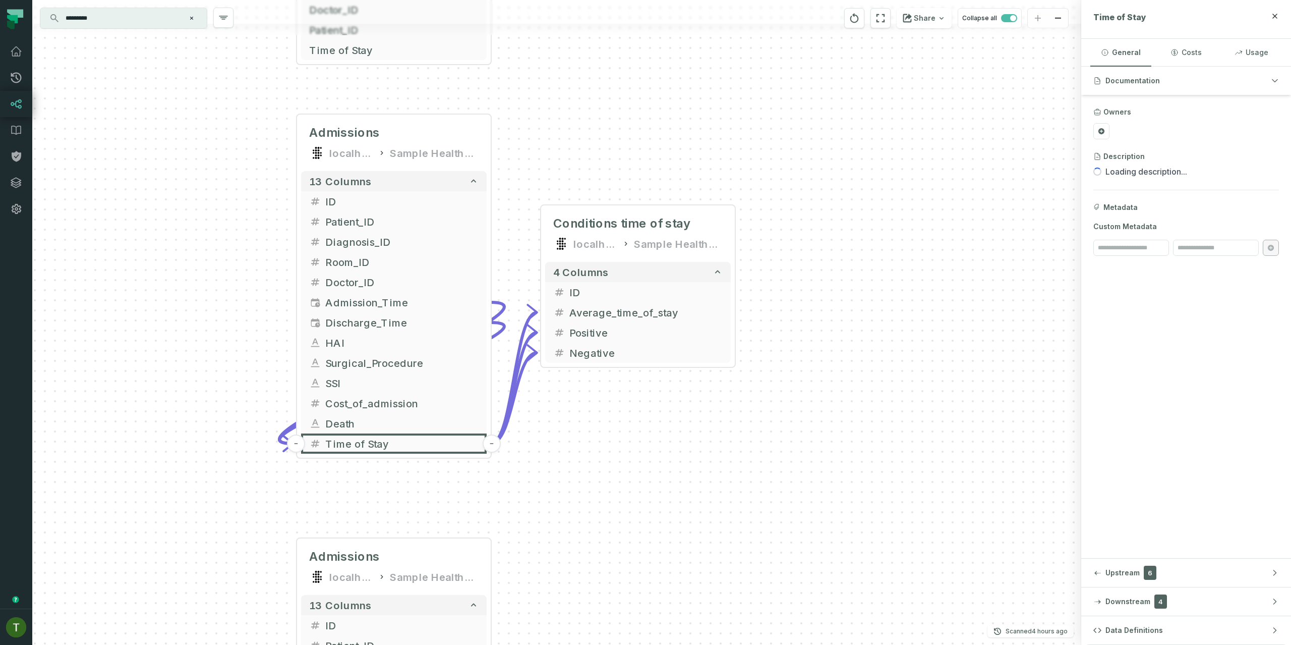
drag, startPoint x: 400, startPoint y: 532, endPoint x: 424, endPoint y: 438, distance: 96.3
click at [422, 449] on div "+ Conditions time of stay localhost Sample Healthcare with Perspectives (1) 4 c…" at bounding box center [556, 322] width 1049 height 645
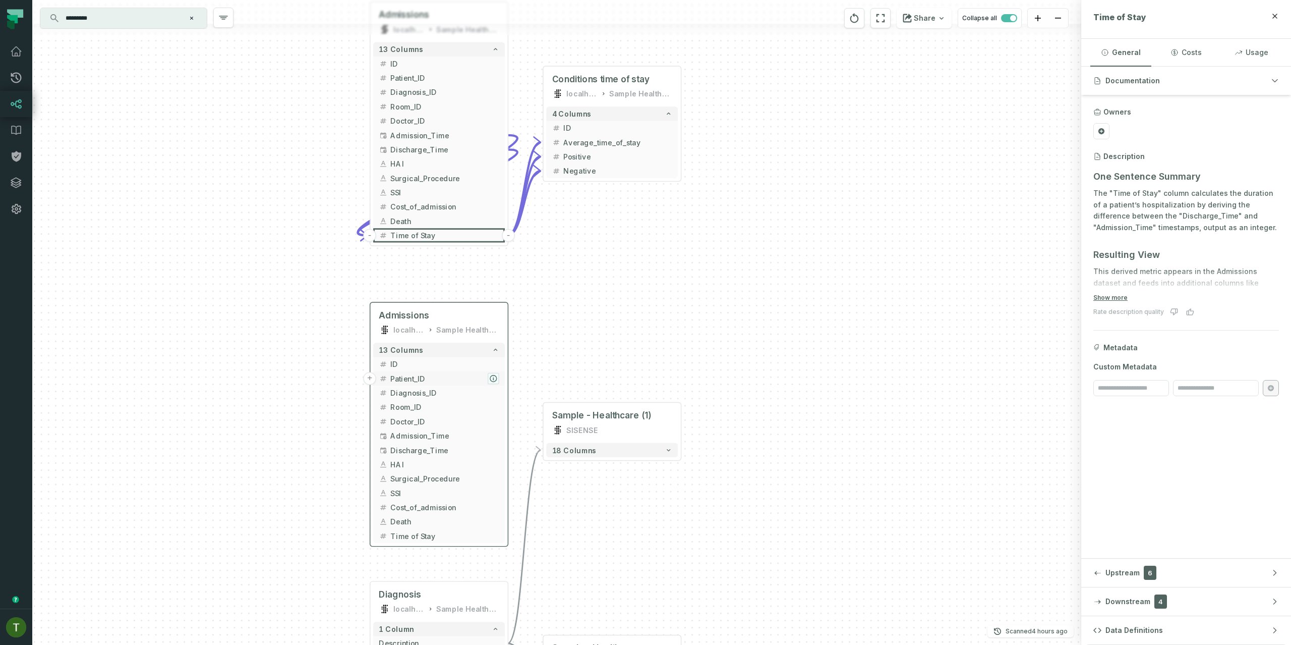
drag, startPoint x: 489, startPoint y: 536, endPoint x: 497, endPoint y: 380, distance: 156.1
click at [497, 380] on button "button" at bounding box center [494, 379] width 12 height 12
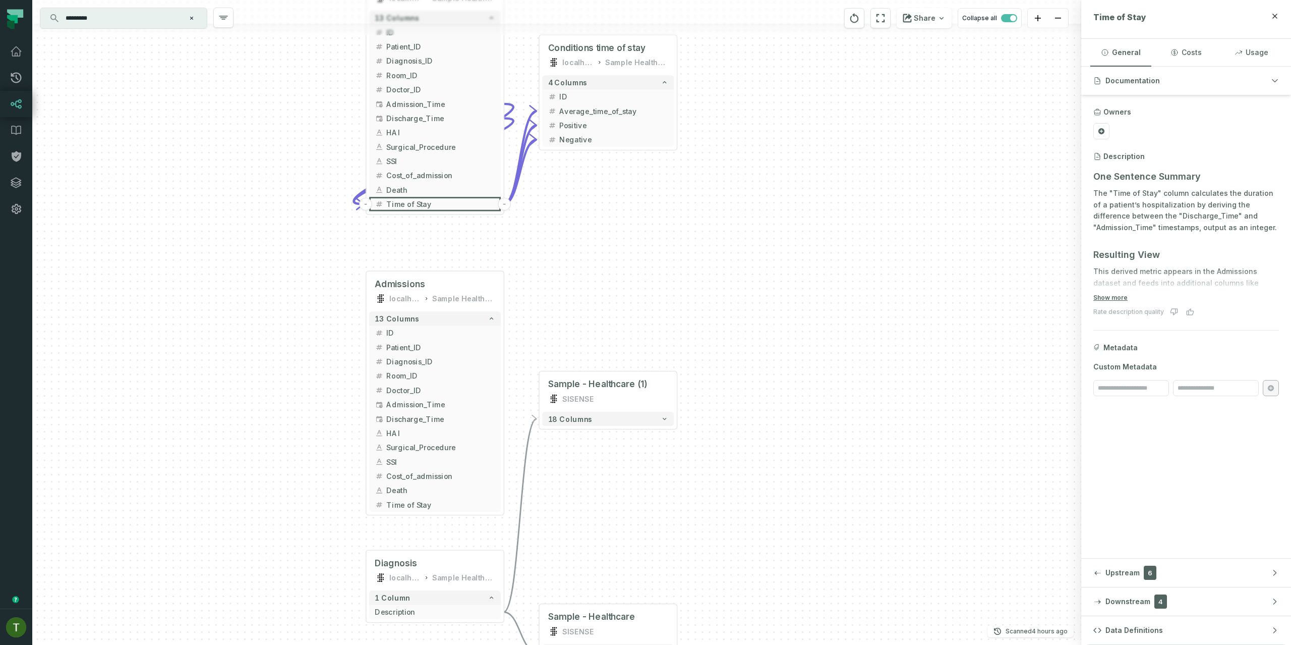
drag, startPoint x: 515, startPoint y: 528, endPoint x: 508, endPoint y: 391, distance: 136.9
click at [508, 391] on div "+ Conditions time of stay localhost Sample Healthcare with Perspectives (1) 4 c…" at bounding box center [556, 322] width 1049 height 645
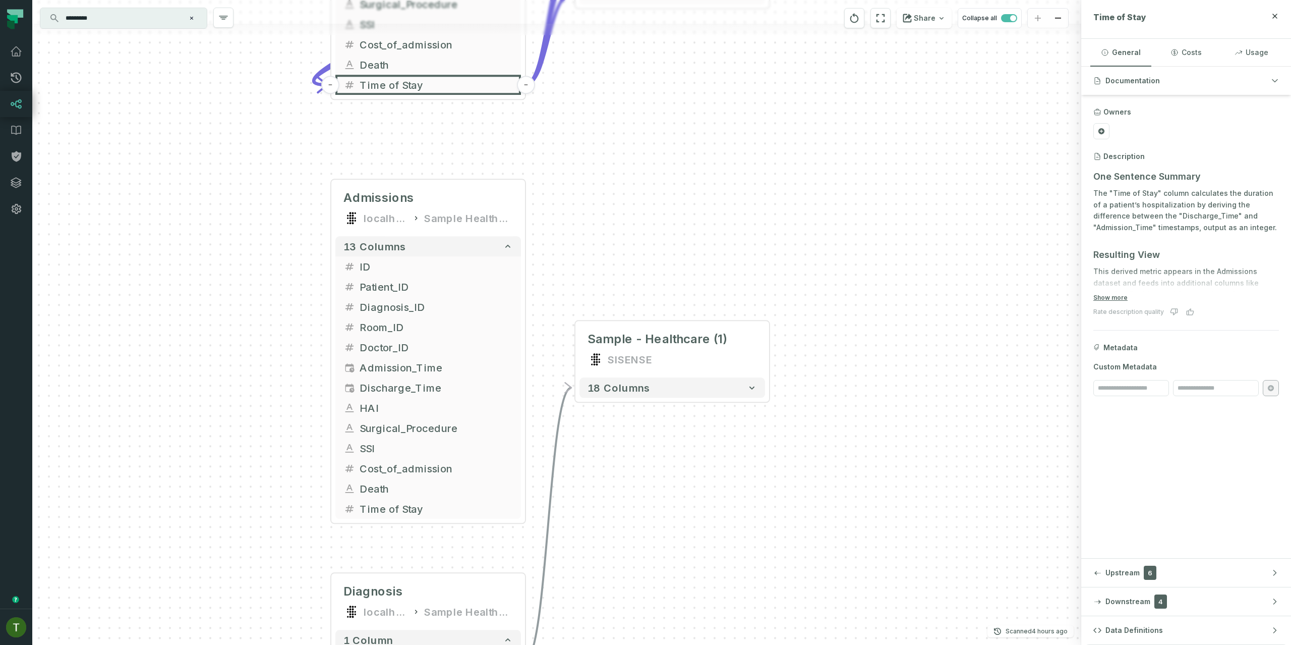
drag, startPoint x: 667, startPoint y: 246, endPoint x: 672, endPoint y: 358, distance: 112.1
click at [675, 357] on div "+ Conditions time of stay localhost Sample Healthcare with Perspectives (1) 4 c…" at bounding box center [556, 322] width 1049 height 645
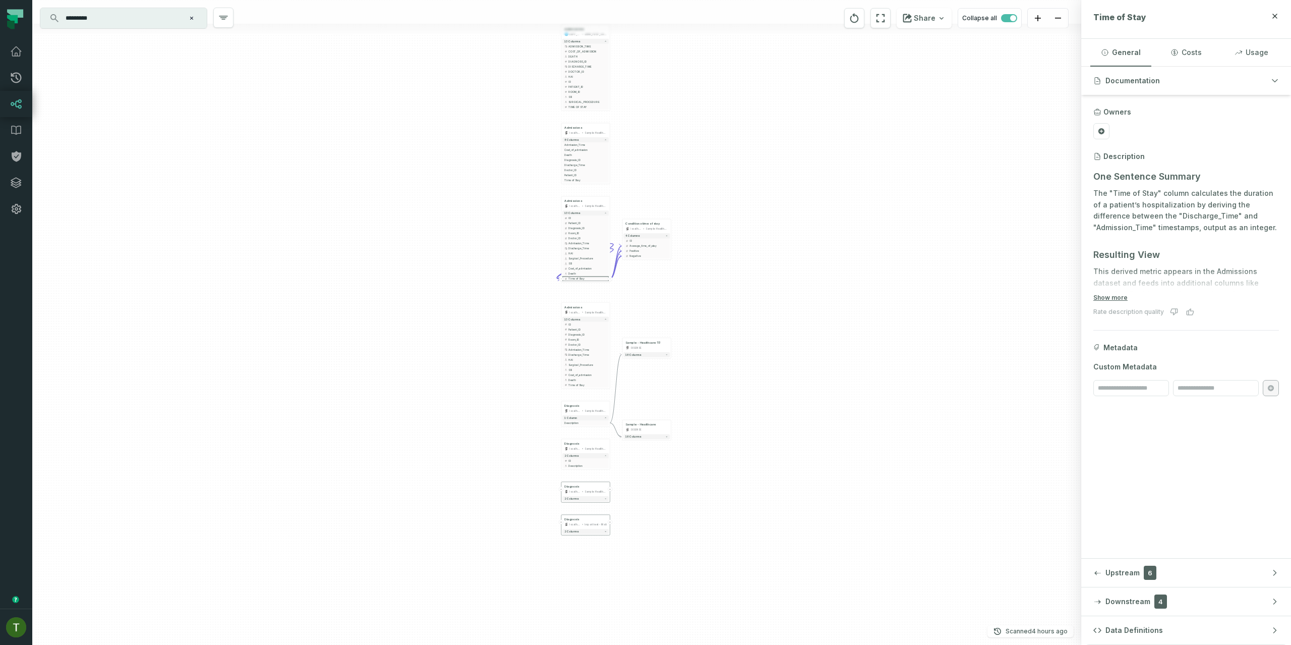
click at [154, 17] on input "*********" at bounding box center [123, 18] width 126 height 16
paste input "text"
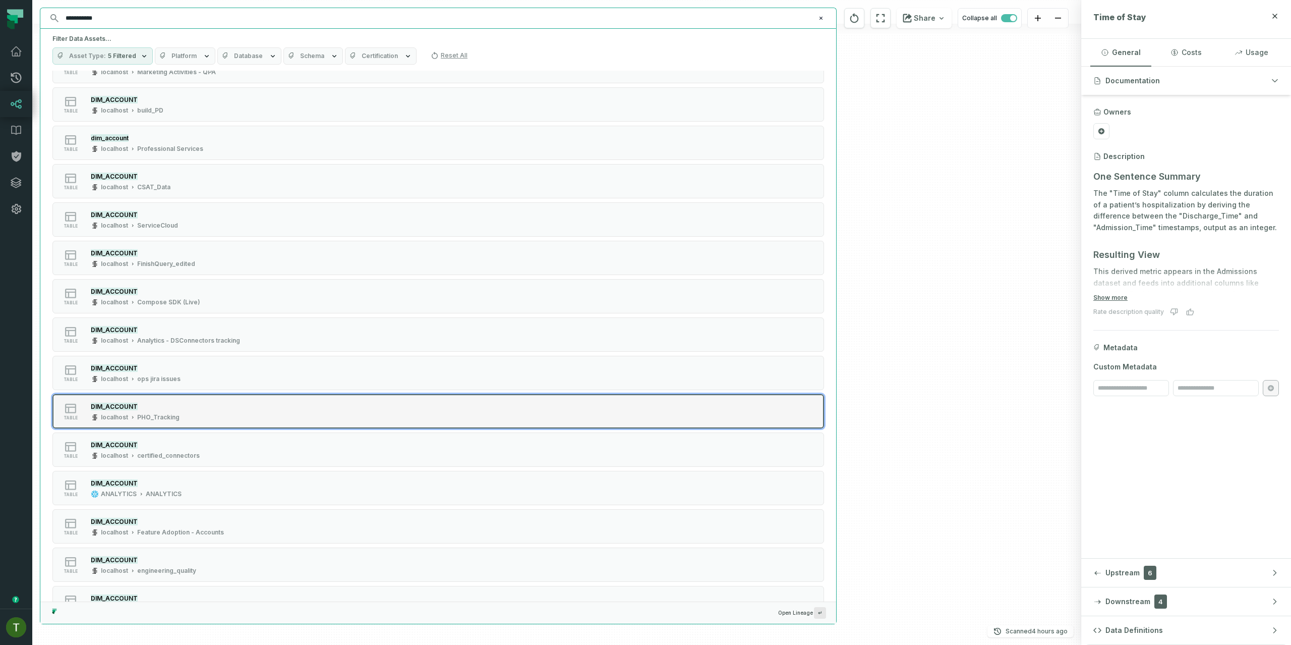
scroll to position [1398, 0]
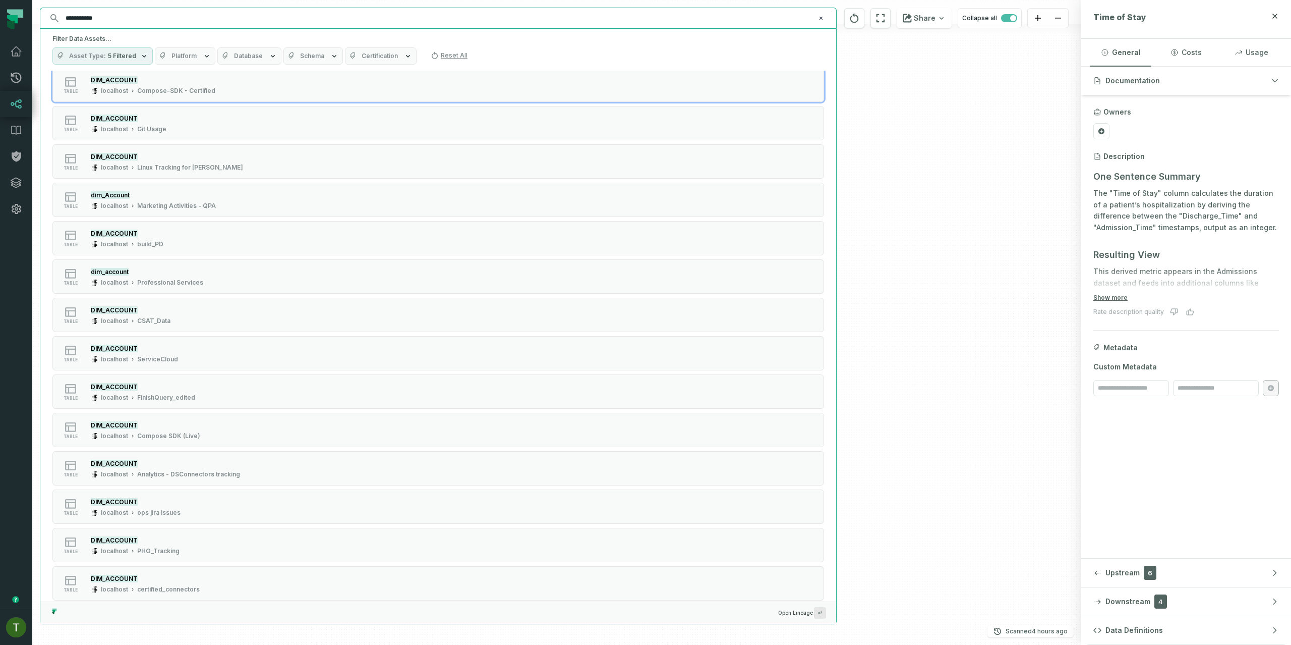
click at [128, 22] on input "**********" at bounding box center [438, 18] width 756 height 16
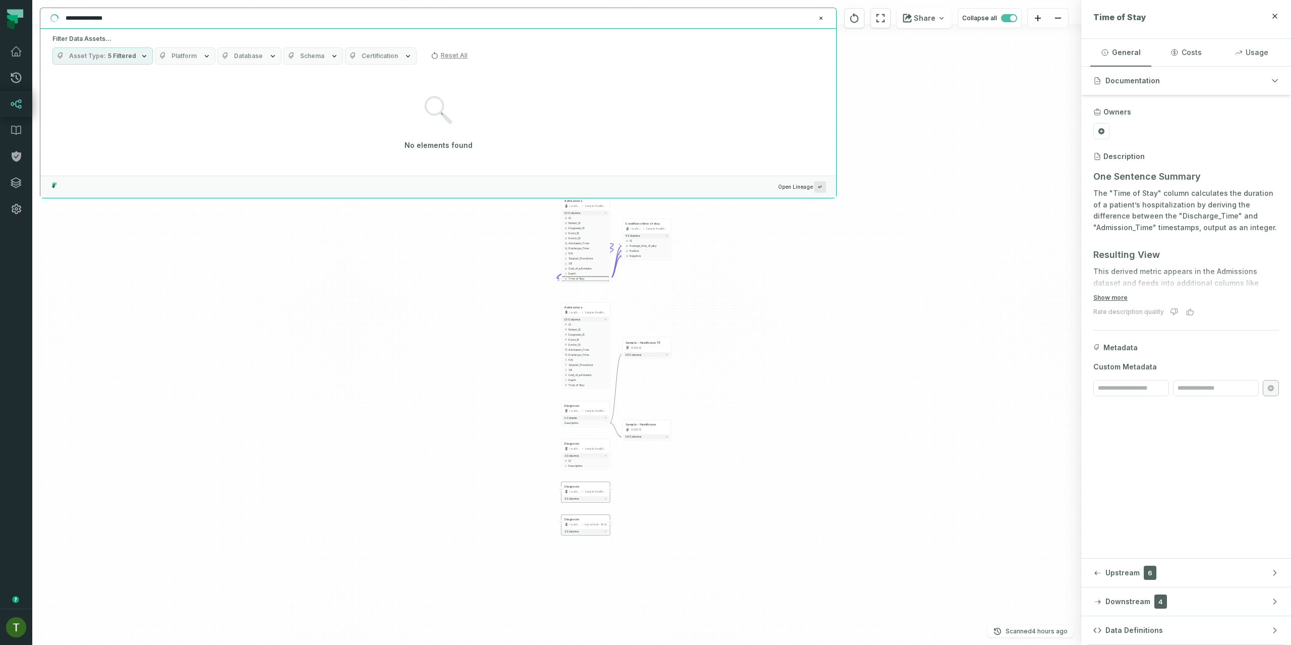
scroll to position [0, 0]
click at [111, 12] on input "**********" at bounding box center [438, 18] width 756 height 16
click at [118, 16] on input "**********" at bounding box center [438, 18] width 756 height 16
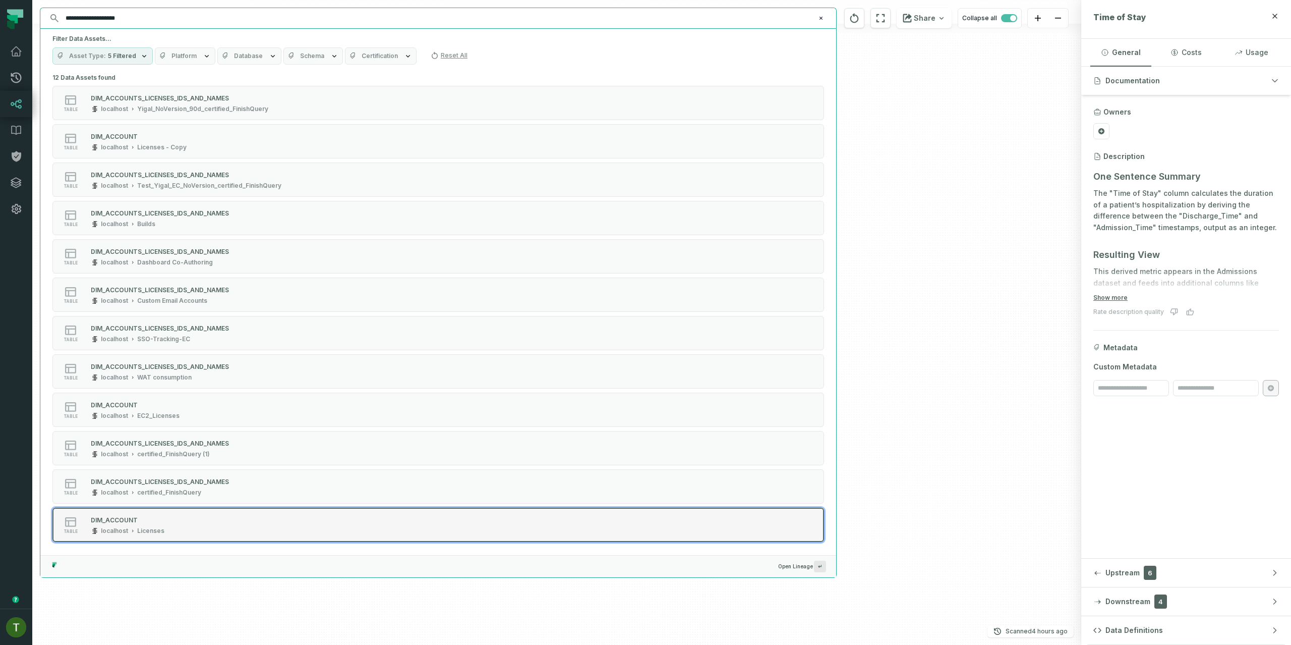
type input "**********"
click at [245, 515] on div "table DIM_ACCOUNT localhost Licenses" at bounding box center [180, 524] width 252 height 20
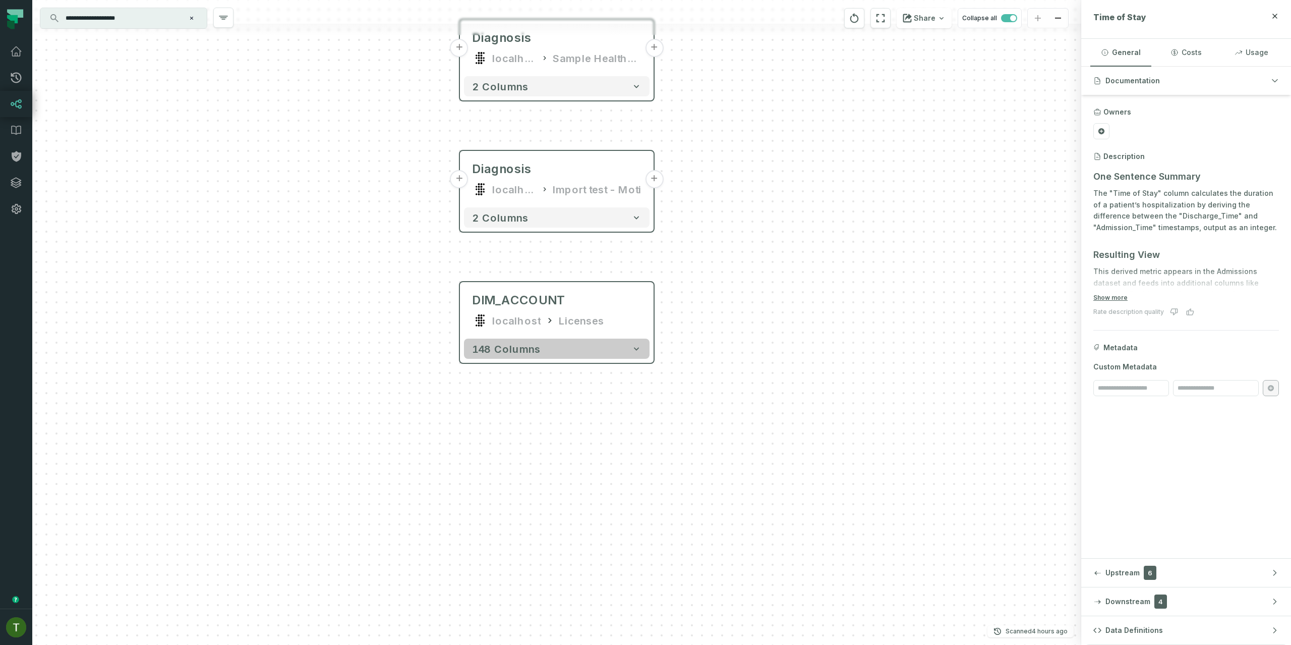
click at [533, 348] on span "148 columns" at bounding box center [506, 348] width 69 height 12
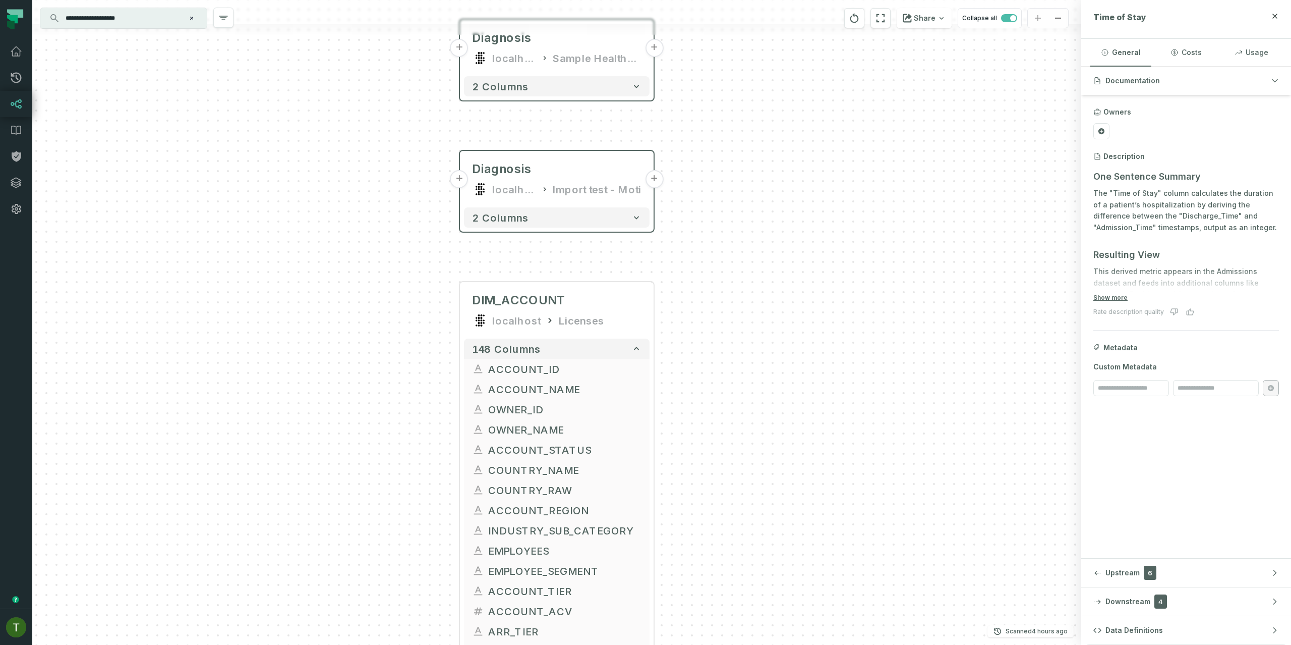
drag, startPoint x: 739, startPoint y: 484, endPoint x: 679, endPoint y: 202, distance: 288.3
click at [679, 202] on div "+ Conditions time of stay localhost Sample Healthcare with Perspectives (1) 4 c…" at bounding box center [556, 322] width 1049 height 645
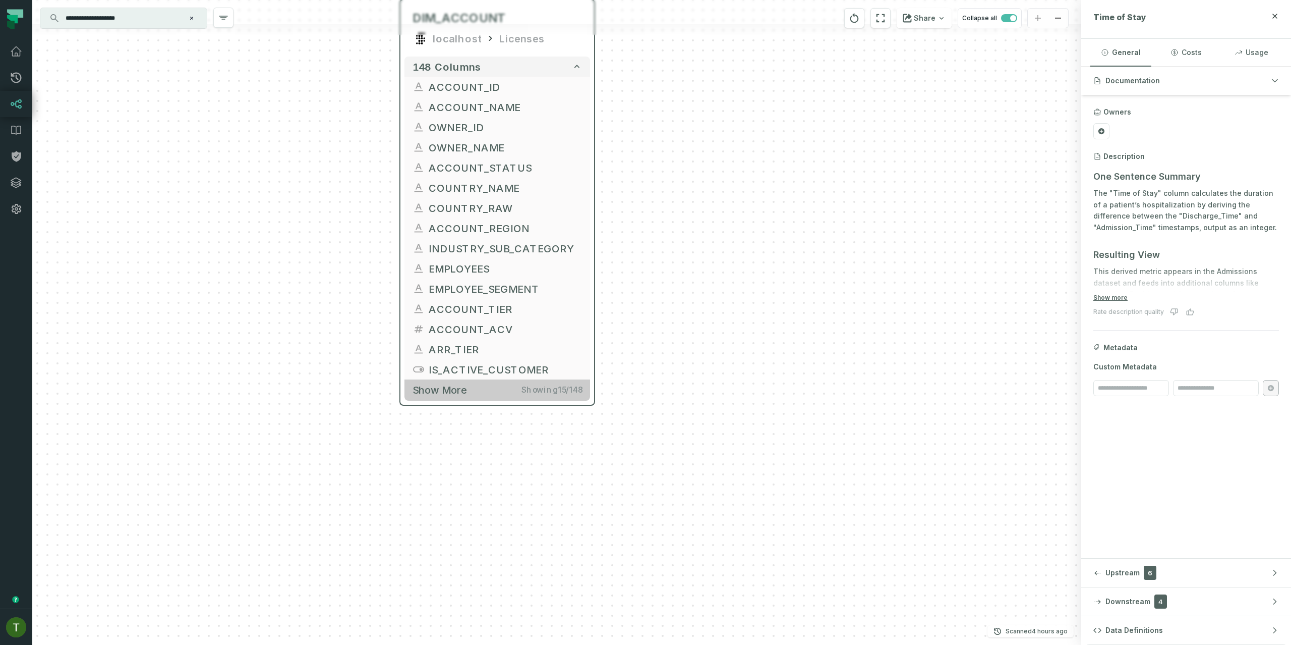
click at [566, 391] on span "Showing 15 / 148" at bounding box center [552, 390] width 61 height 10
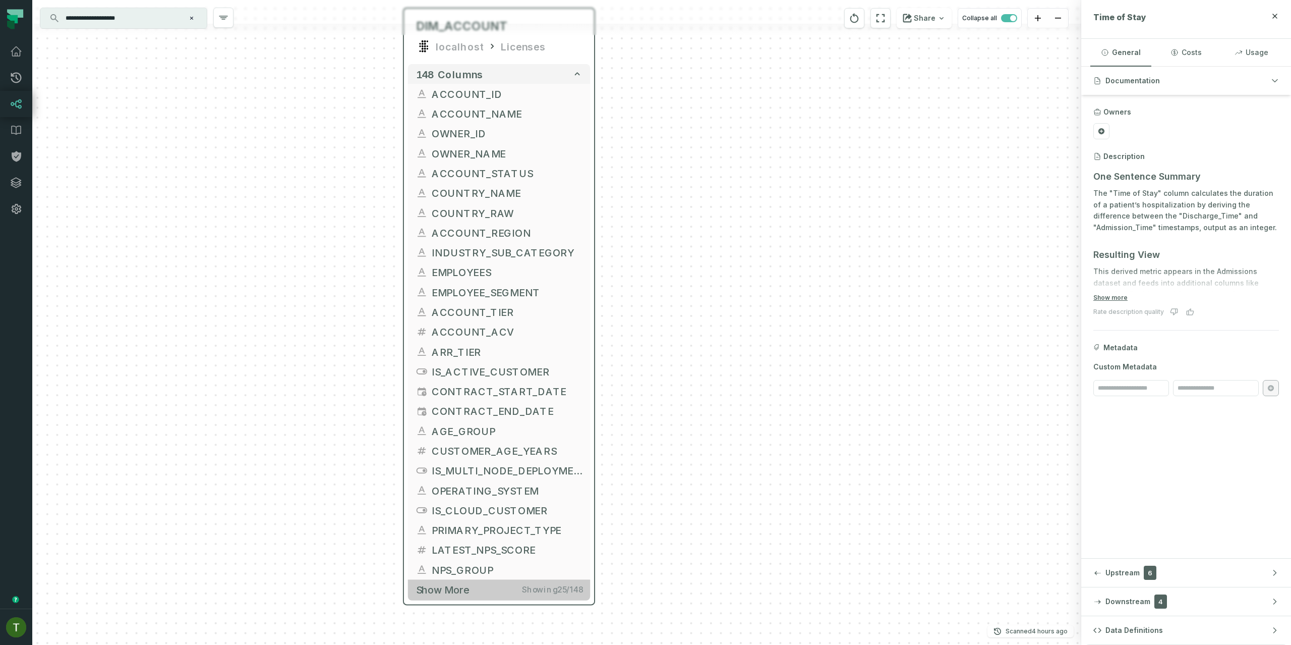
click at [532, 586] on span "Showing 25 / 148" at bounding box center [552, 590] width 61 height 10
click at [578, 589] on span "Showing 25 / 148" at bounding box center [552, 589] width 61 height 10
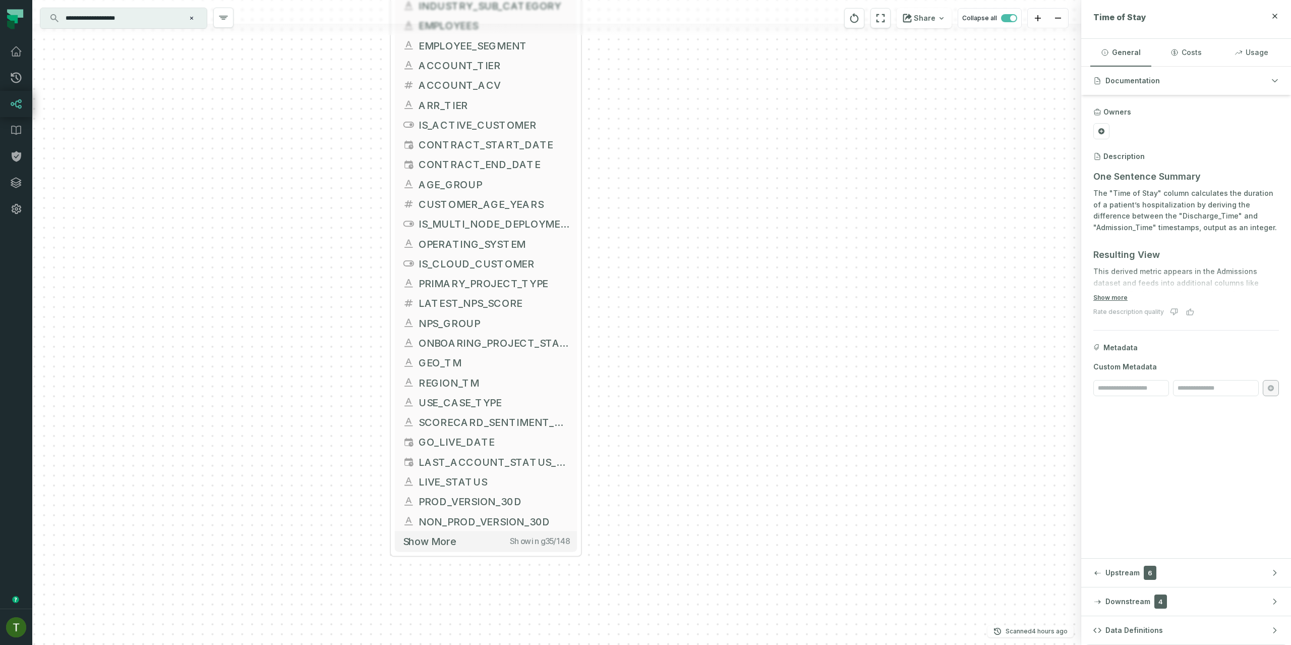
drag, startPoint x: 620, startPoint y: 400, endPoint x: 611, endPoint y: 311, distance: 89.7
click at [611, 311] on div "+ Conditions time of stay localhost Sample Healthcare with Perspectives (1) 4 c…" at bounding box center [556, 322] width 1049 height 645
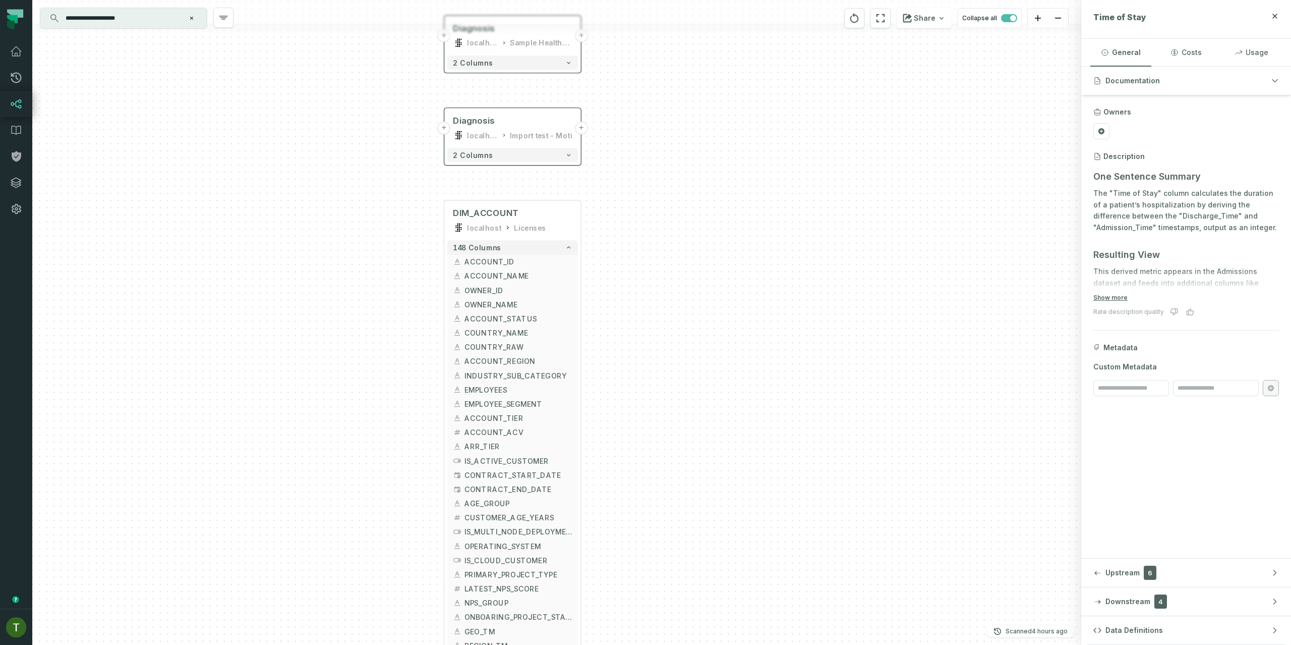
drag, startPoint x: 666, startPoint y: 115, endPoint x: 630, endPoint y: 366, distance: 253.2
click at [663, 382] on div "+ Conditions time of stay localhost Sample Healthcare with Perspectives (1) 4 c…" at bounding box center [556, 322] width 1049 height 645
click at [506, 191] on div at bounding box center [511, 184] width 73 height 24
click at [508, 189] on div at bounding box center [511, 184] width 73 height 24
click at [510, 187] on icon "button" at bounding box center [511, 183] width 9 height 9
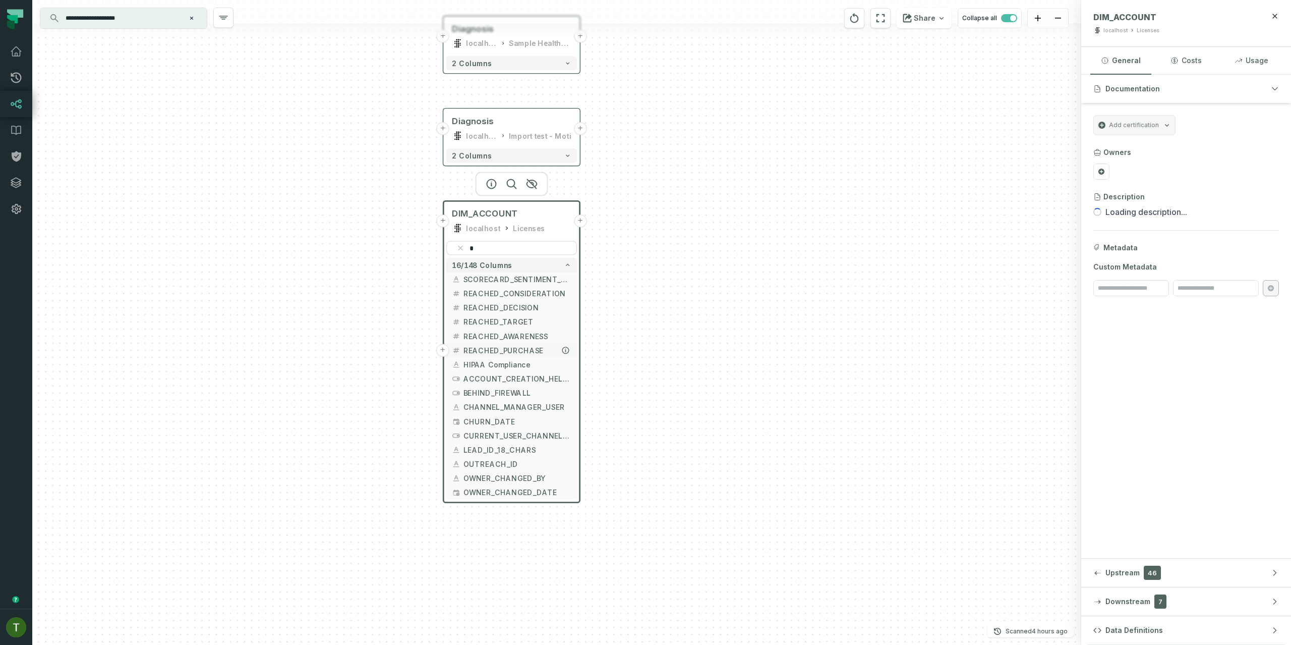
type input "*"
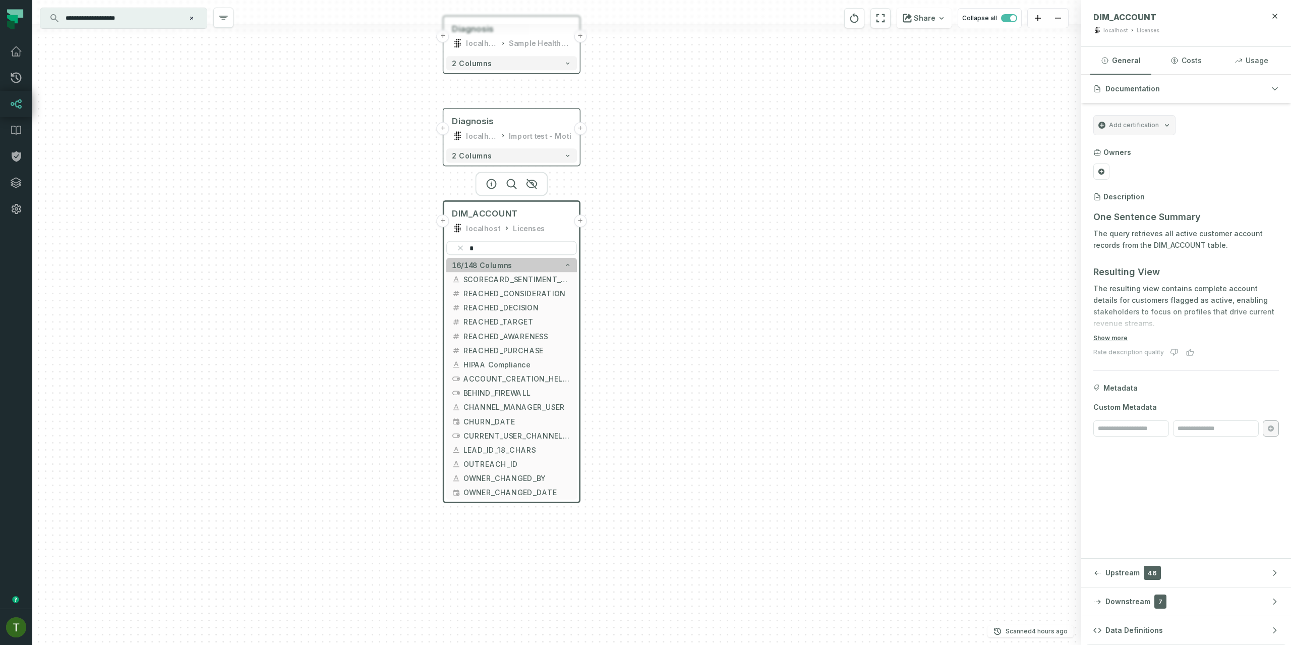
click at [565, 265] on icon "button" at bounding box center [567, 264] width 7 height 7
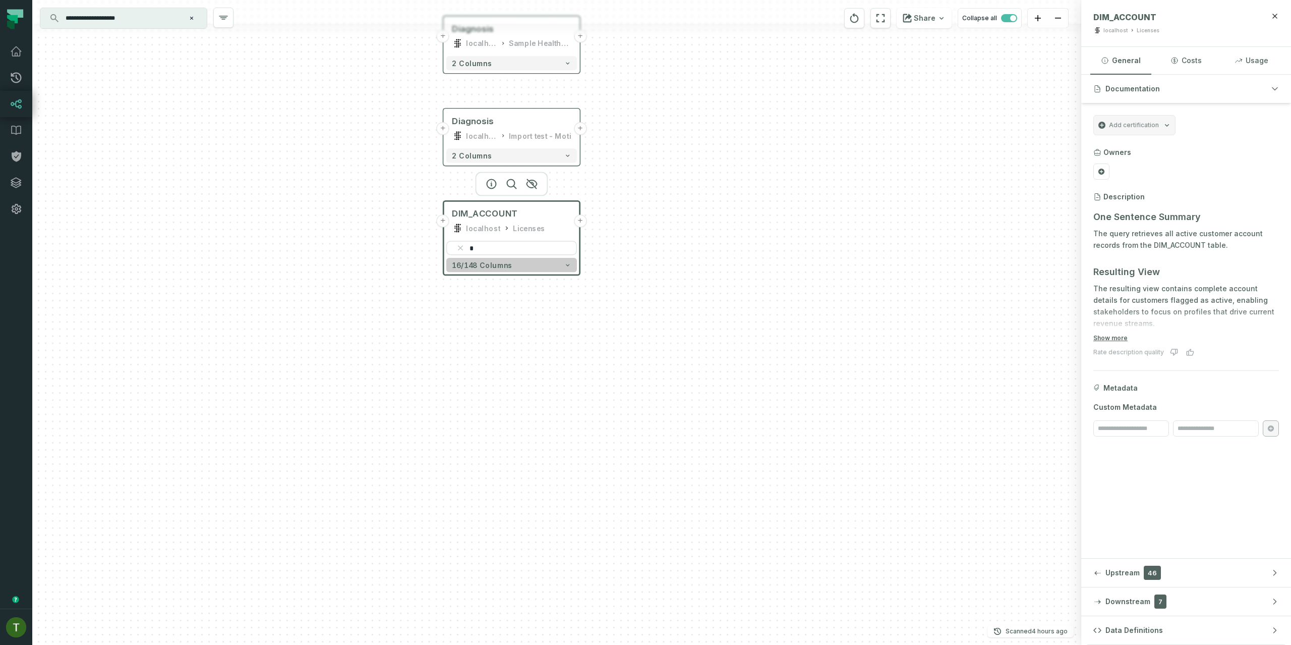
click at [565, 265] on icon "button" at bounding box center [567, 264] width 7 height 7
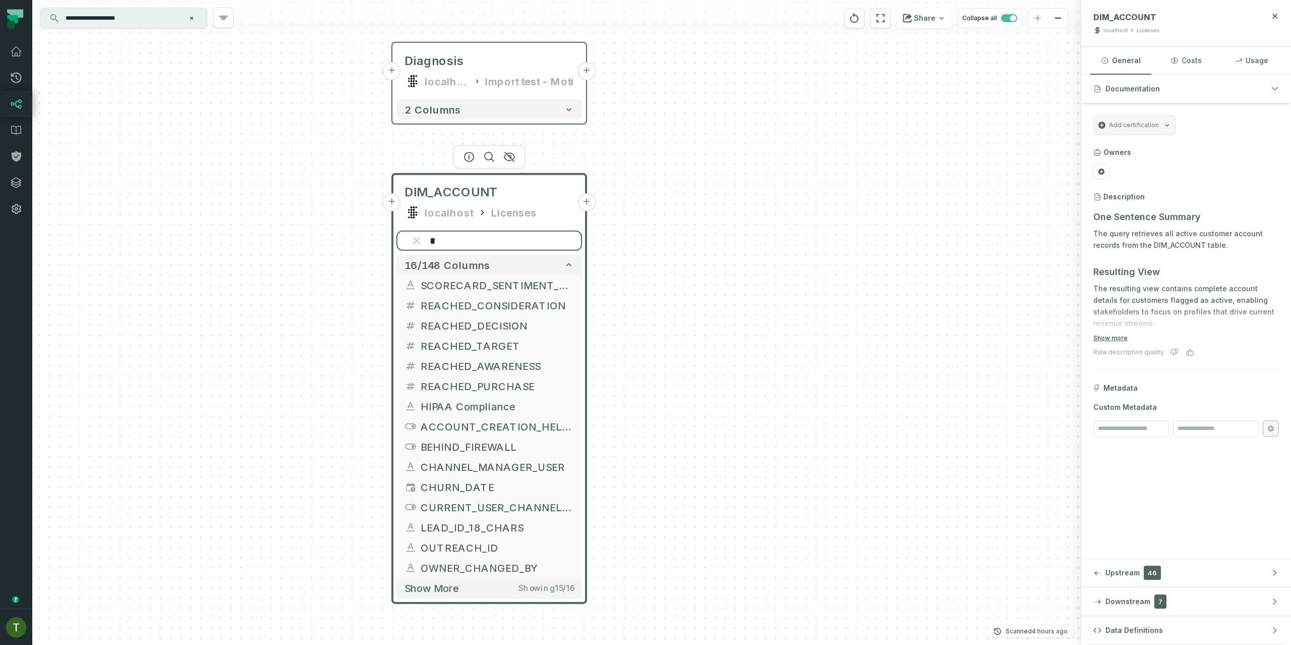
click at [437, 241] on input "*" at bounding box center [489, 240] width 186 height 20
type input "*"
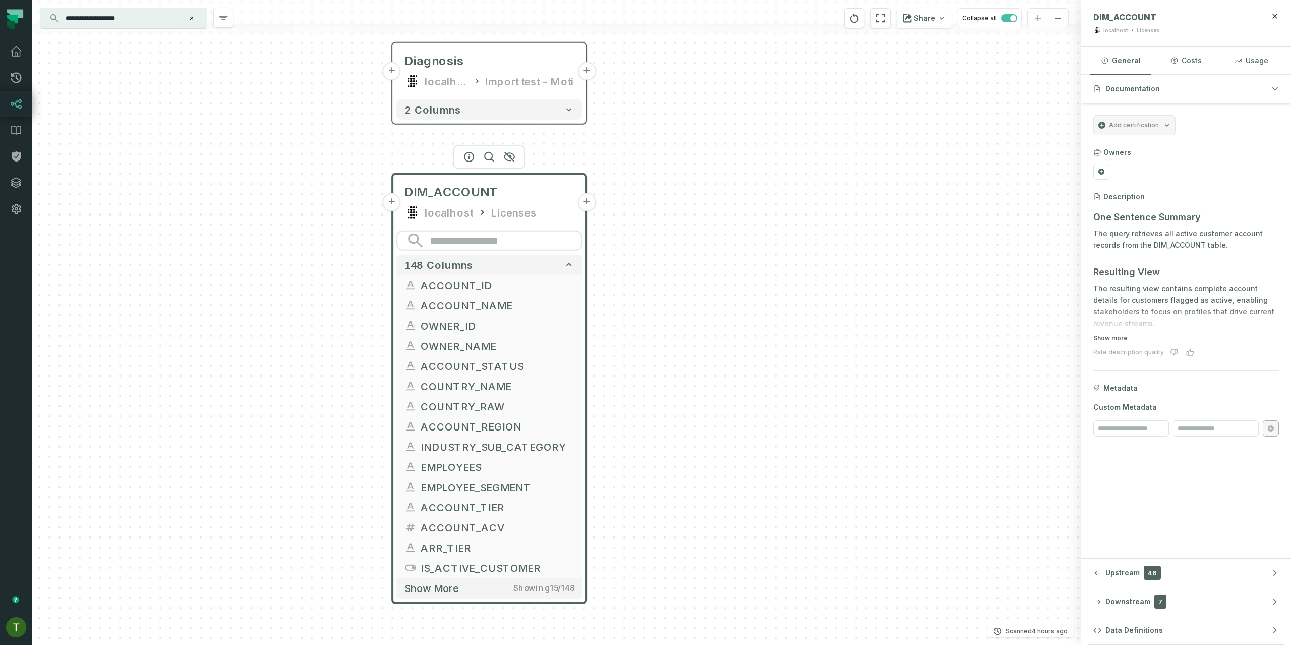
click at [595, 259] on div "+ Conditions time of stay localhost Sample Healthcare with Perspectives (1) 4 c…" at bounding box center [556, 322] width 1049 height 645
